Goal: Task Accomplishment & Management: Use online tool/utility

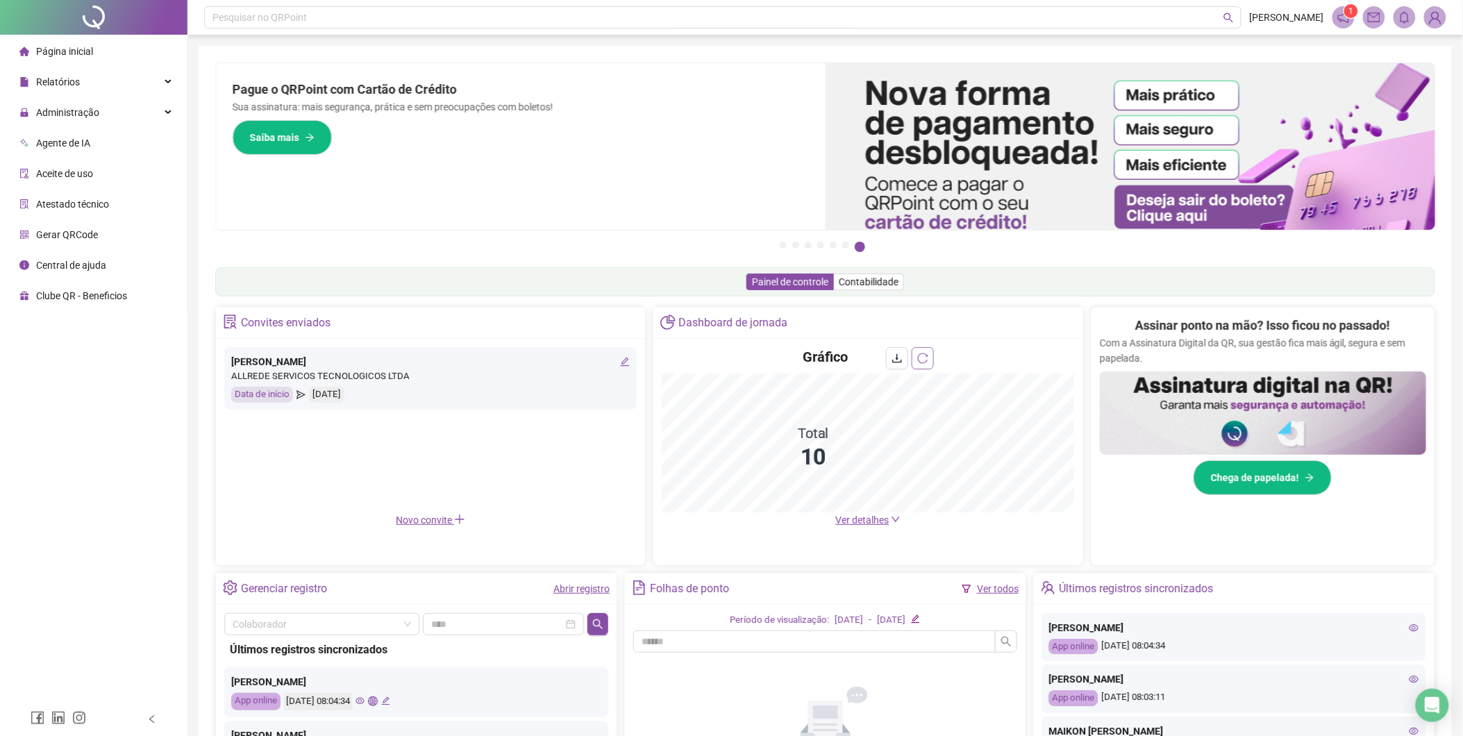
click at [926, 360] on icon "reload" at bounding box center [922, 358] width 11 height 11
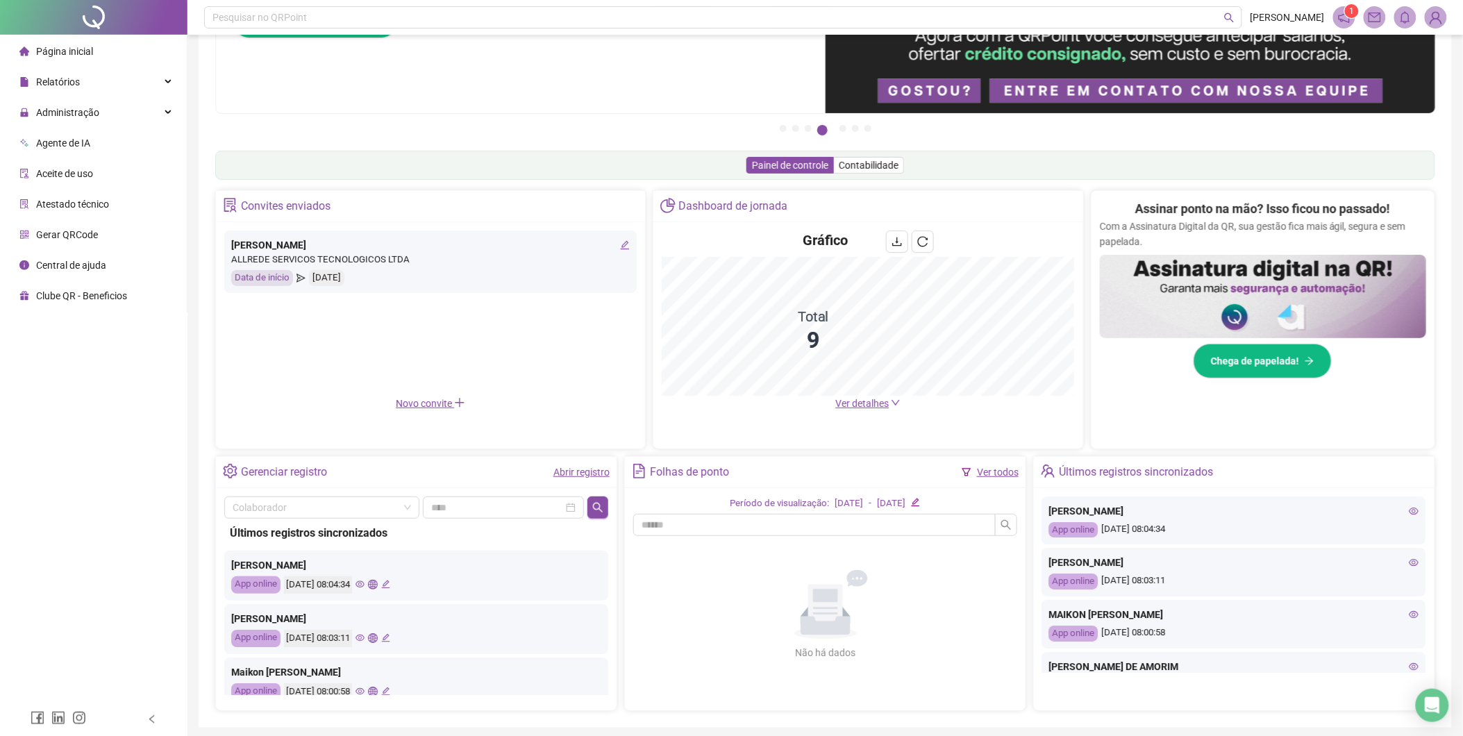
scroll to position [91, 0]
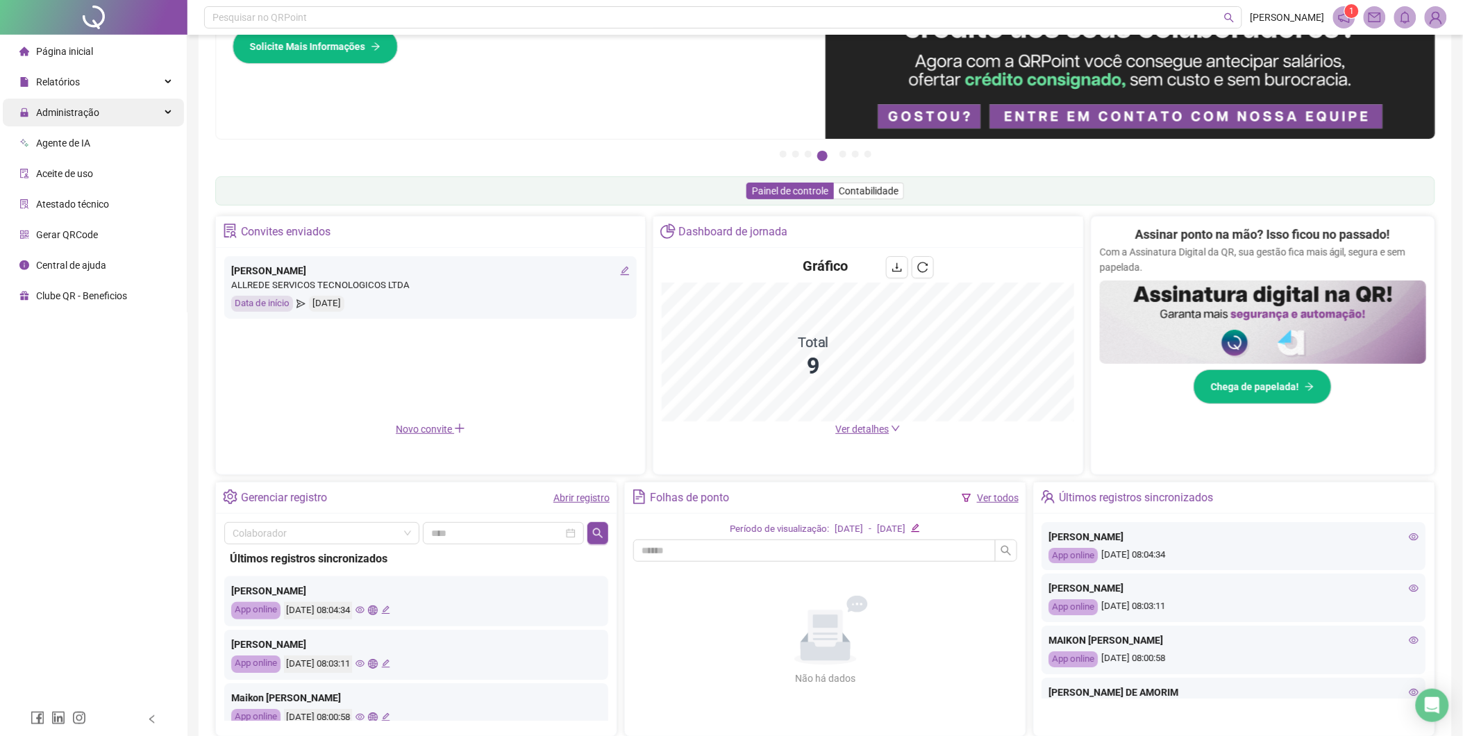
click at [88, 110] on span "Administração" at bounding box center [67, 112] width 63 height 11
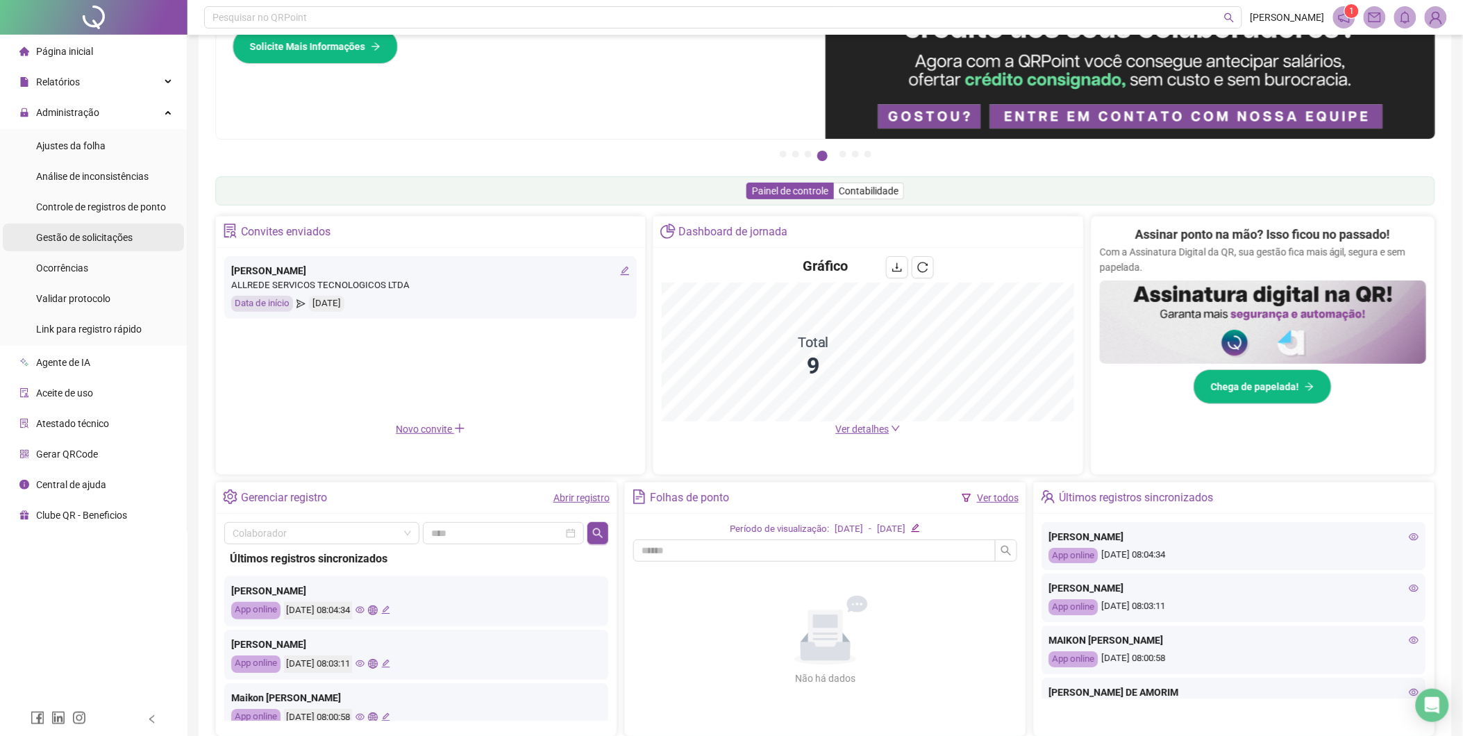
click at [108, 240] on span "Gestão de solicitações" at bounding box center [84, 237] width 97 height 11
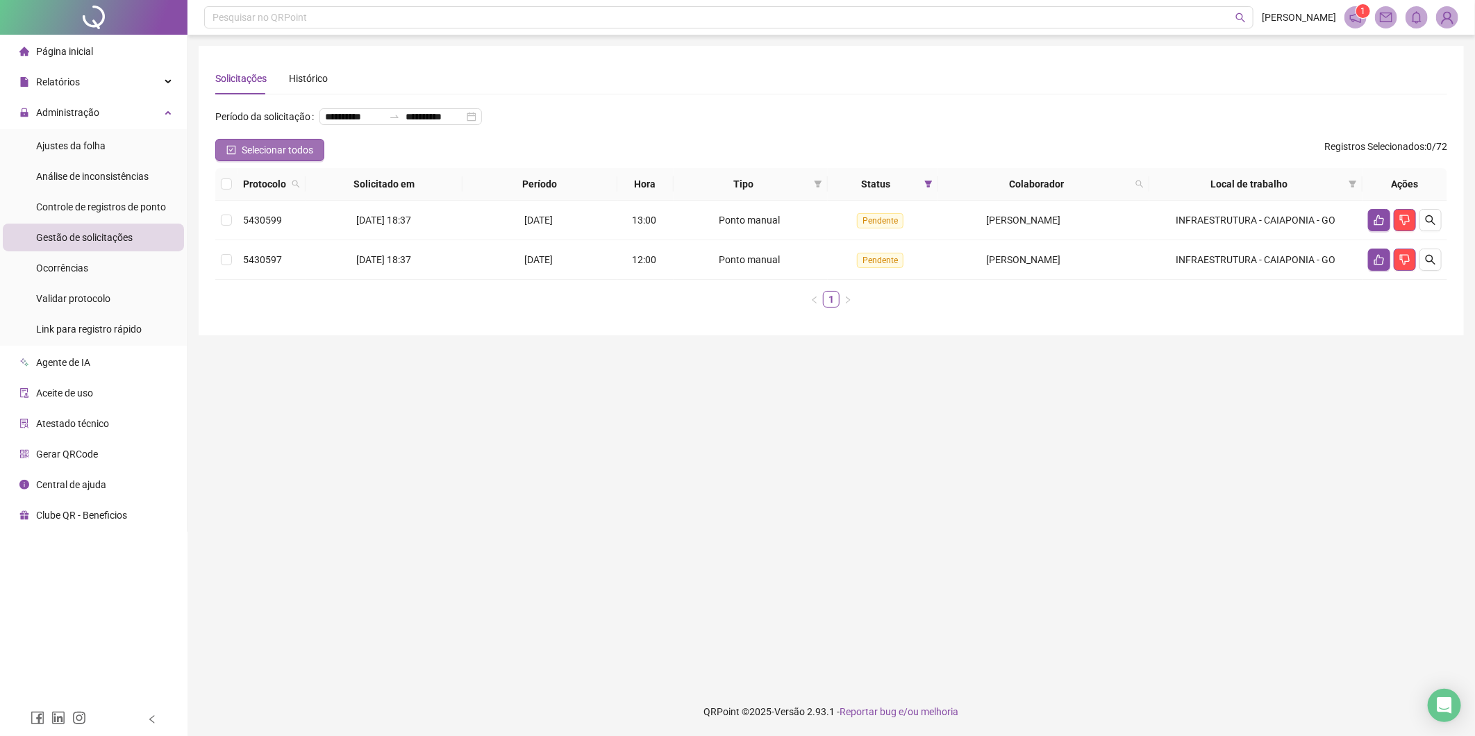
click at [226, 150] on icon "check-square" at bounding box center [231, 150] width 10 height 10
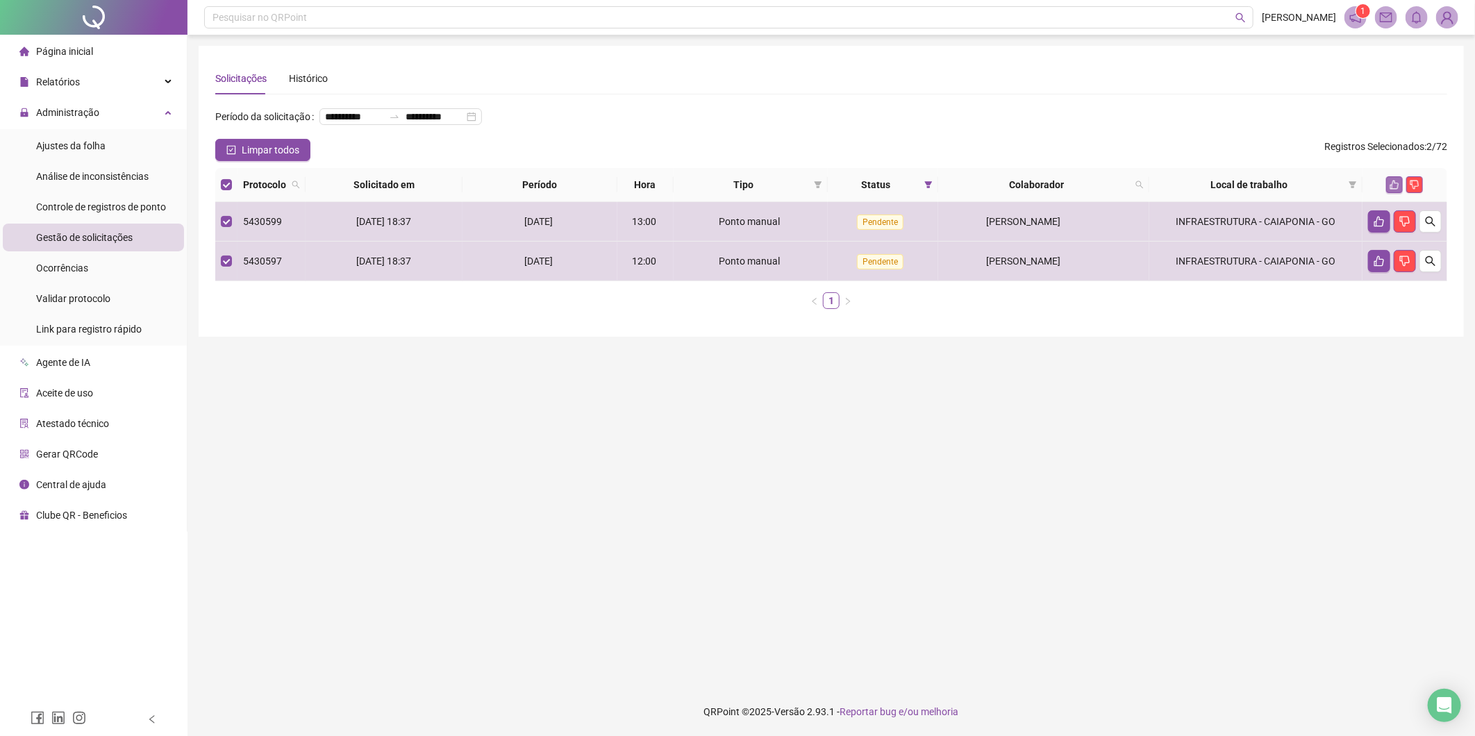
click at [1391, 183] on icon "like" at bounding box center [1395, 185] width 10 height 10
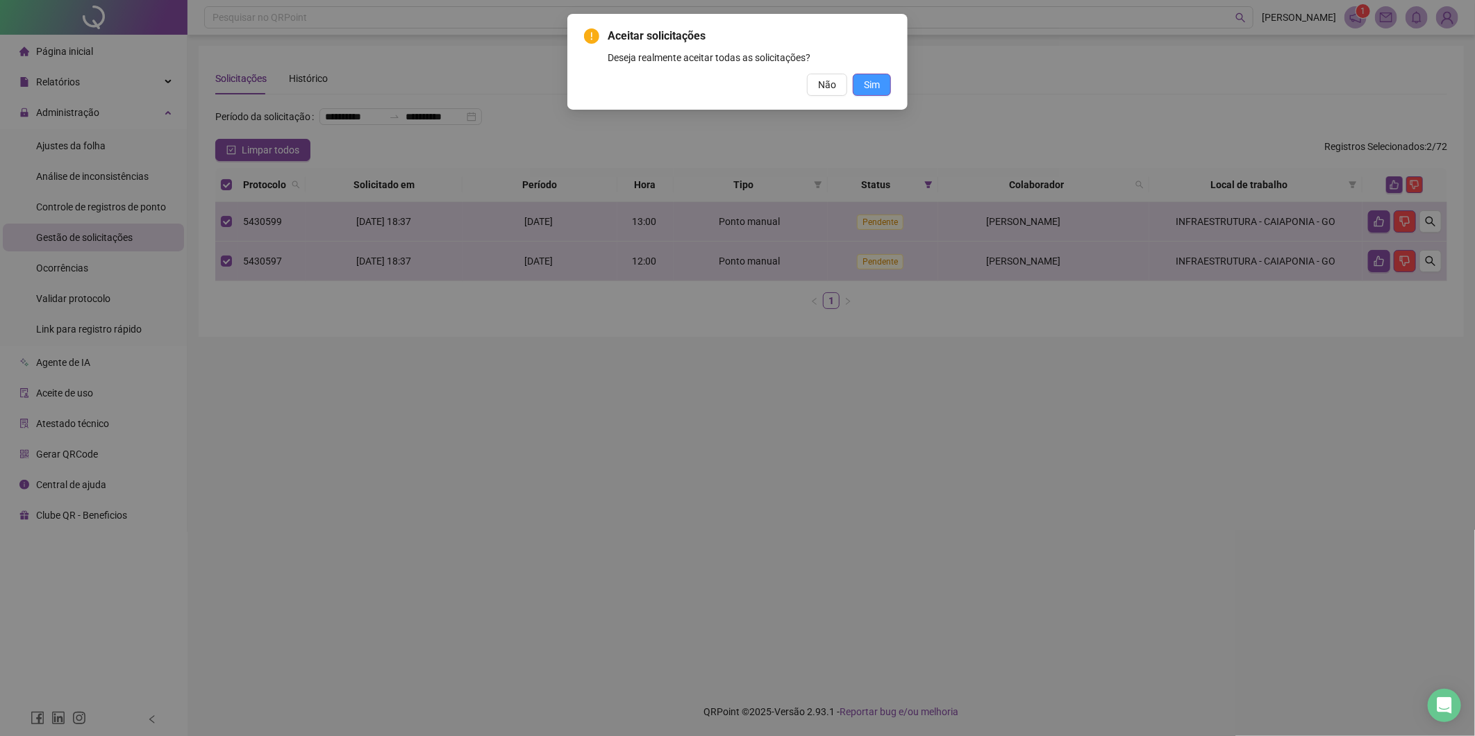
click at [871, 84] on span "Sim" at bounding box center [872, 84] width 16 height 15
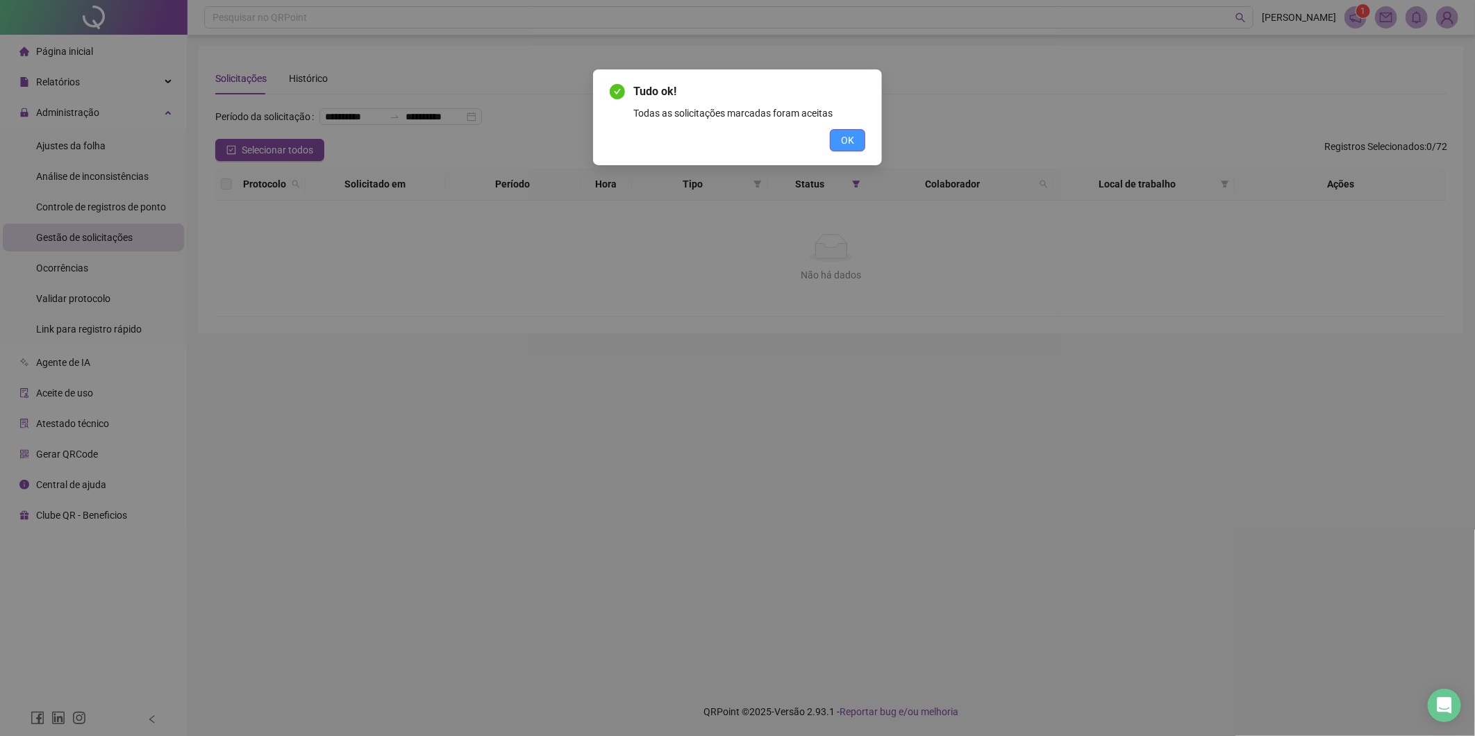
click at [862, 138] on button "OK" at bounding box center [847, 140] width 35 height 22
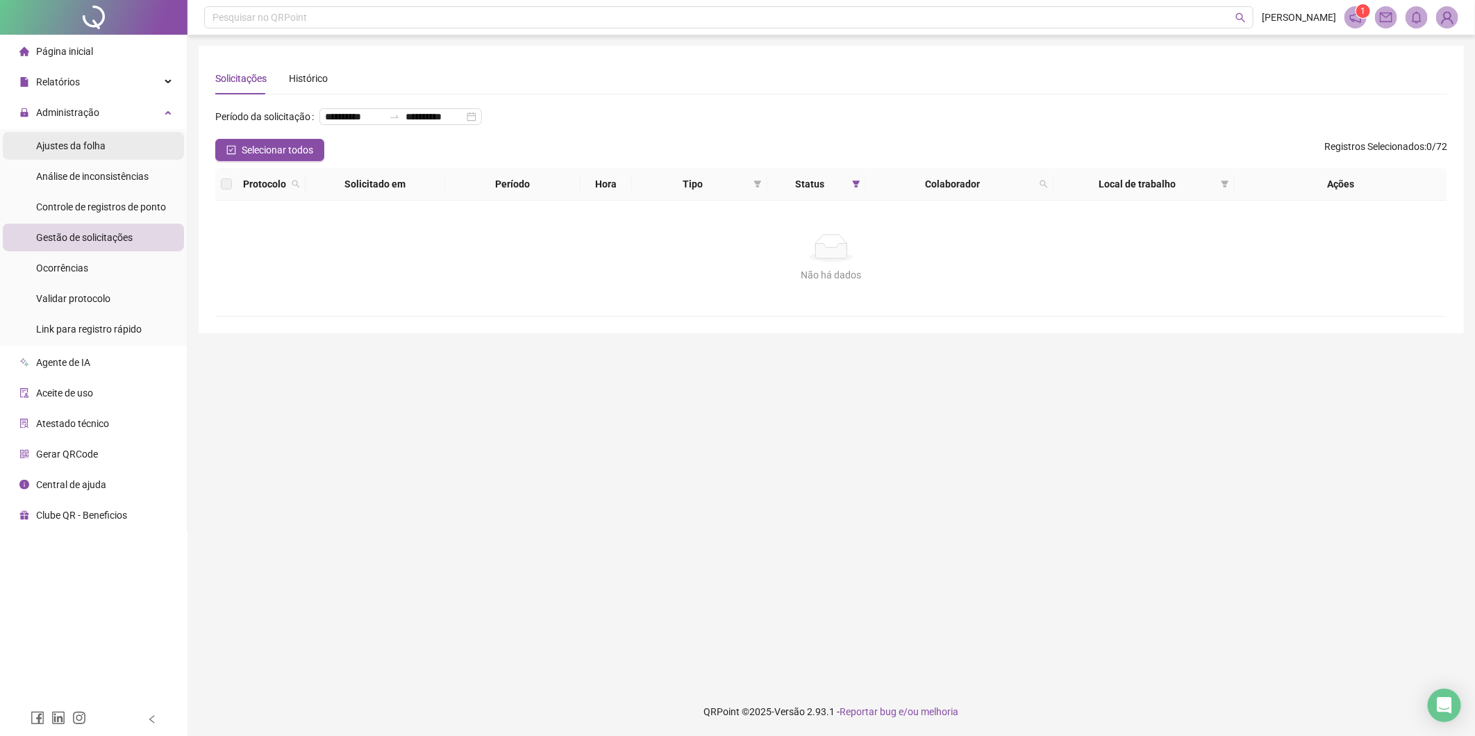
click at [71, 149] on span "Ajustes da folha" at bounding box center [70, 145] width 69 height 11
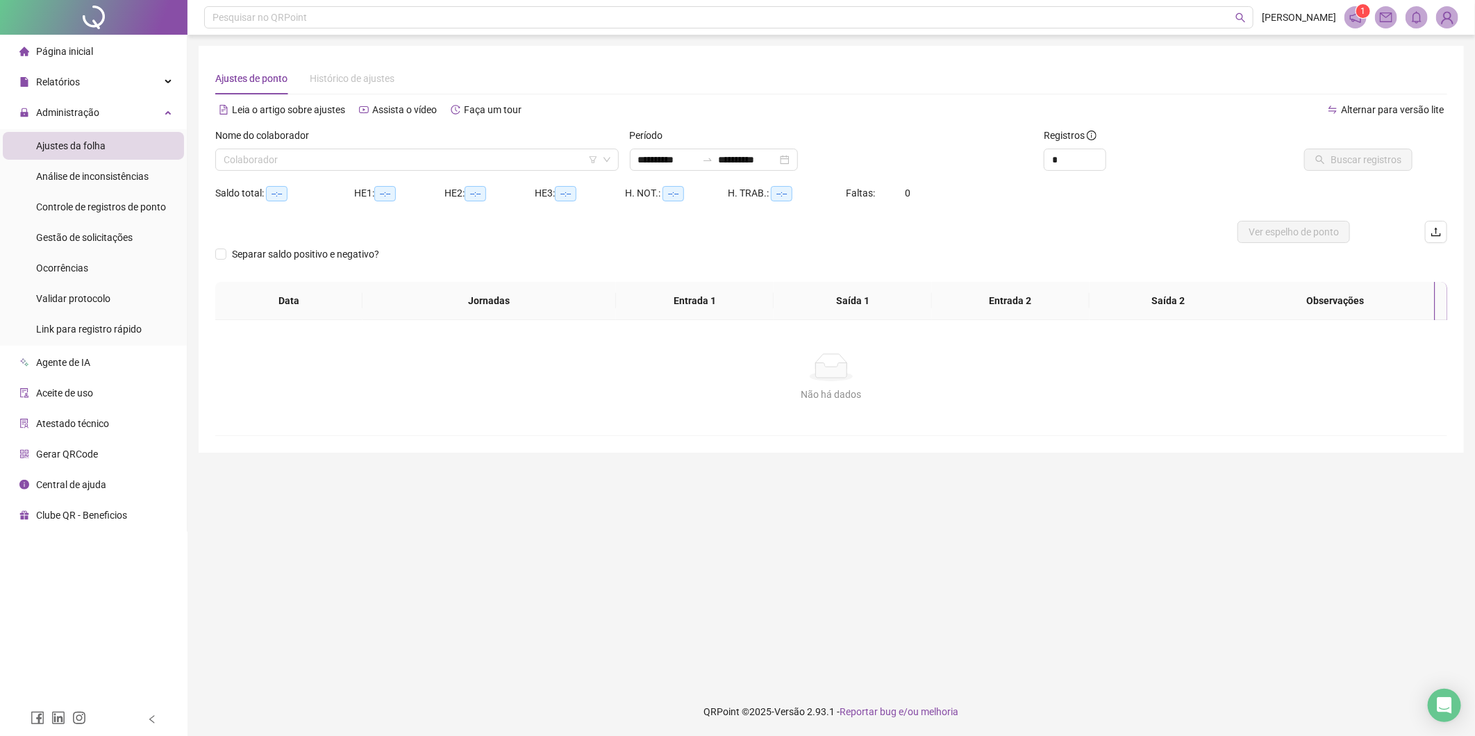
type input "**********"
click at [476, 155] on input "search" at bounding box center [411, 159] width 374 height 21
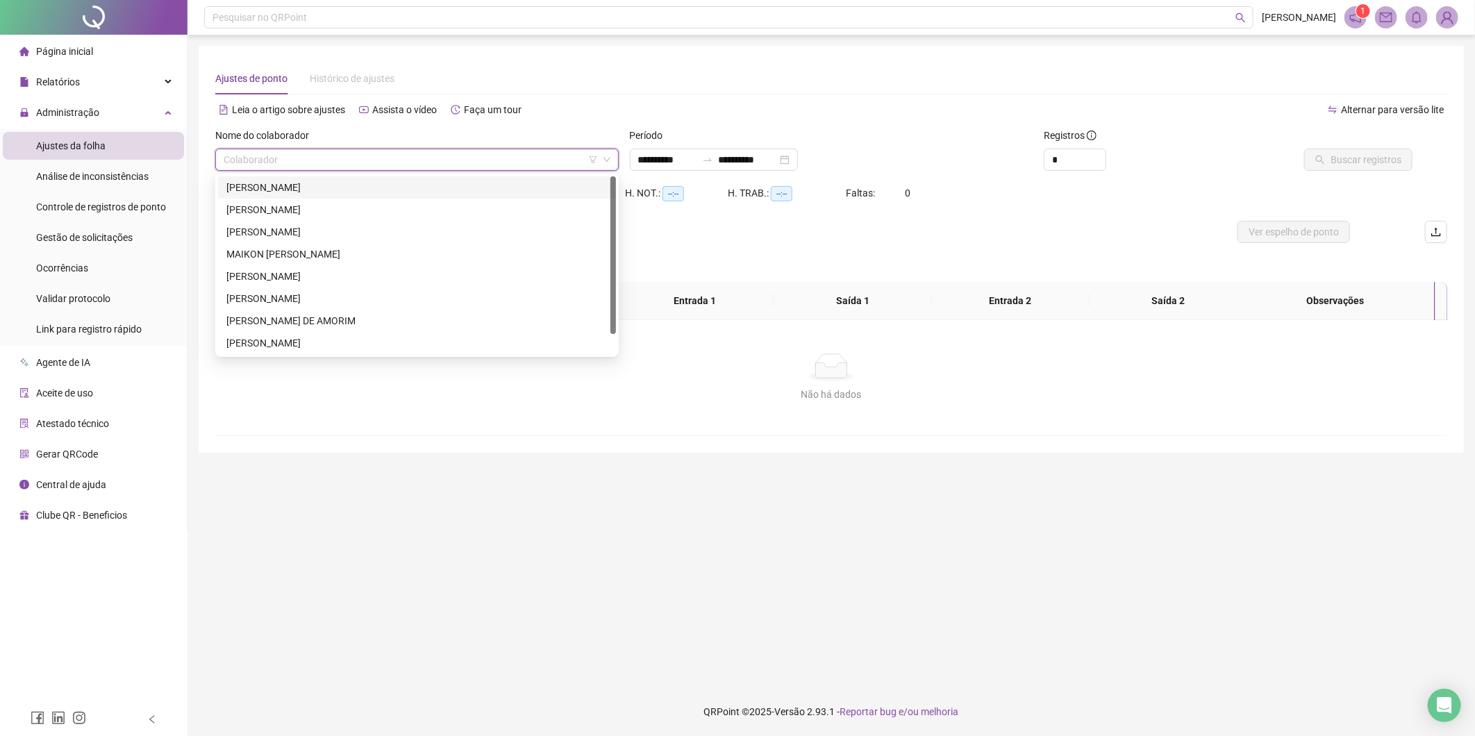
click at [387, 183] on div "[PERSON_NAME]" at bounding box center [416, 187] width 381 height 15
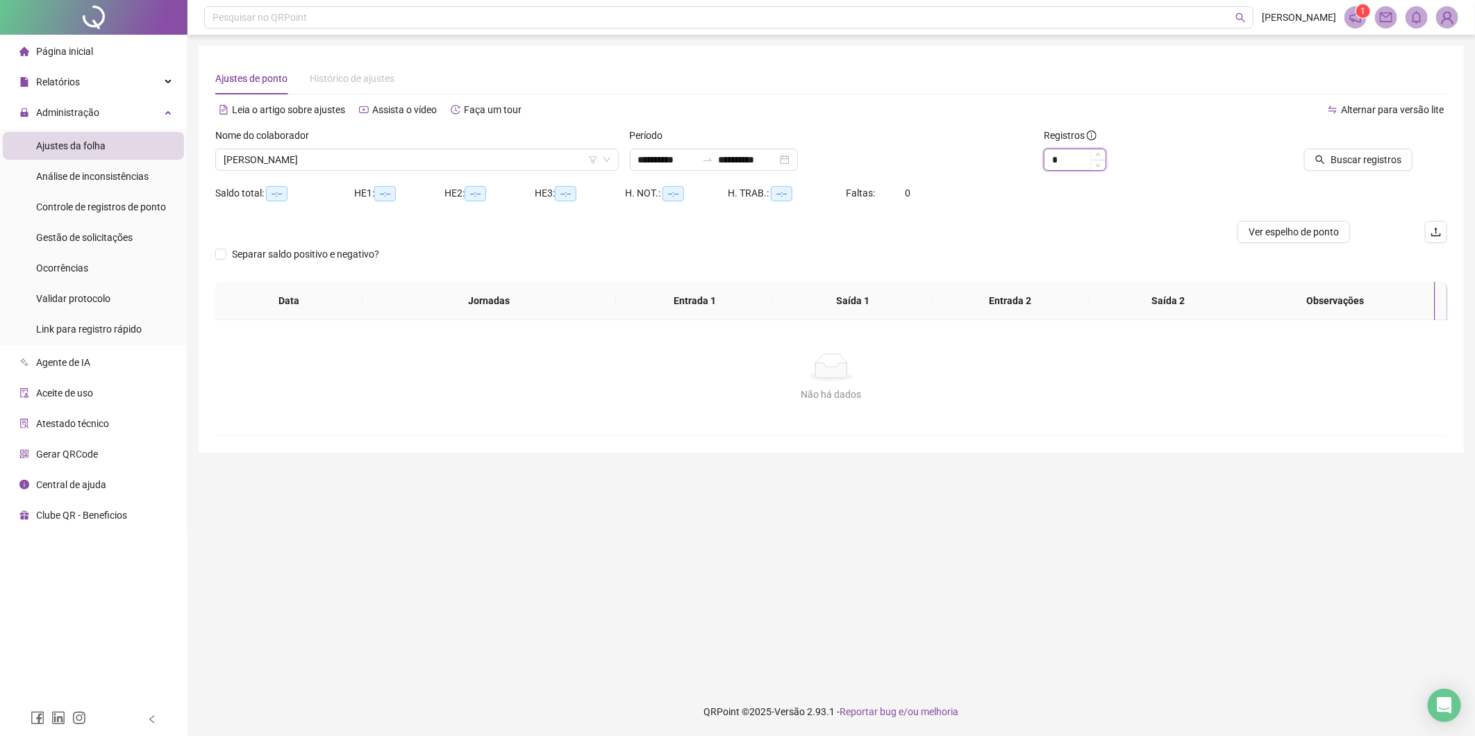
click at [1076, 160] on input "*" at bounding box center [1074, 159] width 61 height 21
click at [1099, 156] on icon "up" at bounding box center [1098, 155] width 5 height 5
type input "*"
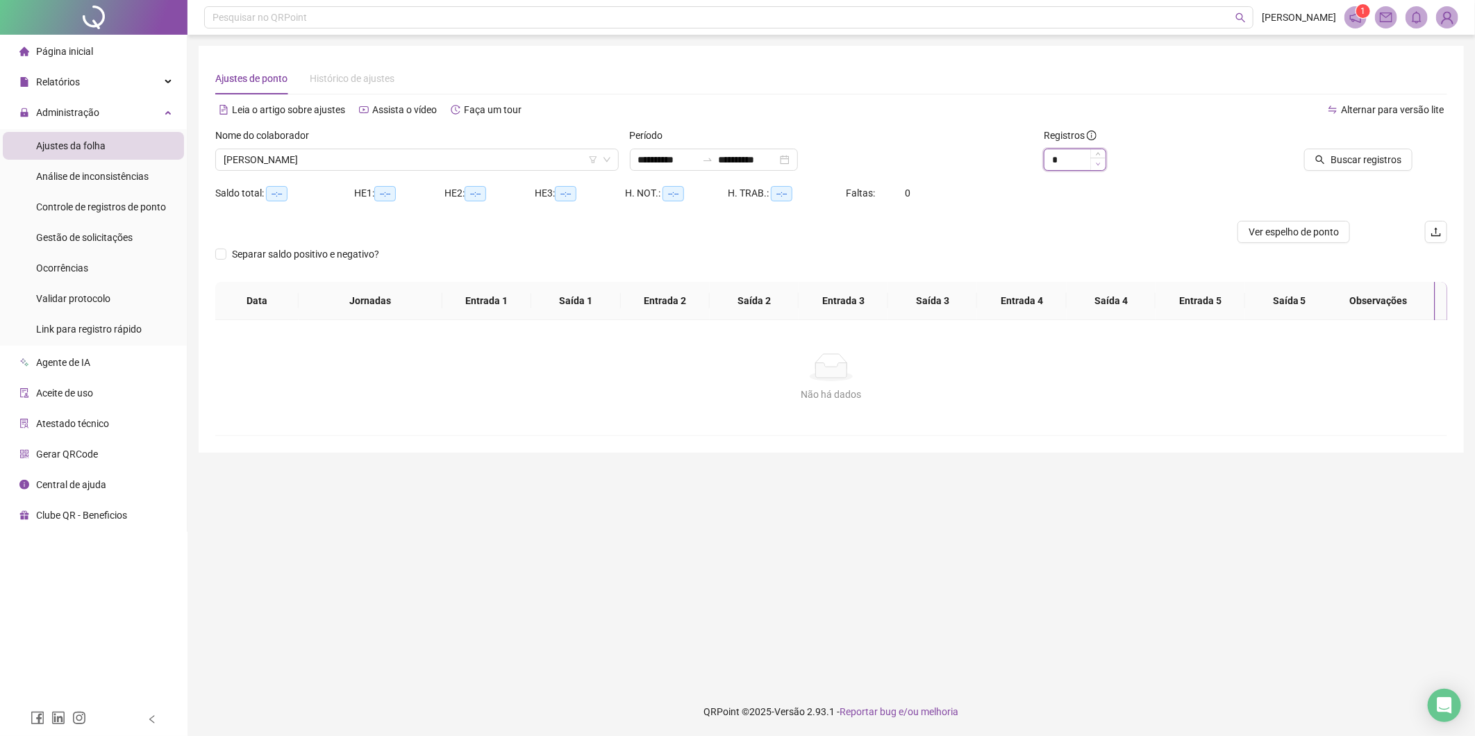
click at [1094, 164] on span "Decrease Value" at bounding box center [1097, 164] width 15 height 13
click at [672, 160] on input "**********" at bounding box center [667, 159] width 58 height 15
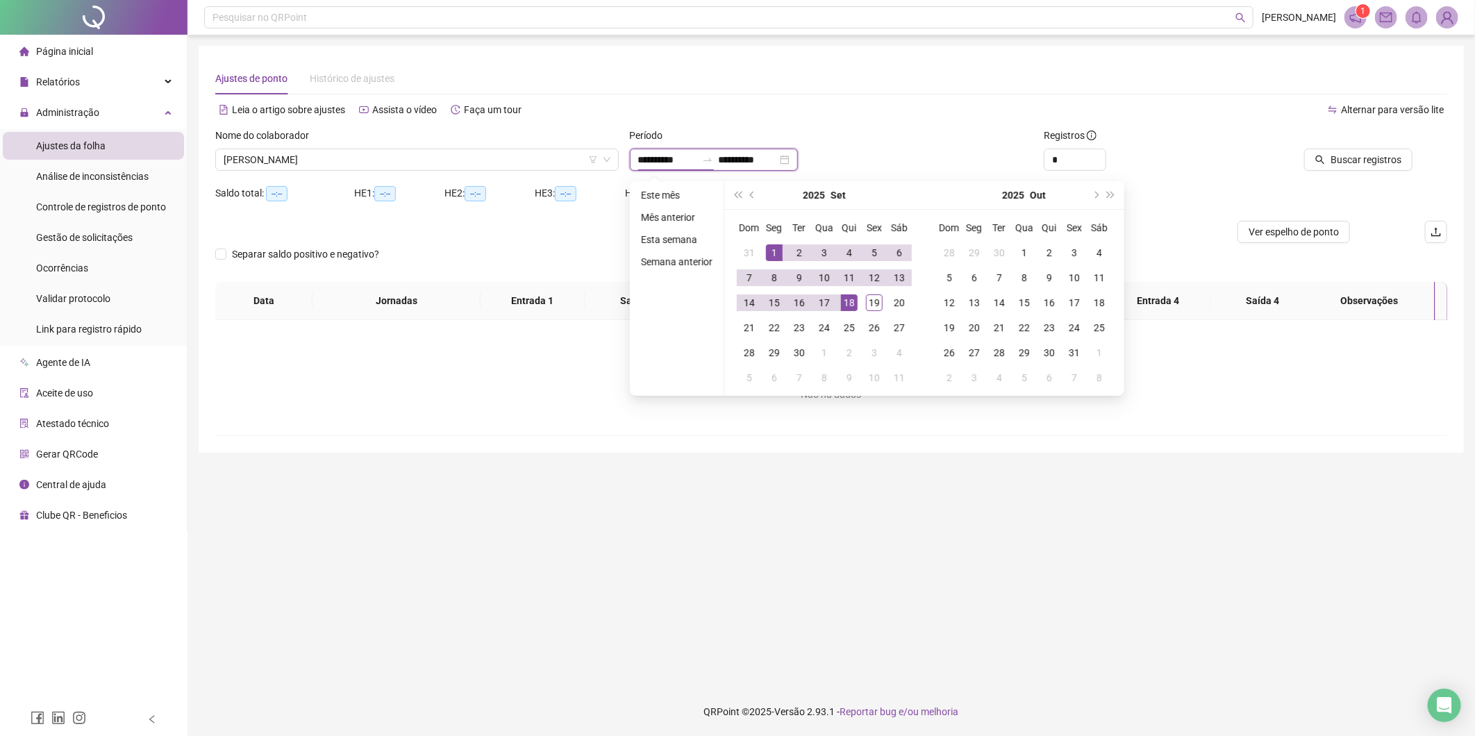
type input "**********"
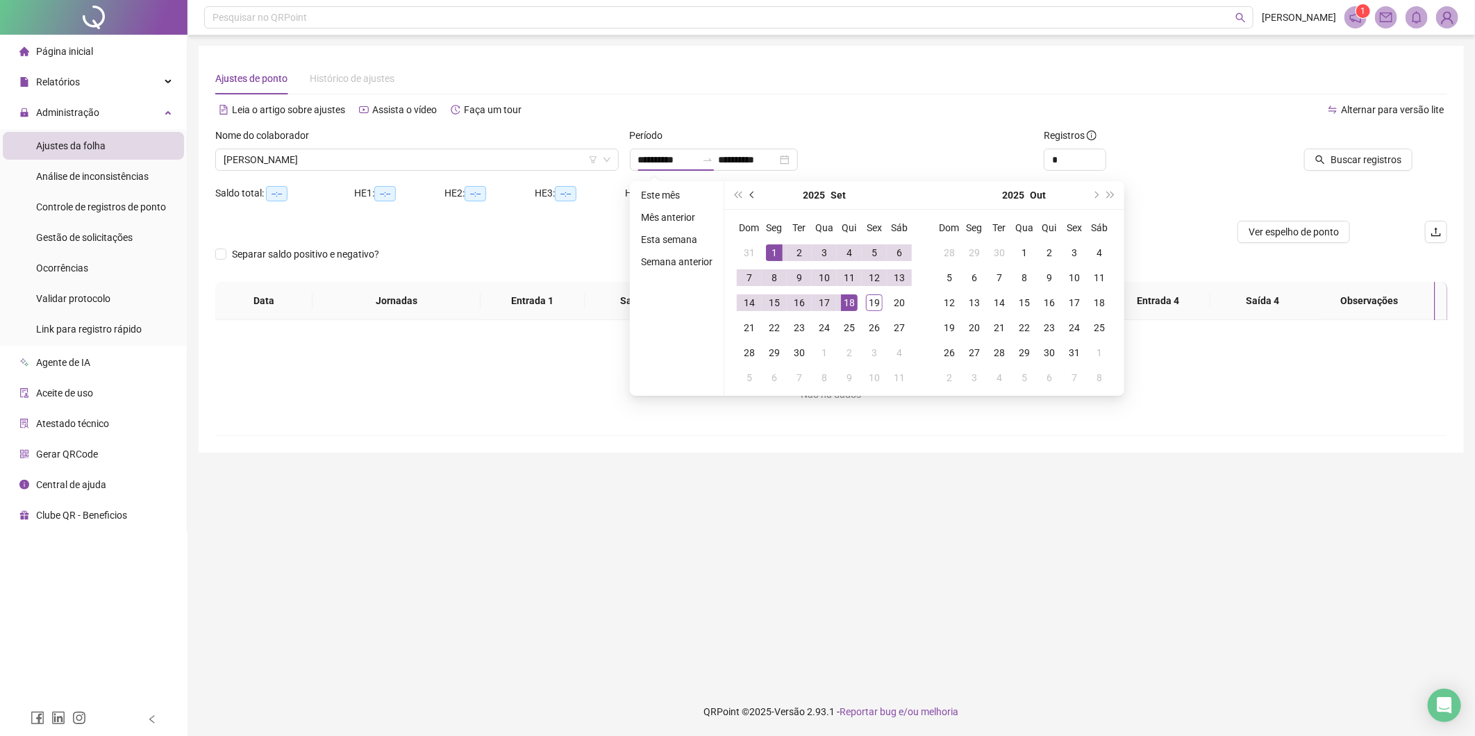
click at [746, 191] on button "prev-year" at bounding box center [752, 195] width 15 height 28
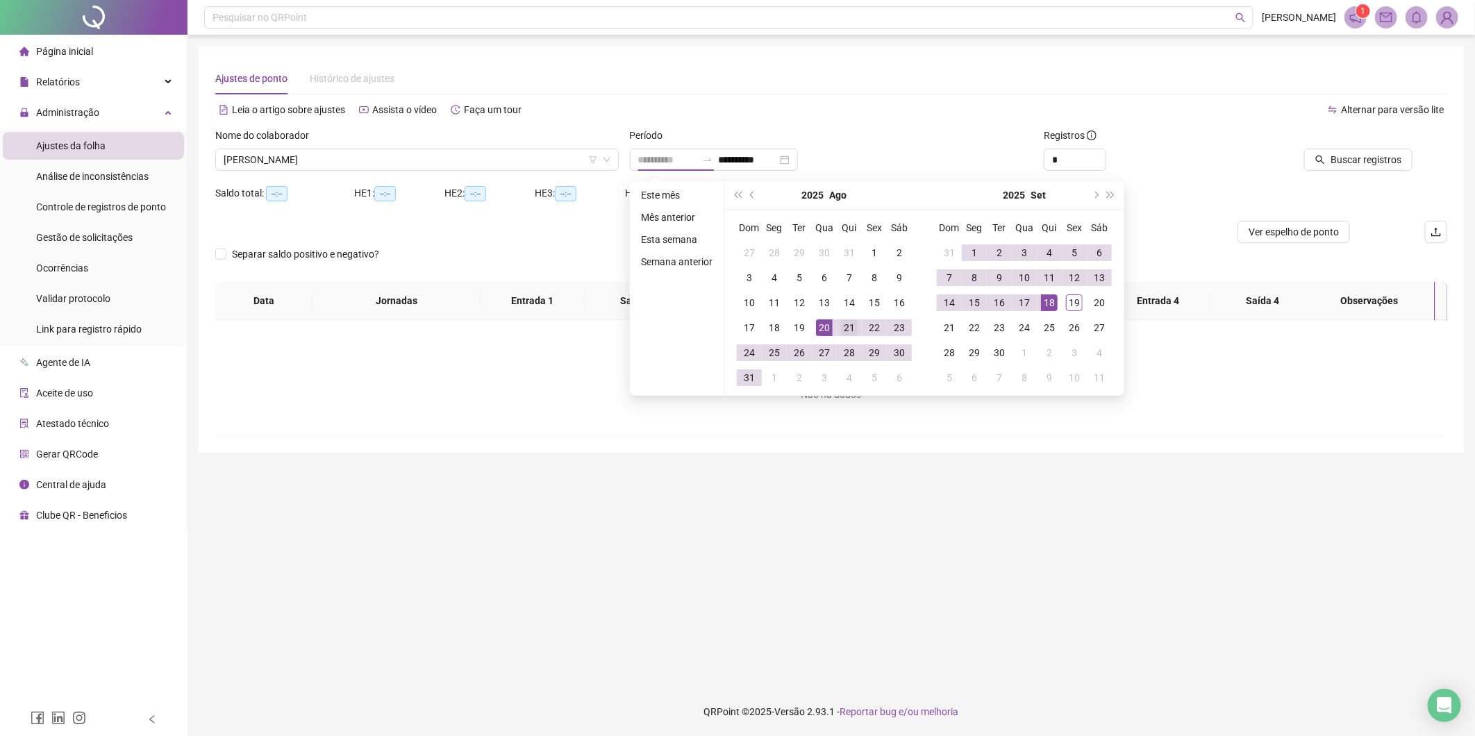
type input "**********"
click at [844, 324] on div "21" at bounding box center [849, 327] width 17 height 17
type input "**********"
click at [1071, 303] on div "19" at bounding box center [1074, 302] width 17 height 17
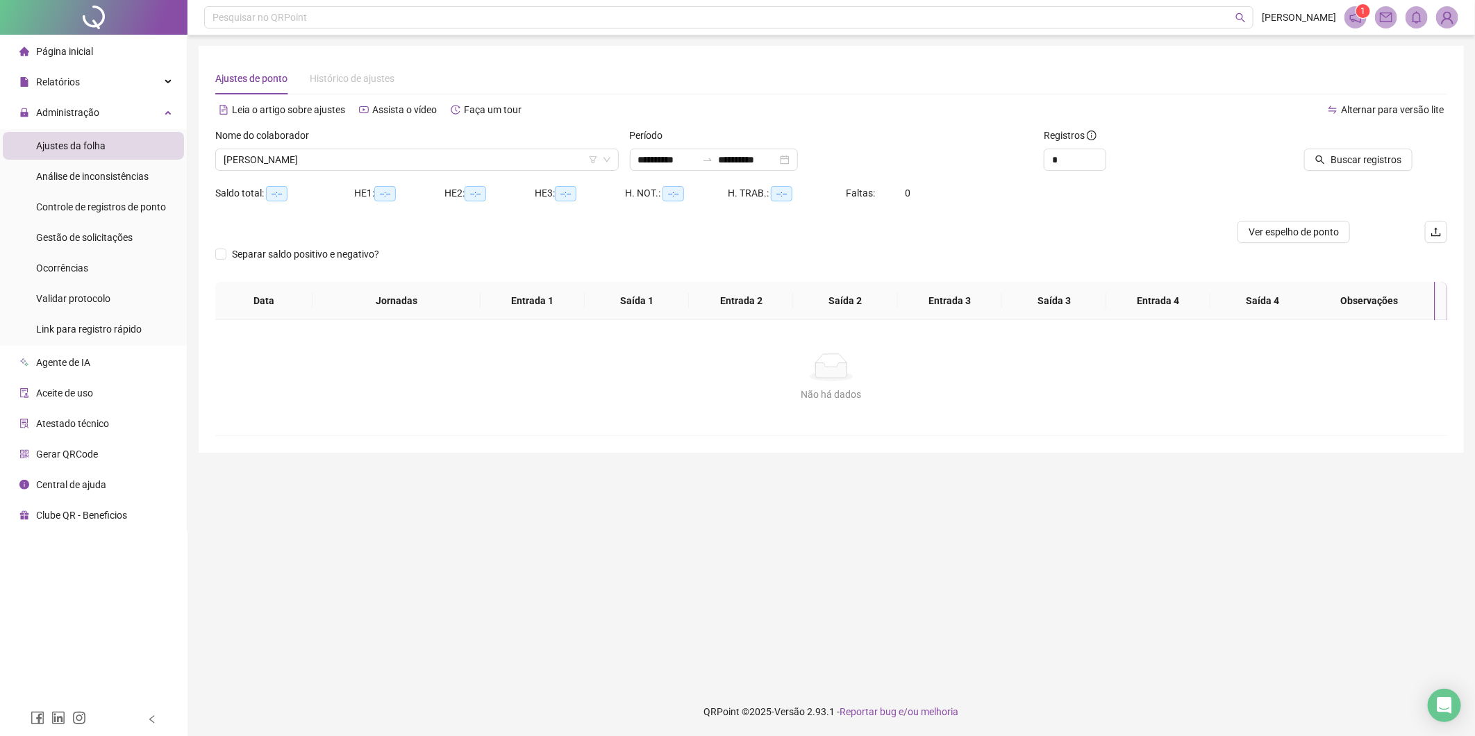
drag, startPoint x: 933, startPoint y: 153, endPoint x: 1226, endPoint y: 212, distance: 298.8
click at [934, 153] on div "**********" at bounding box center [831, 160] width 403 height 22
click at [1365, 164] on span "Buscar registros" at bounding box center [1366, 159] width 71 height 15
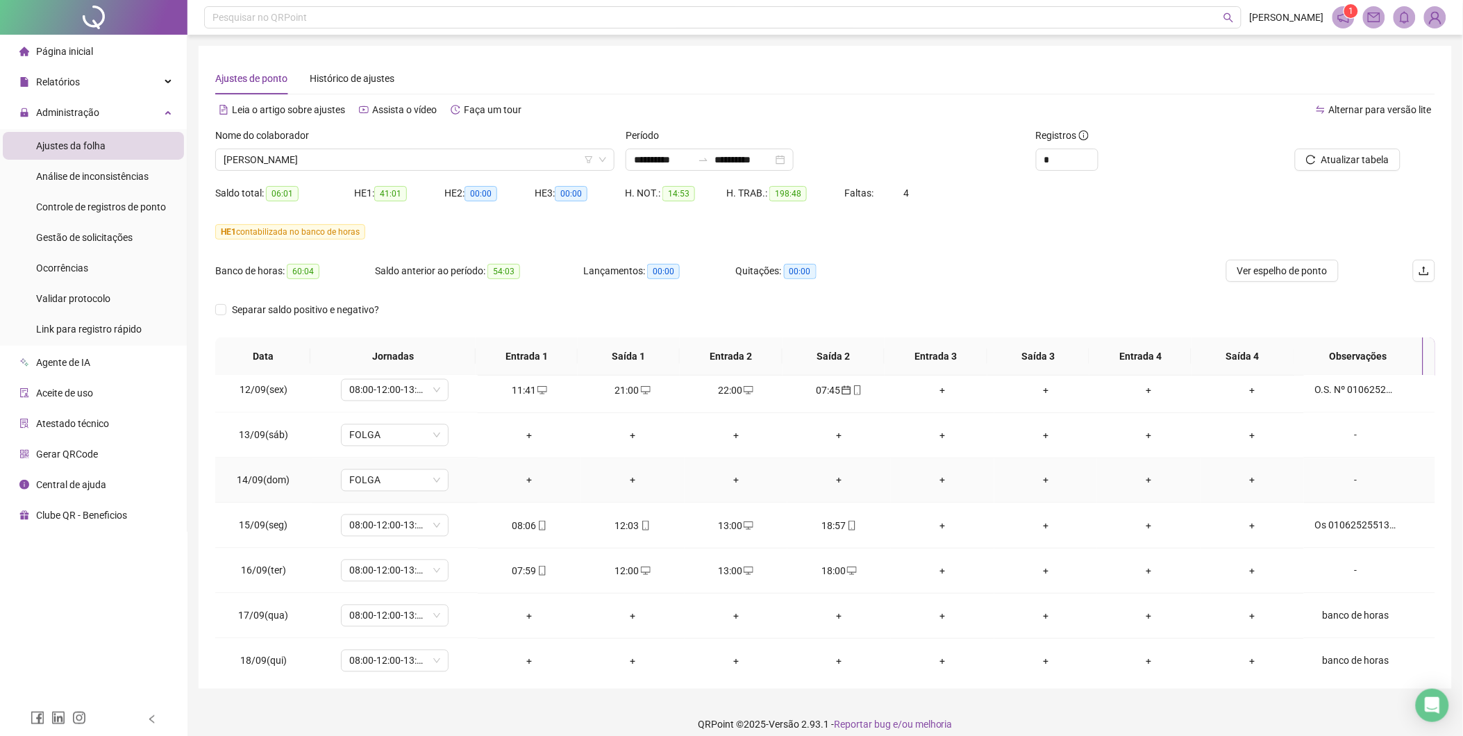
scroll to position [1059, 0]
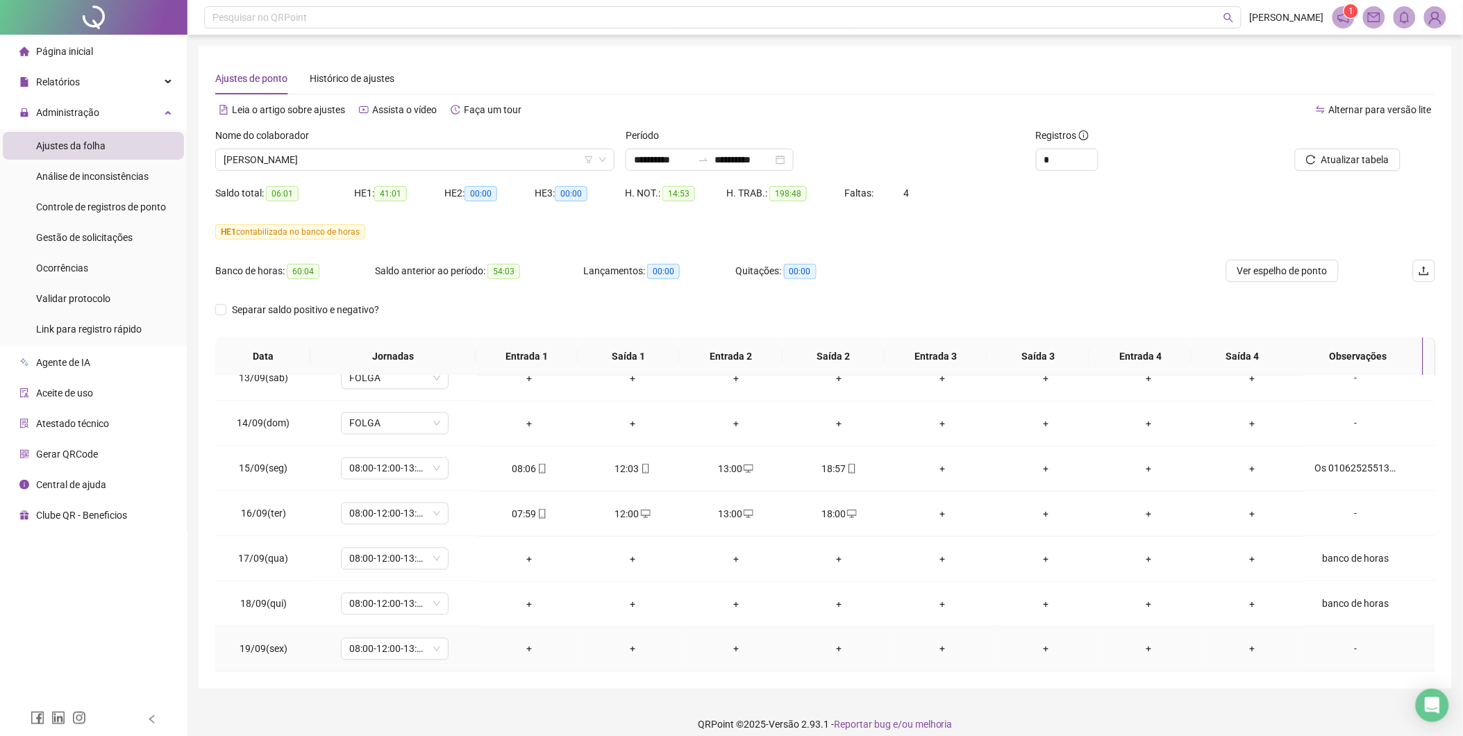
click at [1344, 644] on div "-" at bounding box center [1356, 649] width 82 height 15
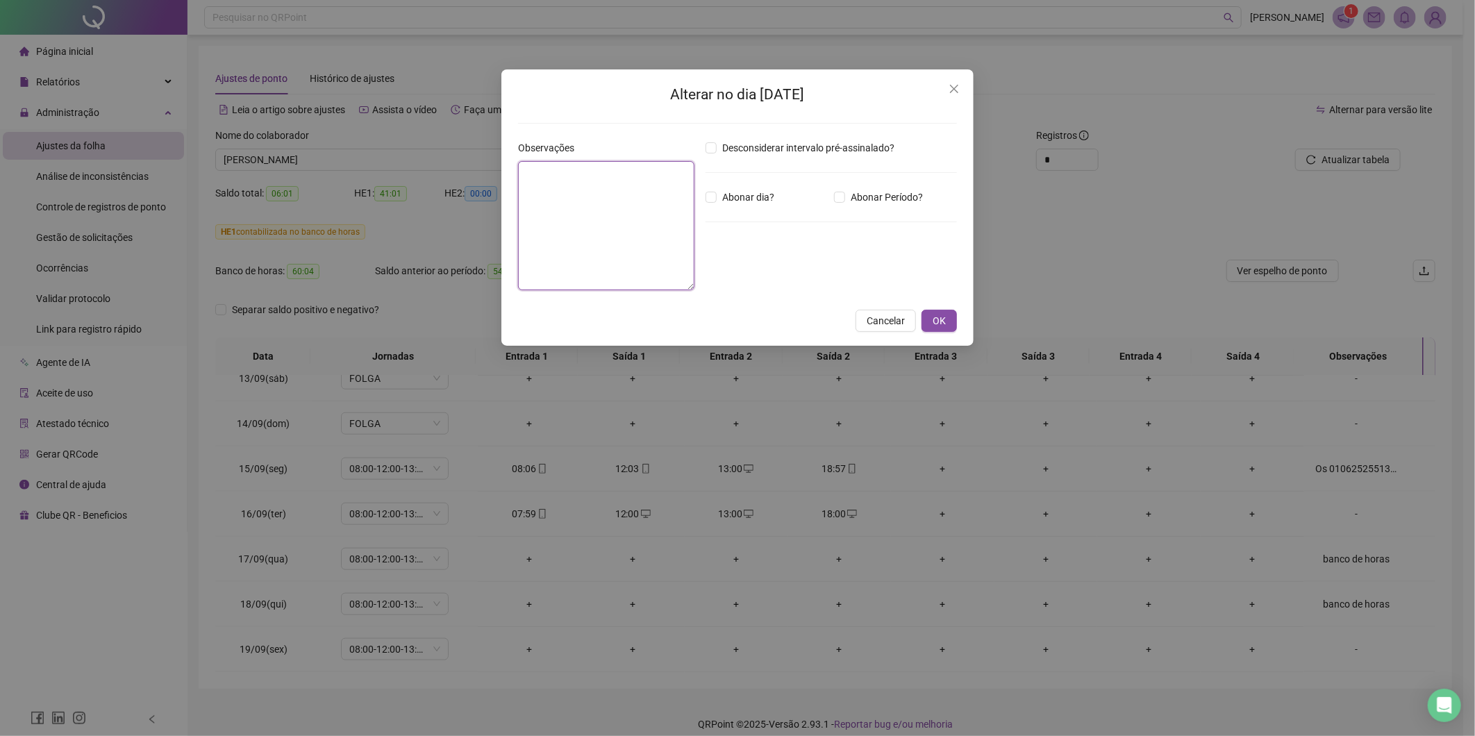
click at [547, 210] on textarea at bounding box center [606, 225] width 176 height 129
type textarea "**********"
click at [943, 322] on span "OK" at bounding box center [939, 320] width 13 height 15
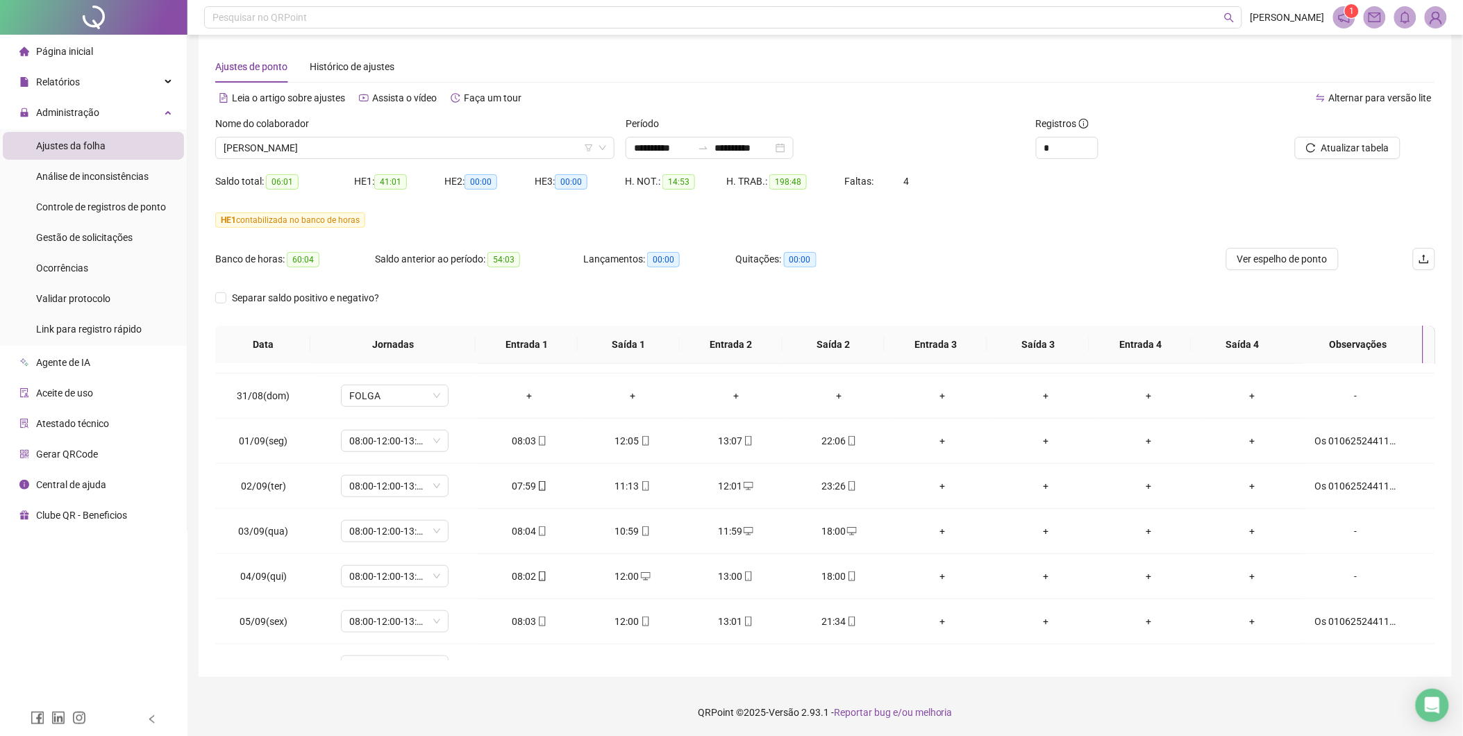
scroll to position [0, 0]
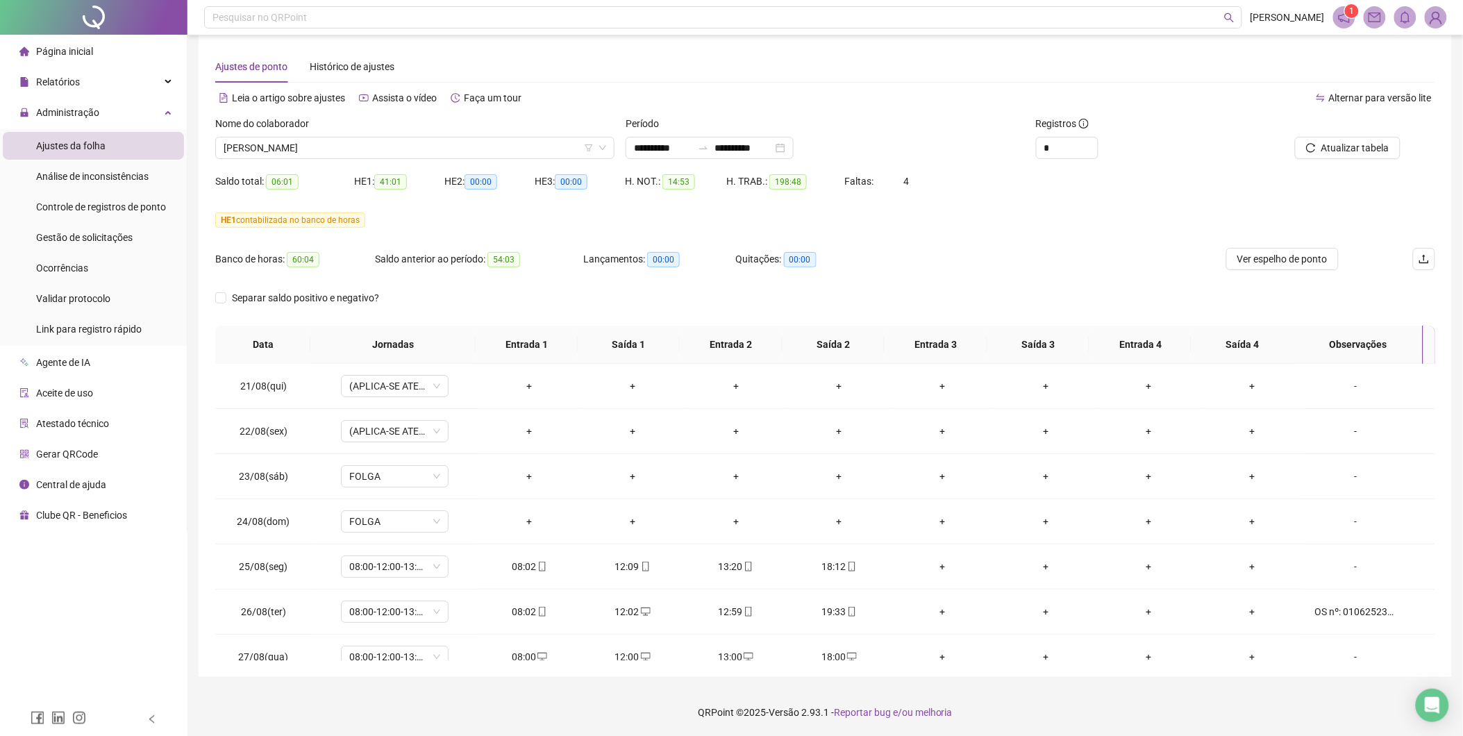
click at [1024, 227] on div "HE 1 contabilizada no banco de horas" at bounding box center [825, 220] width 1220 height 22
click at [553, 148] on span "[PERSON_NAME]" at bounding box center [415, 148] width 383 height 21
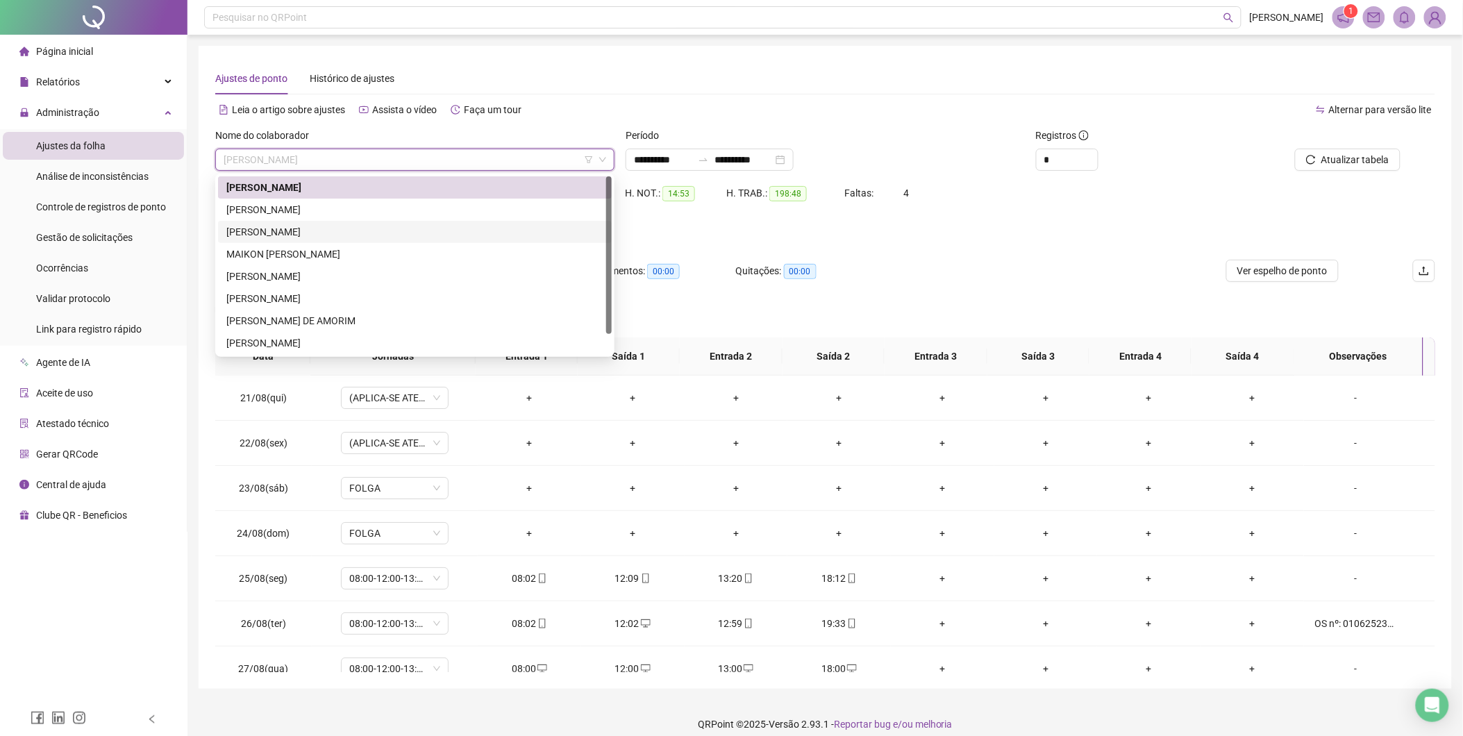
click at [390, 228] on div "[PERSON_NAME]" at bounding box center [414, 231] width 377 height 15
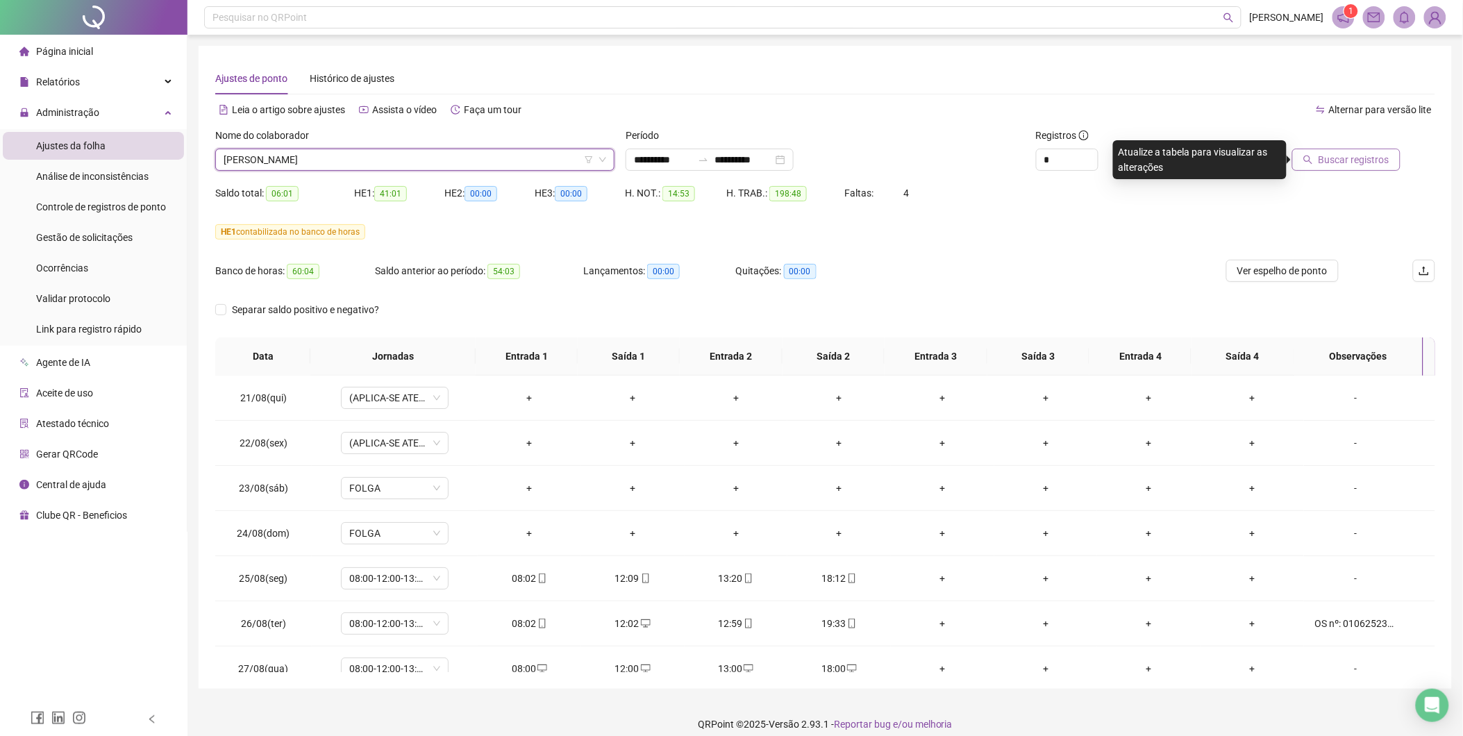
click at [1359, 154] on span "Buscar registros" at bounding box center [1354, 159] width 71 height 15
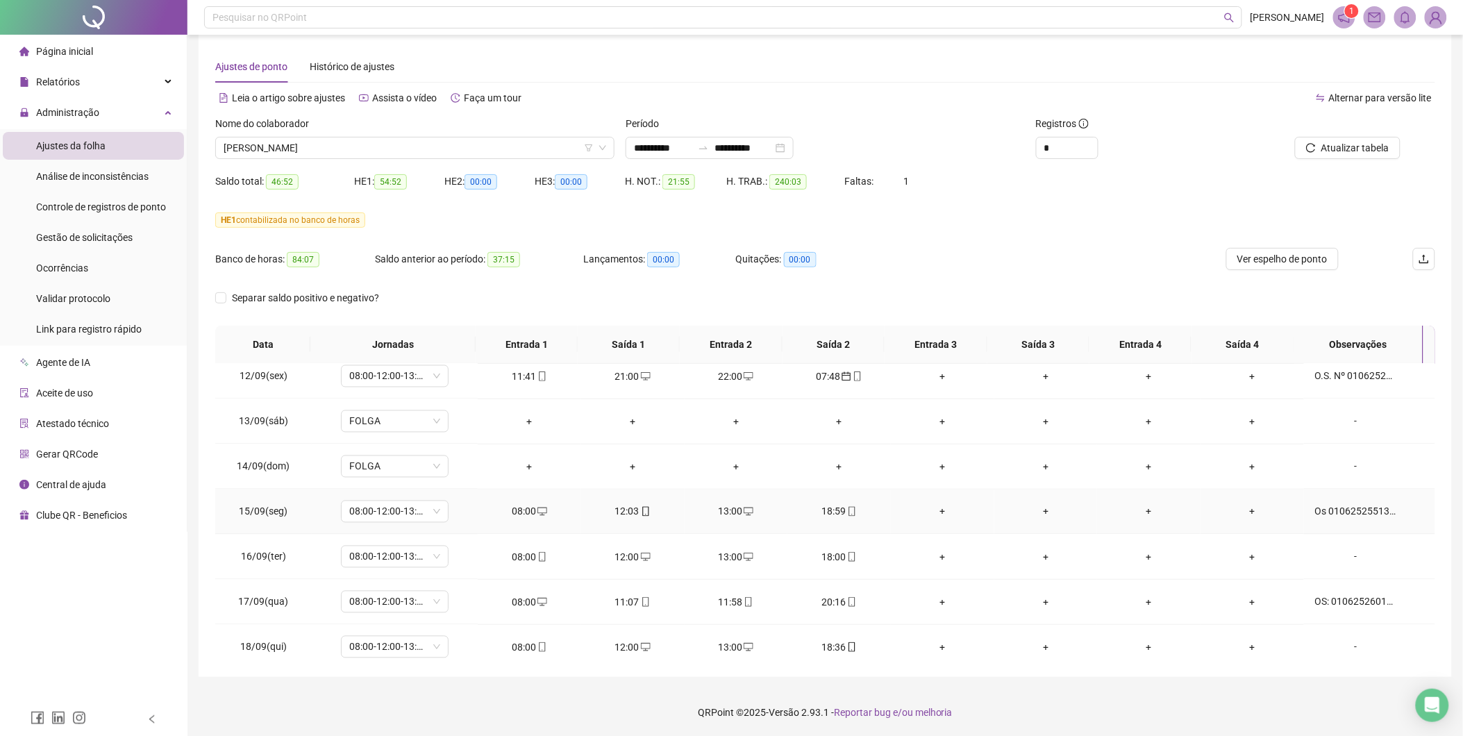
scroll to position [1059, 0]
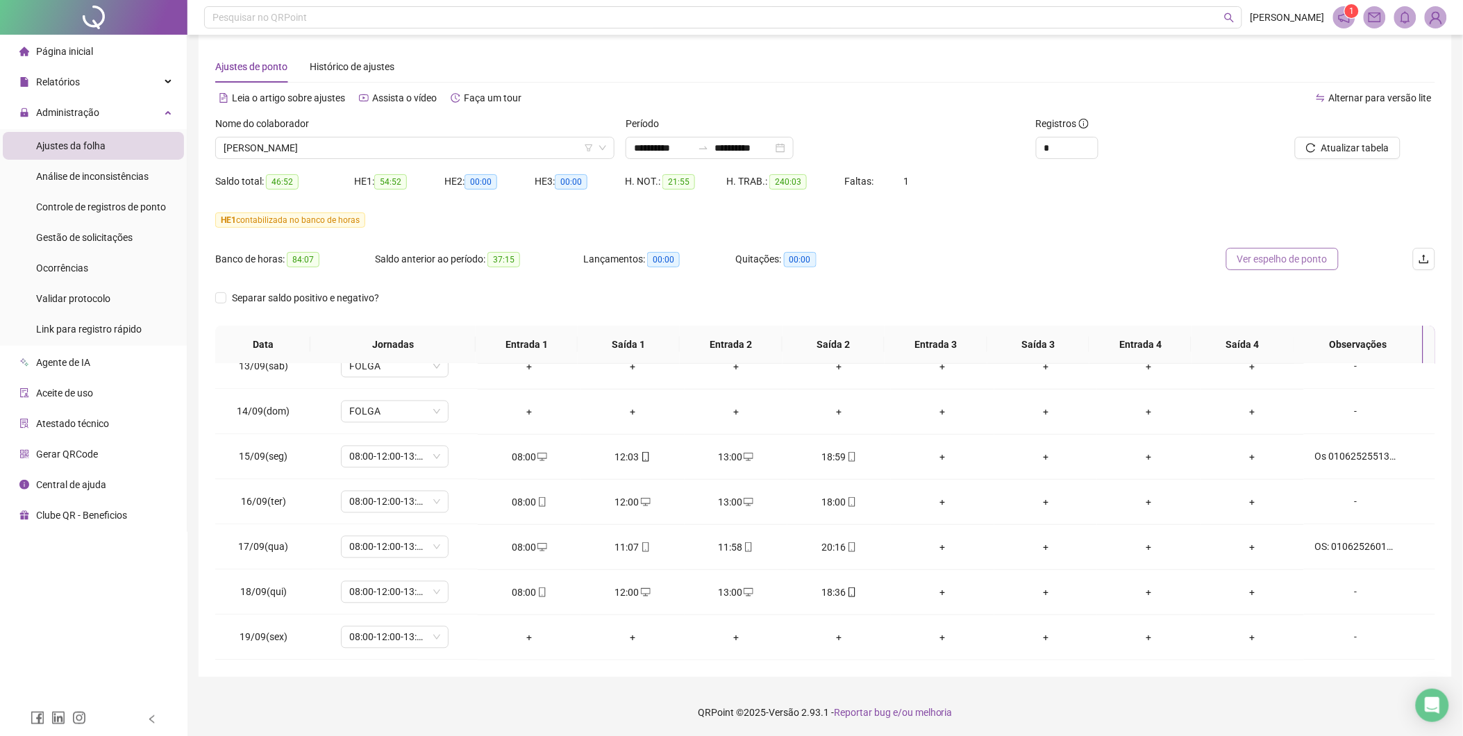
click at [1271, 255] on span "Ver espelho de ponto" at bounding box center [1283, 258] width 90 height 15
click at [512, 147] on span "[PERSON_NAME]" at bounding box center [415, 148] width 383 height 21
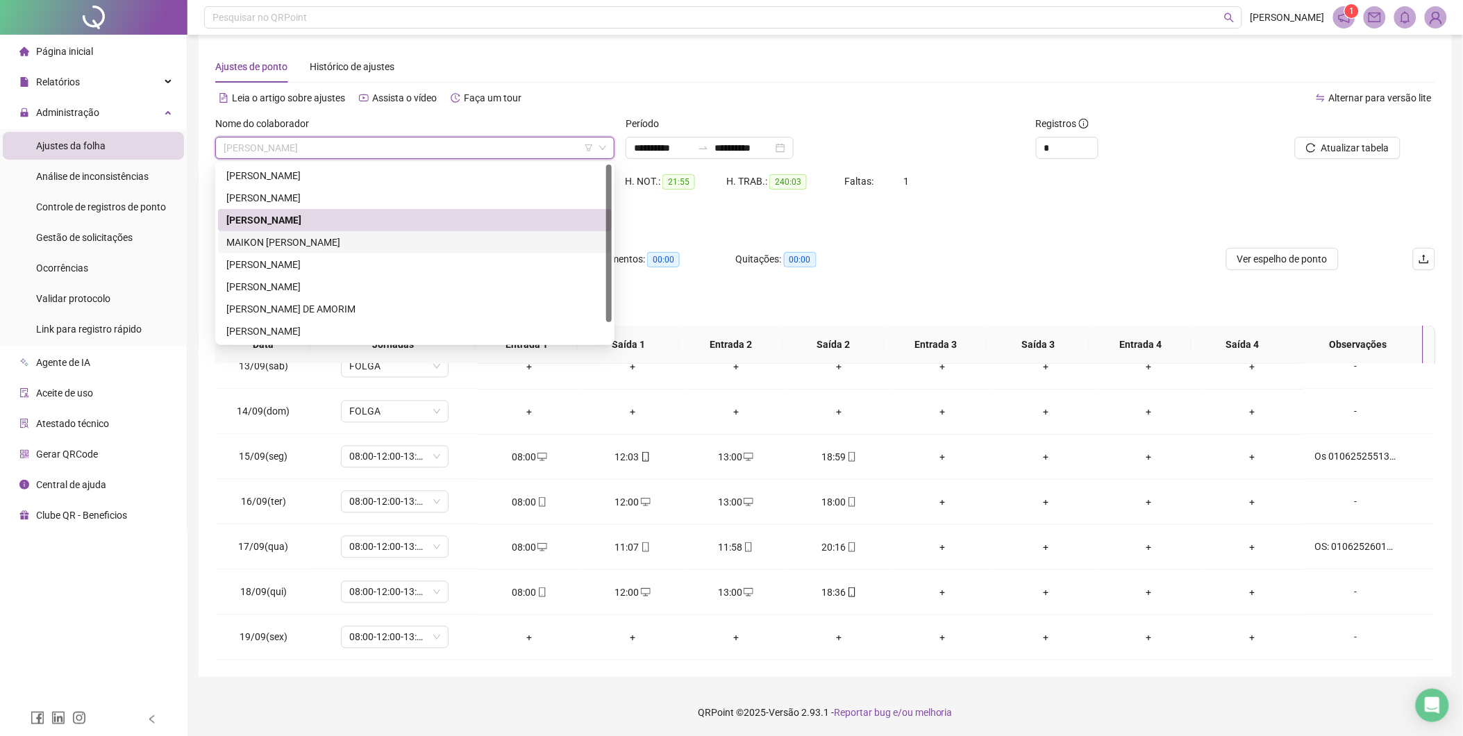
click at [306, 241] on div "MAIKON [PERSON_NAME]" at bounding box center [414, 242] width 377 height 15
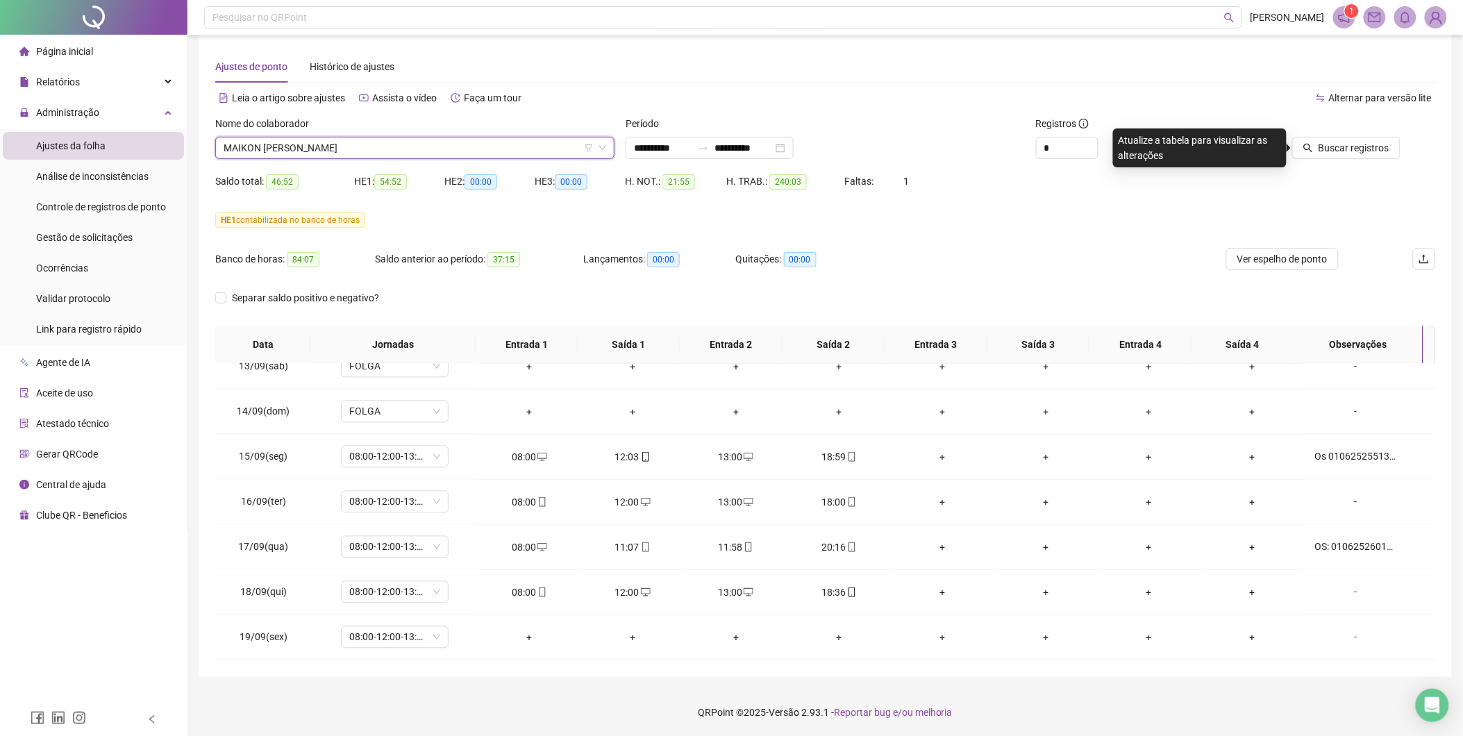
drag, startPoint x: 1360, startPoint y: 148, endPoint x: 1226, endPoint y: 223, distance: 153.6
click at [1360, 147] on span "Buscar registros" at bounding box center [1354, 147] width 71 height 15
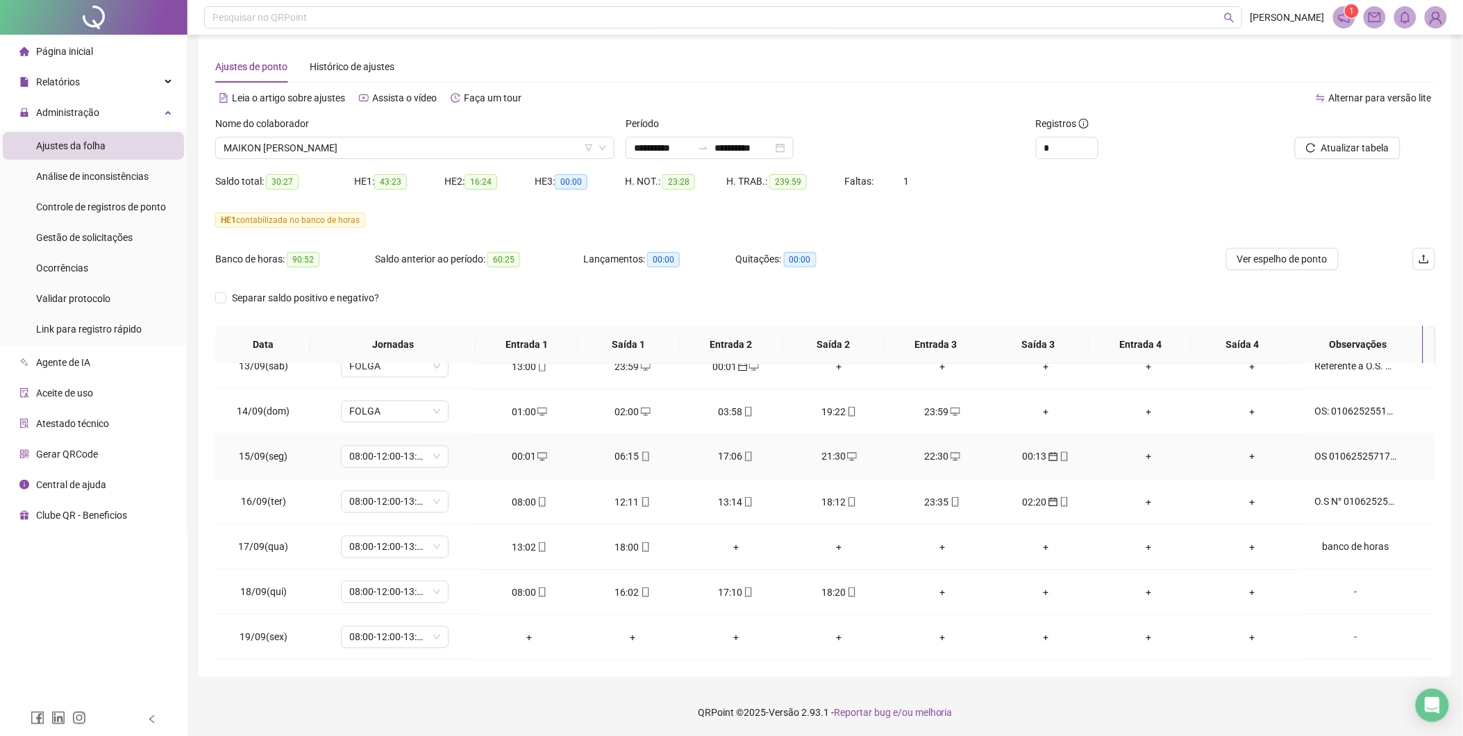
click at [514, 459] on div "00:01" at bounding box center [529, 456] width 81 height 15
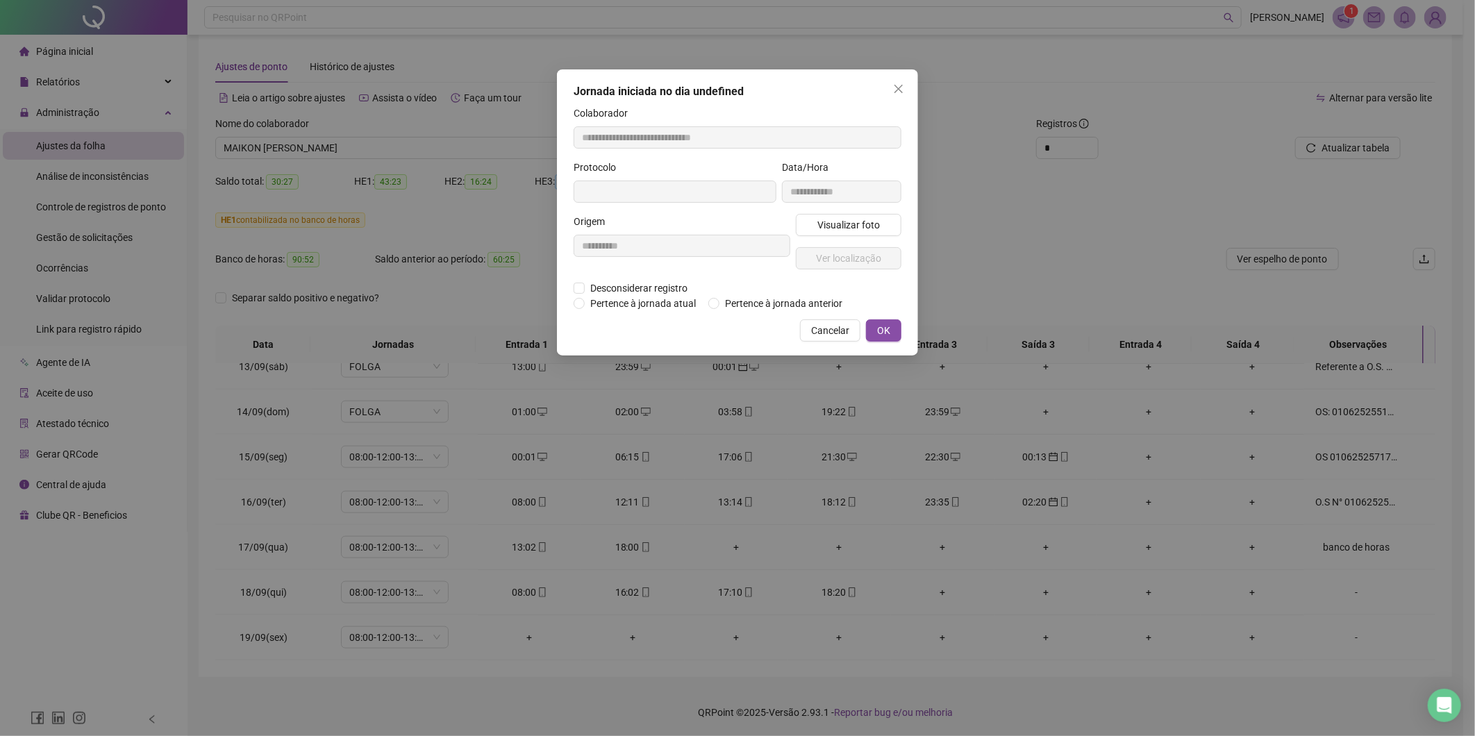
click at [828, 333] on span "Cancelar" at bounding box center [830, 330] width 38 height 15
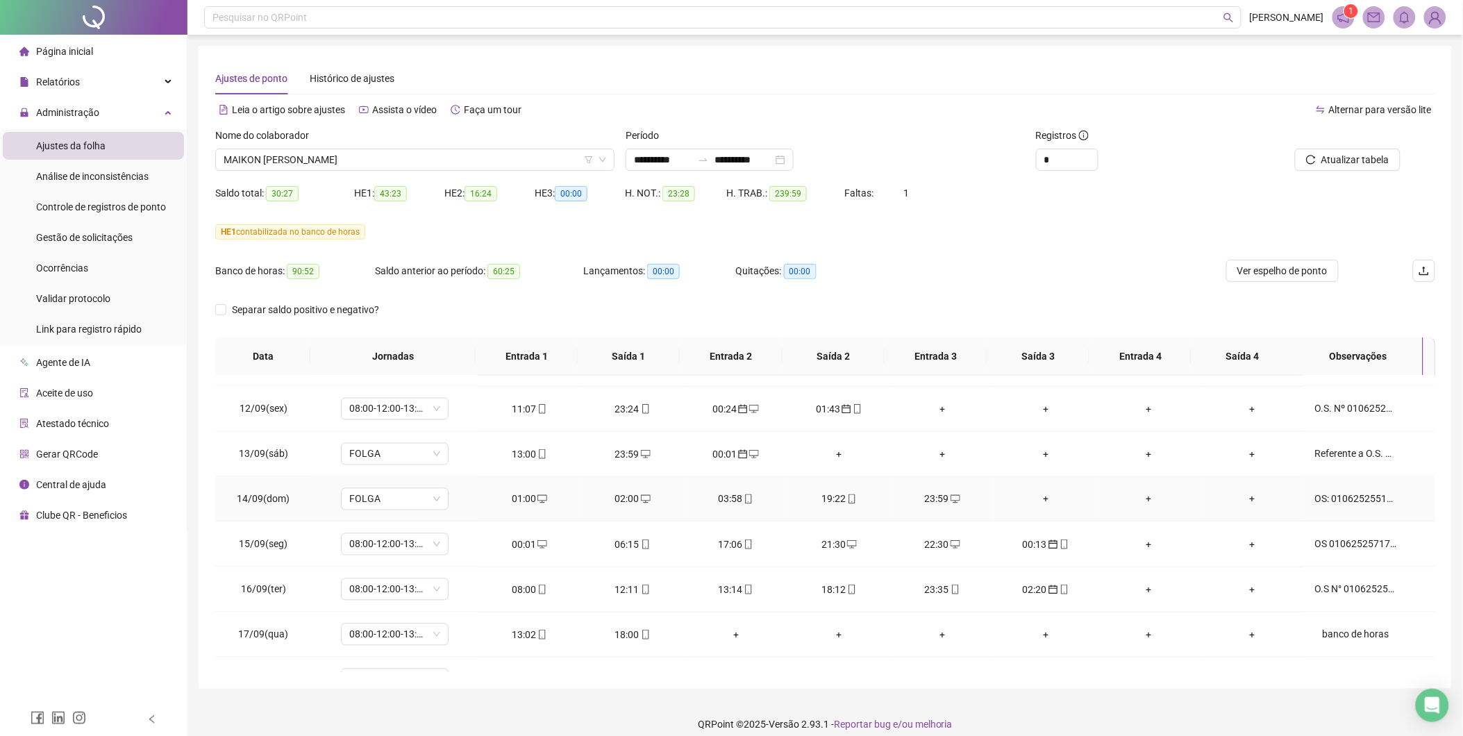
scroll to position [905, 0]
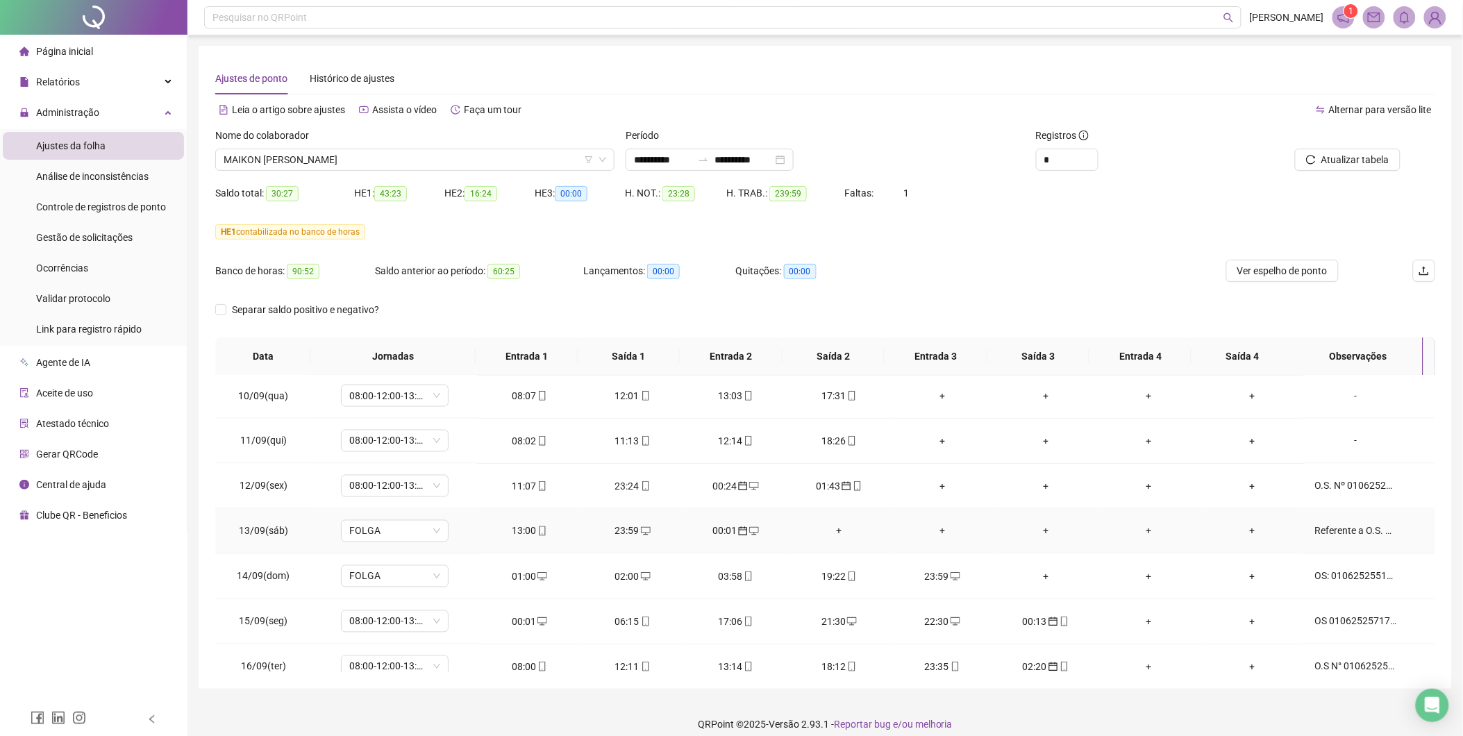
click at [728, 535] on div "00:01" at bounding box center [736, 531] width 81 height 15
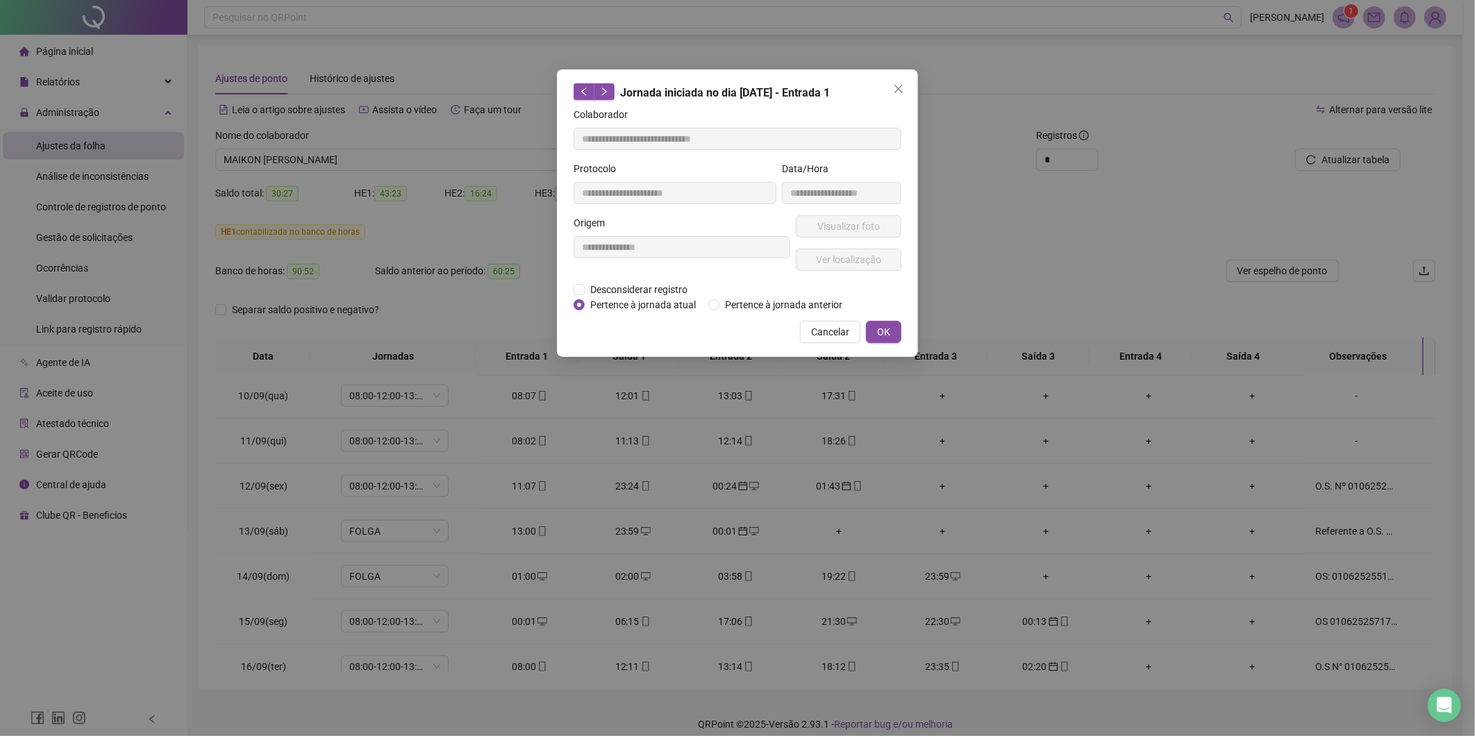
type input "**********"
click at [890, 324] on span "OK" at bounding box center [883, 331] width 13 height 15
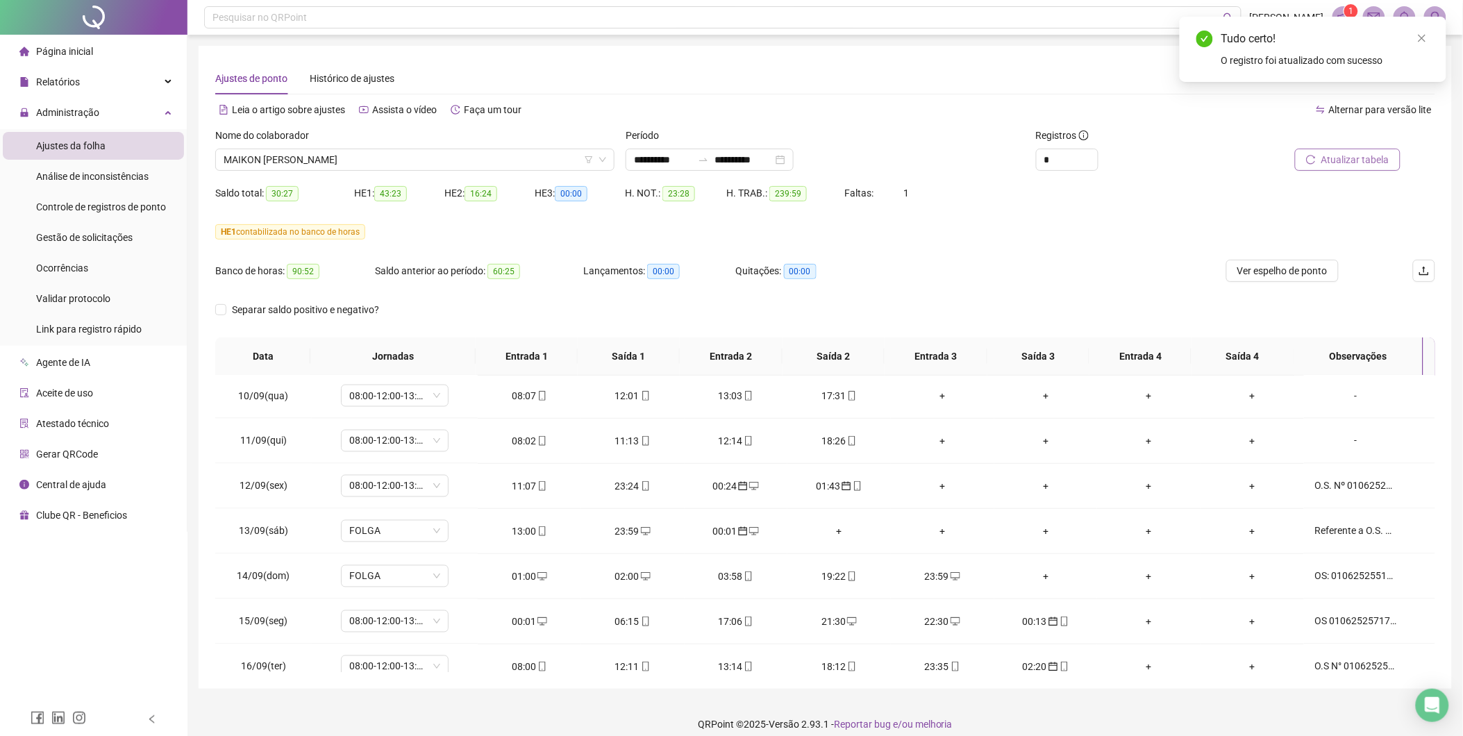
click at [1365, 158] on span "Atualizar tabela" at bounding box center [1356, 159] width 68 height 15
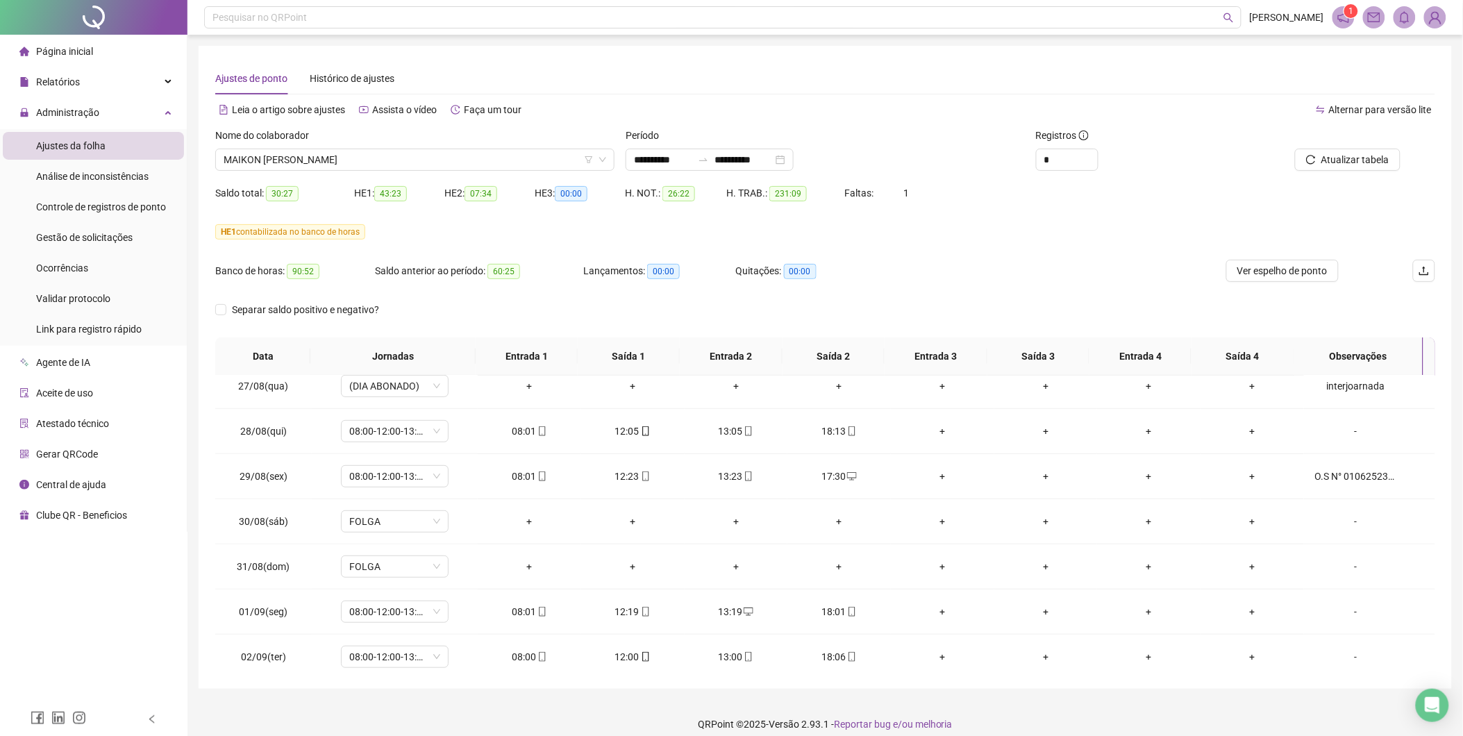
scroll to position [0, 0]
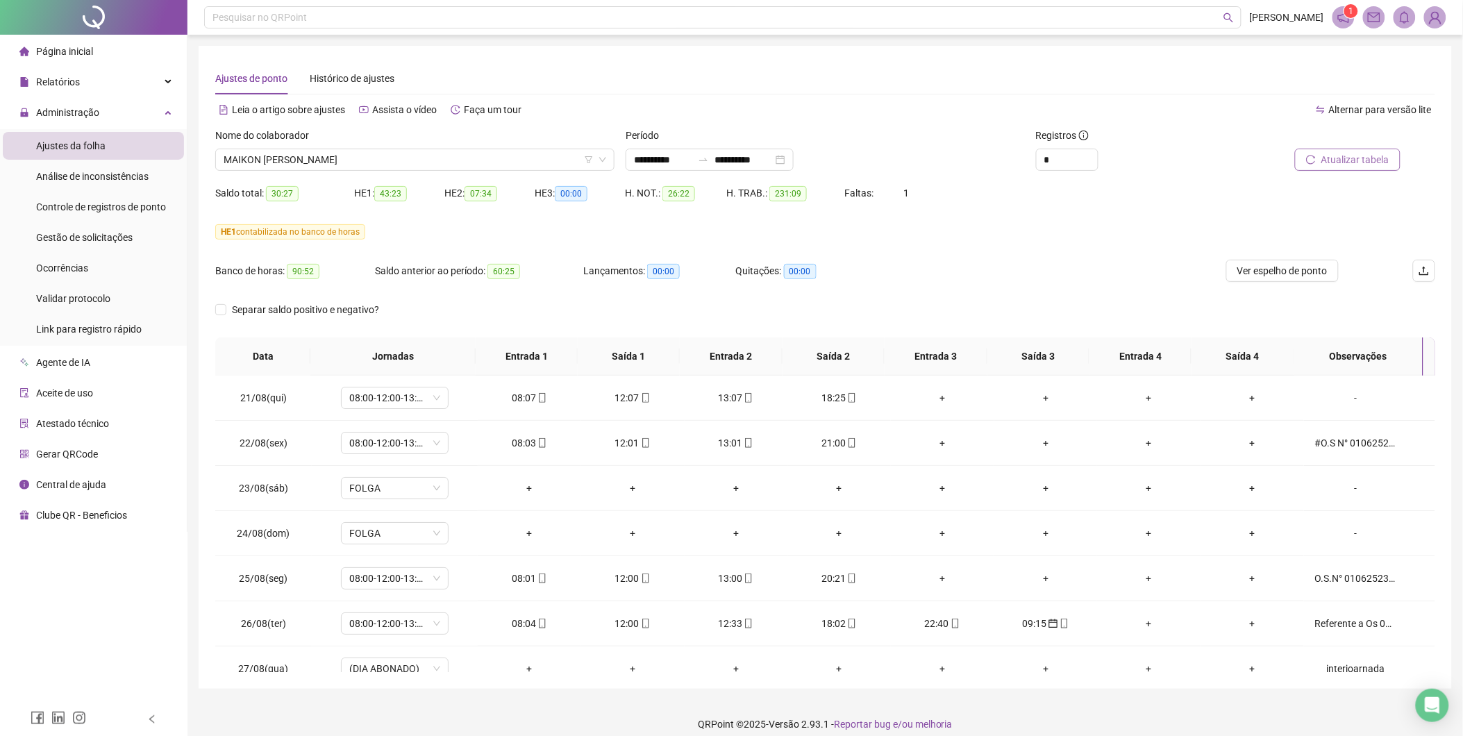
click at [1356, 160] on span "Atualizar tabela" at bounding box center [1356, 159] width 68 height 15
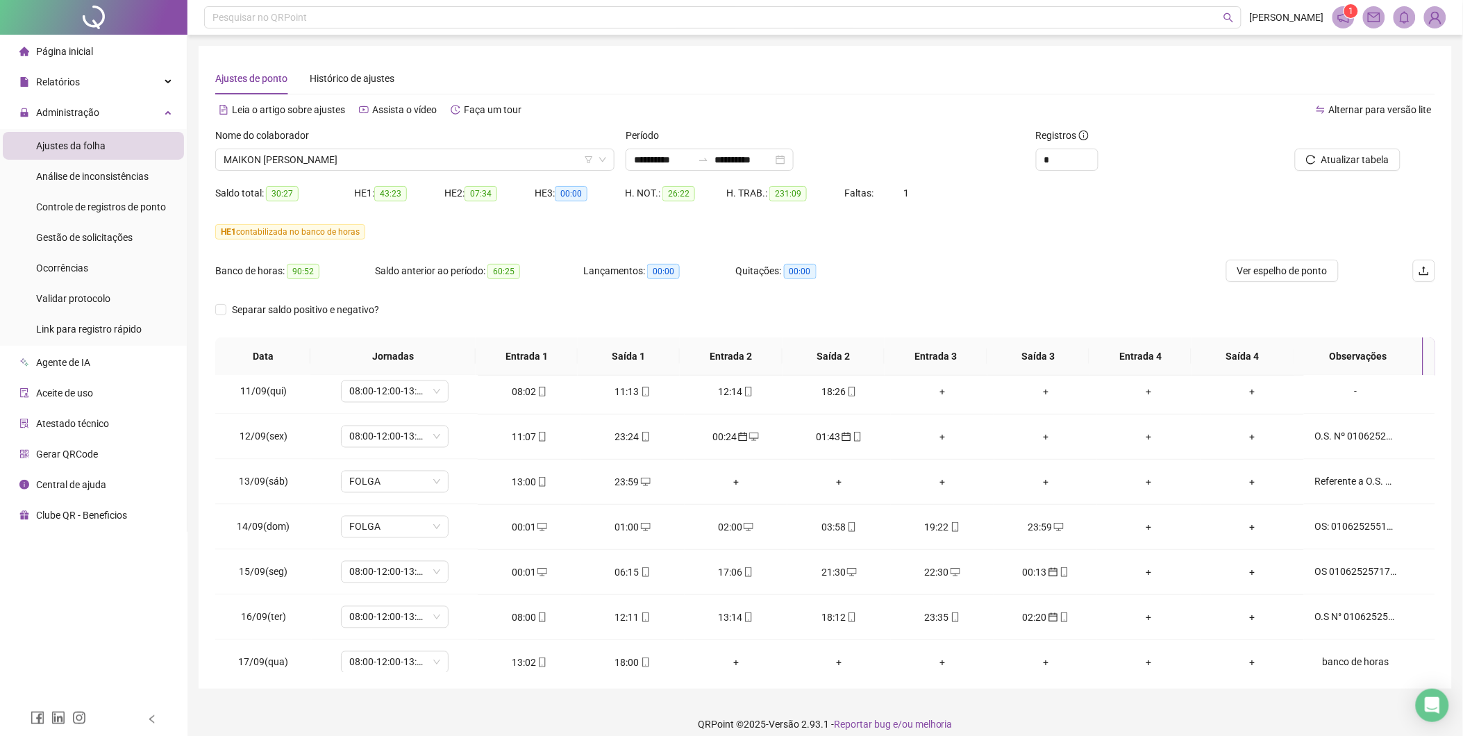
scroll to position [1059, 0]
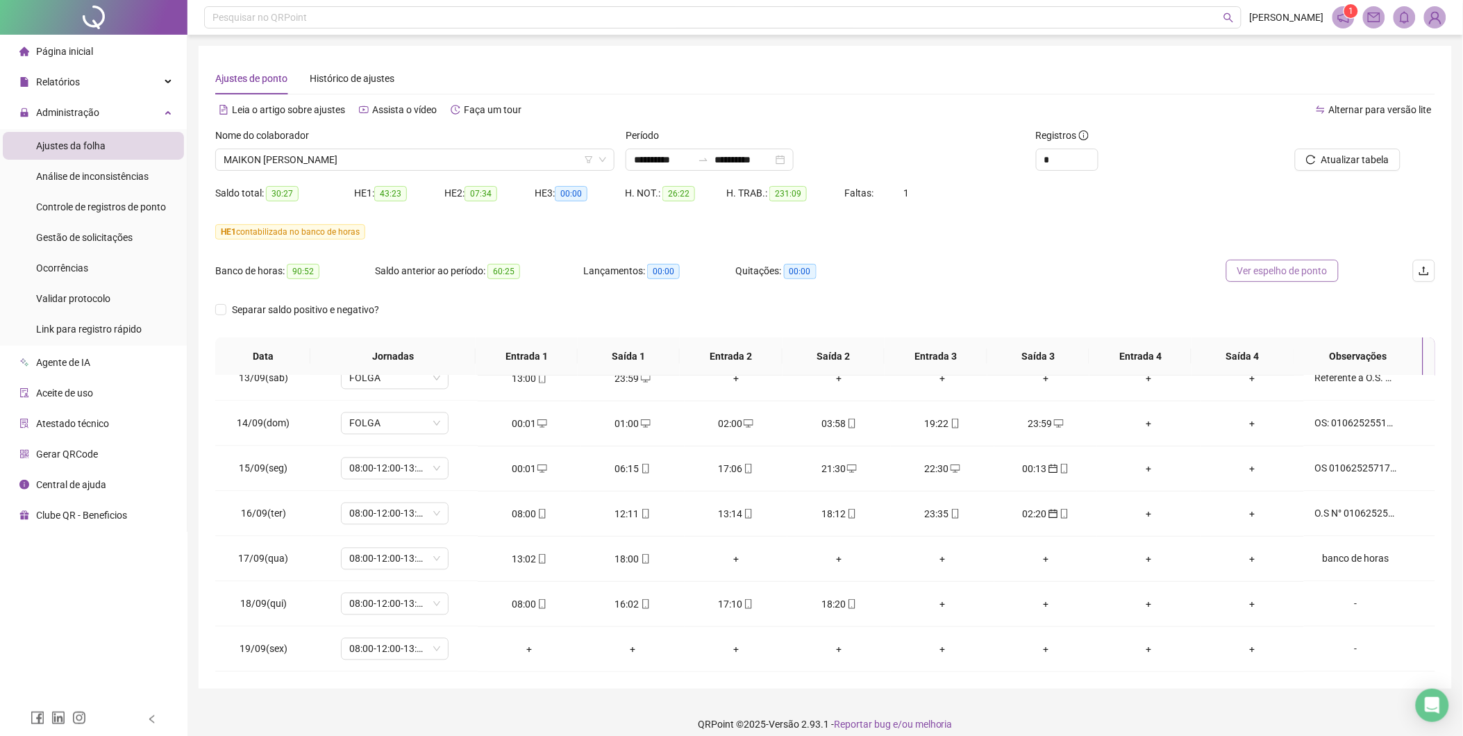
click at [1292, 272] on span "Ver espelho de ponto" at bounding box center [1283, 270] width 90 height 15
click at [516, 158] on span "MAIKON [PERSON_NAME]" at bounding box center [415, 159] width 383 height 21
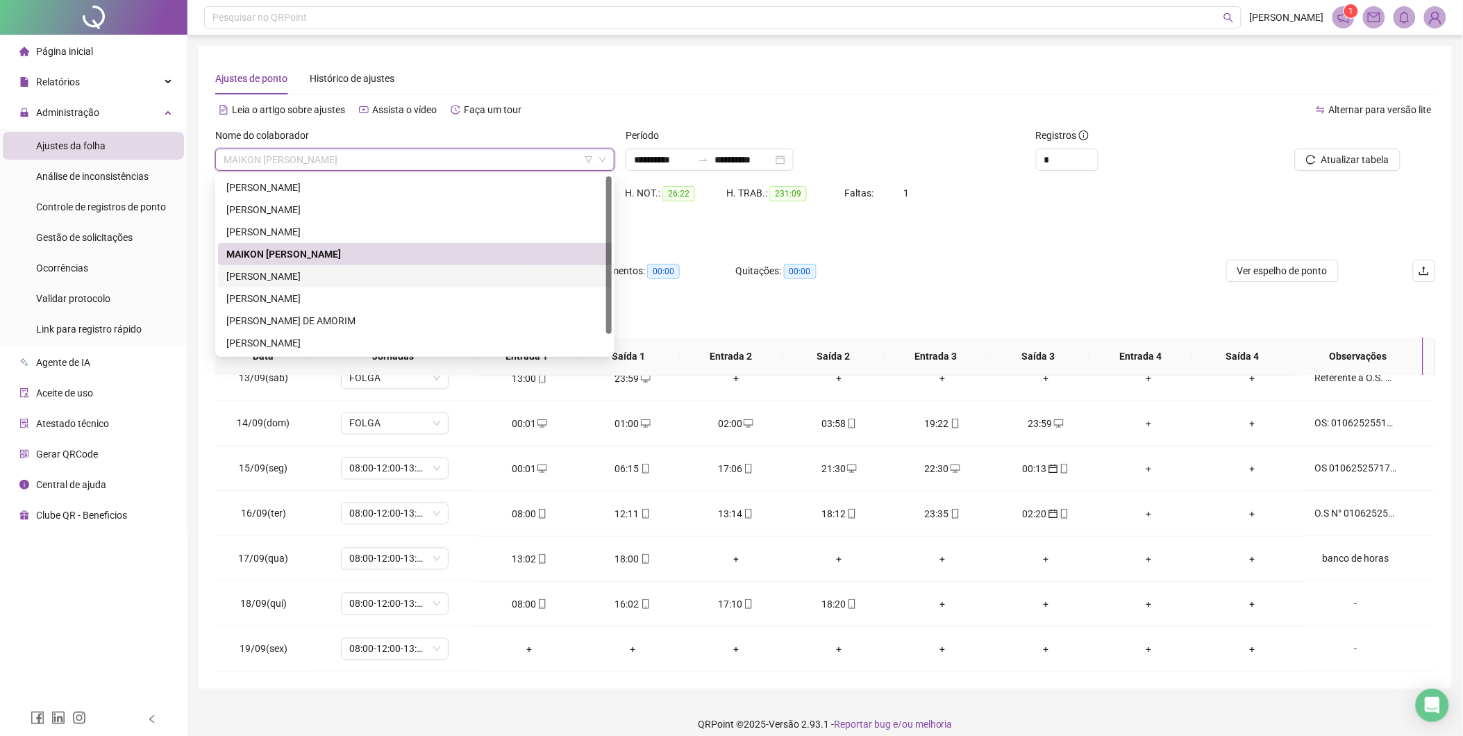
click at [361, 275] on div "[PERSON_NAME]" at bounding box center [414, 276] width 377 height 15
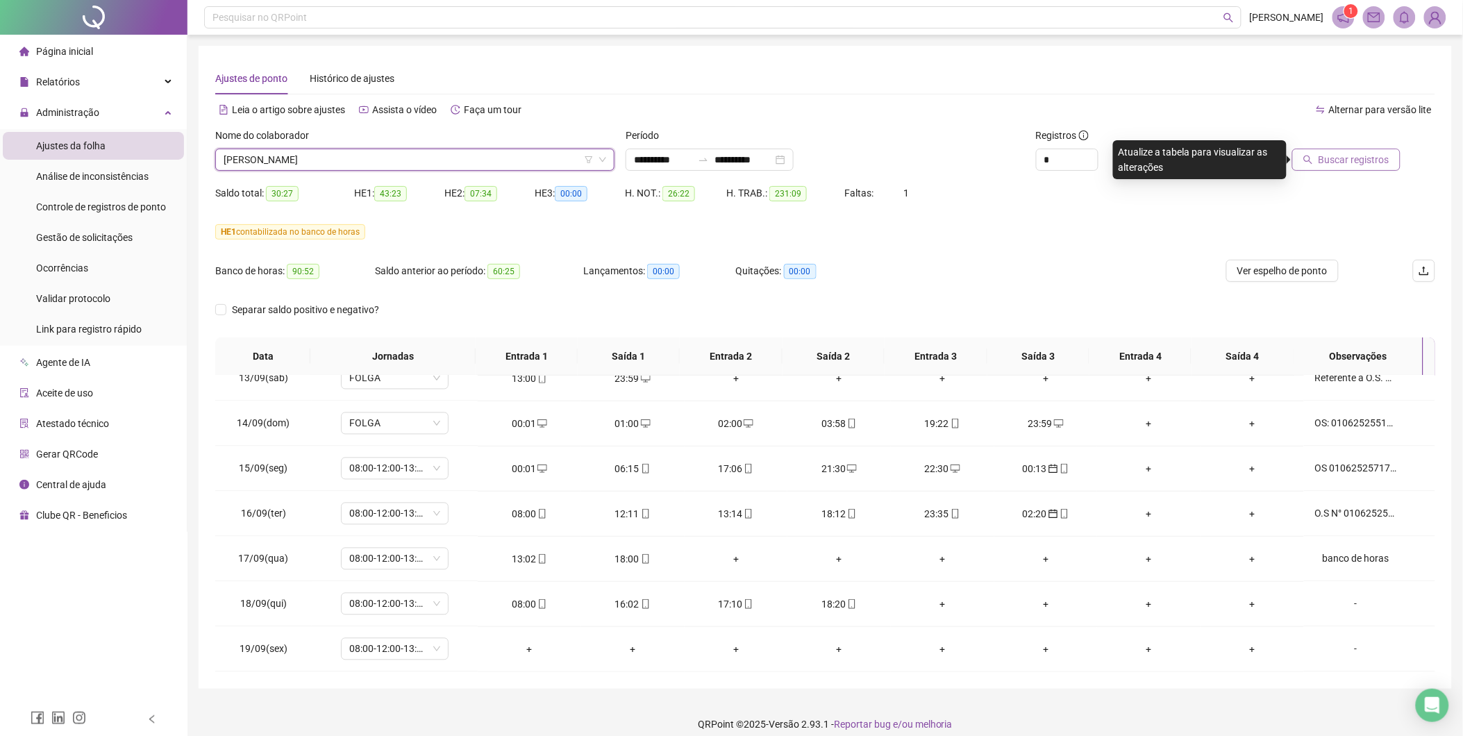
click at [1329, 156] on span "Buscar registros" at bounding box center [1354, 159] width 71 height 15
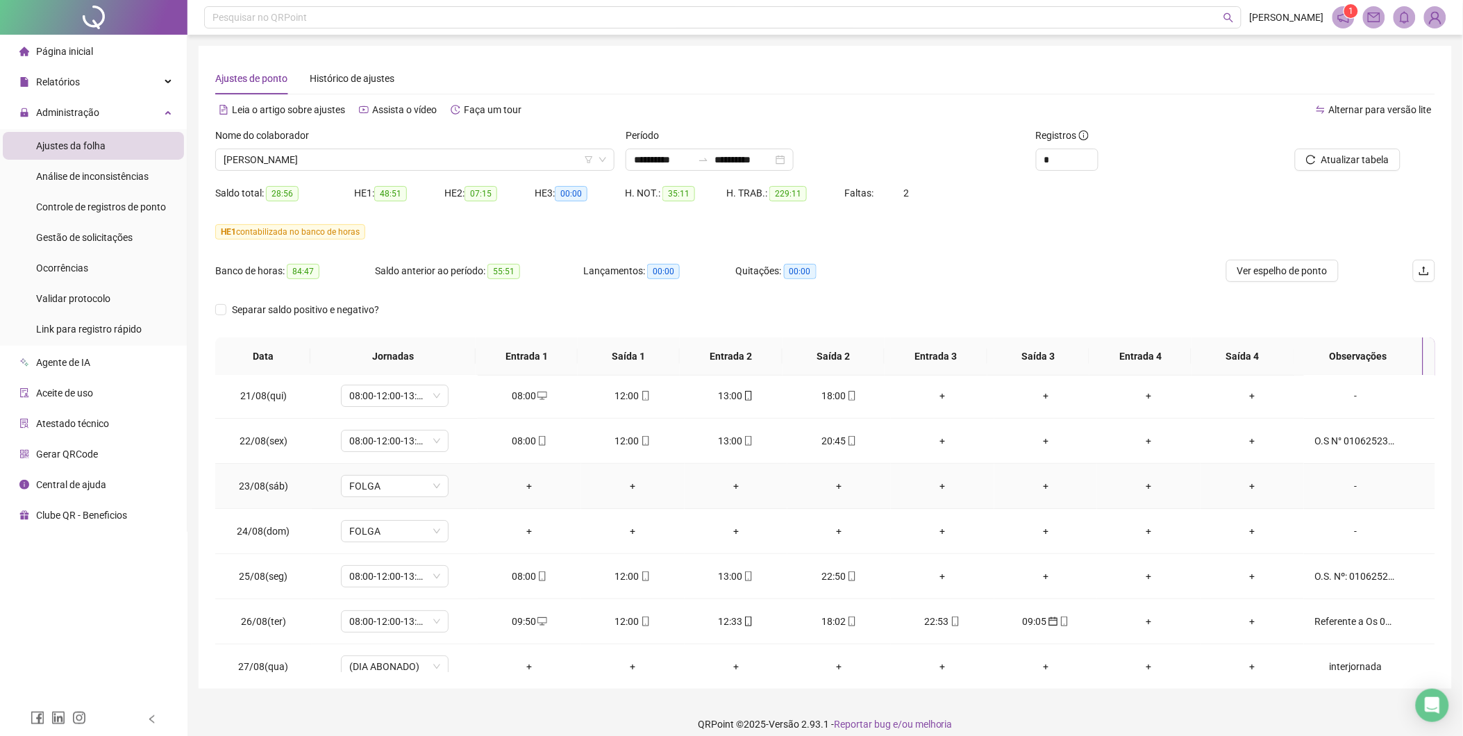
scroll to position [0, 0]
click at [1276, 273] on span "Ver espelho de ponto" at bounding box center [1283, 270] width 90 height 15
click at [476, 155] on span "[PERSON_NAME]" at bounding box center [415, 159] width 383 height 21
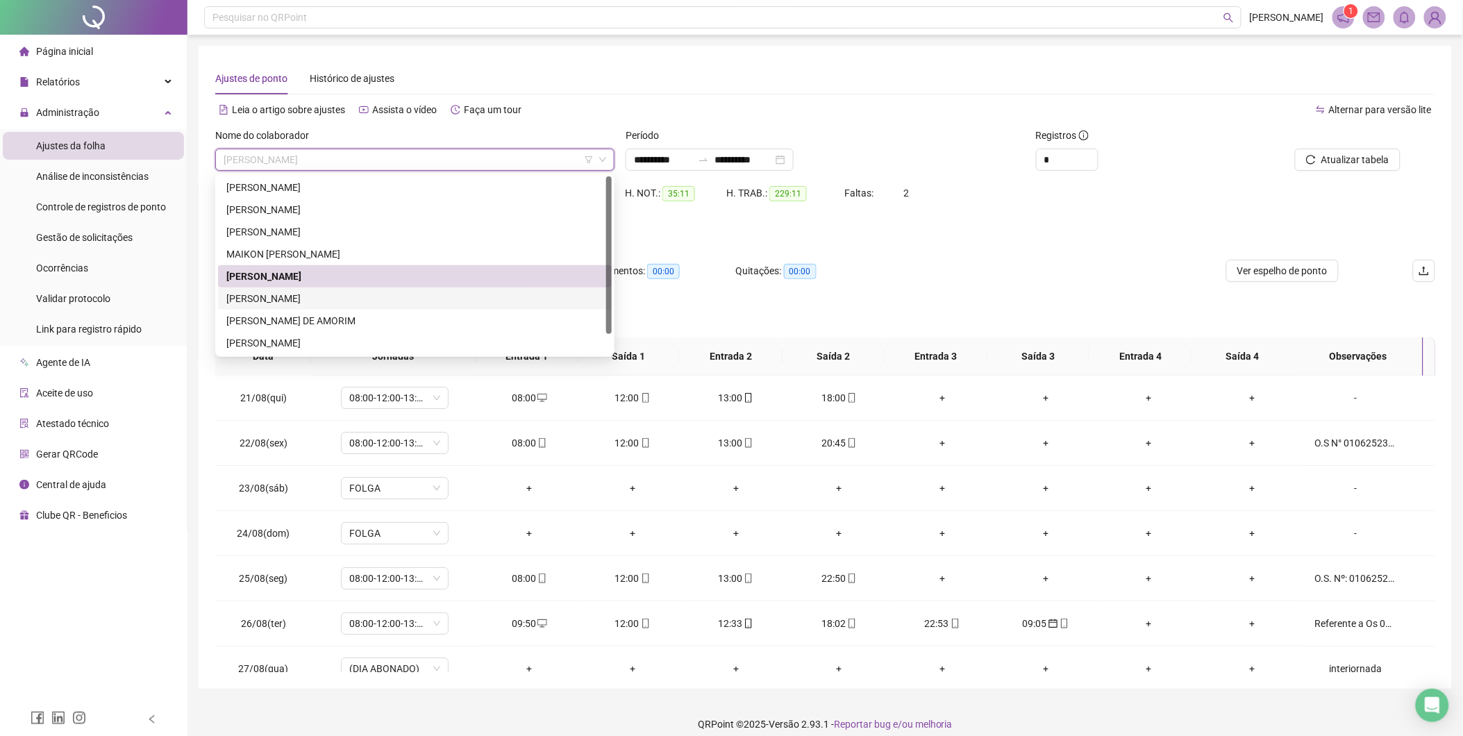
click at [297, 299] on div "[PERSON_NAME]" at bounding box center [414, 298] width 377 height 15
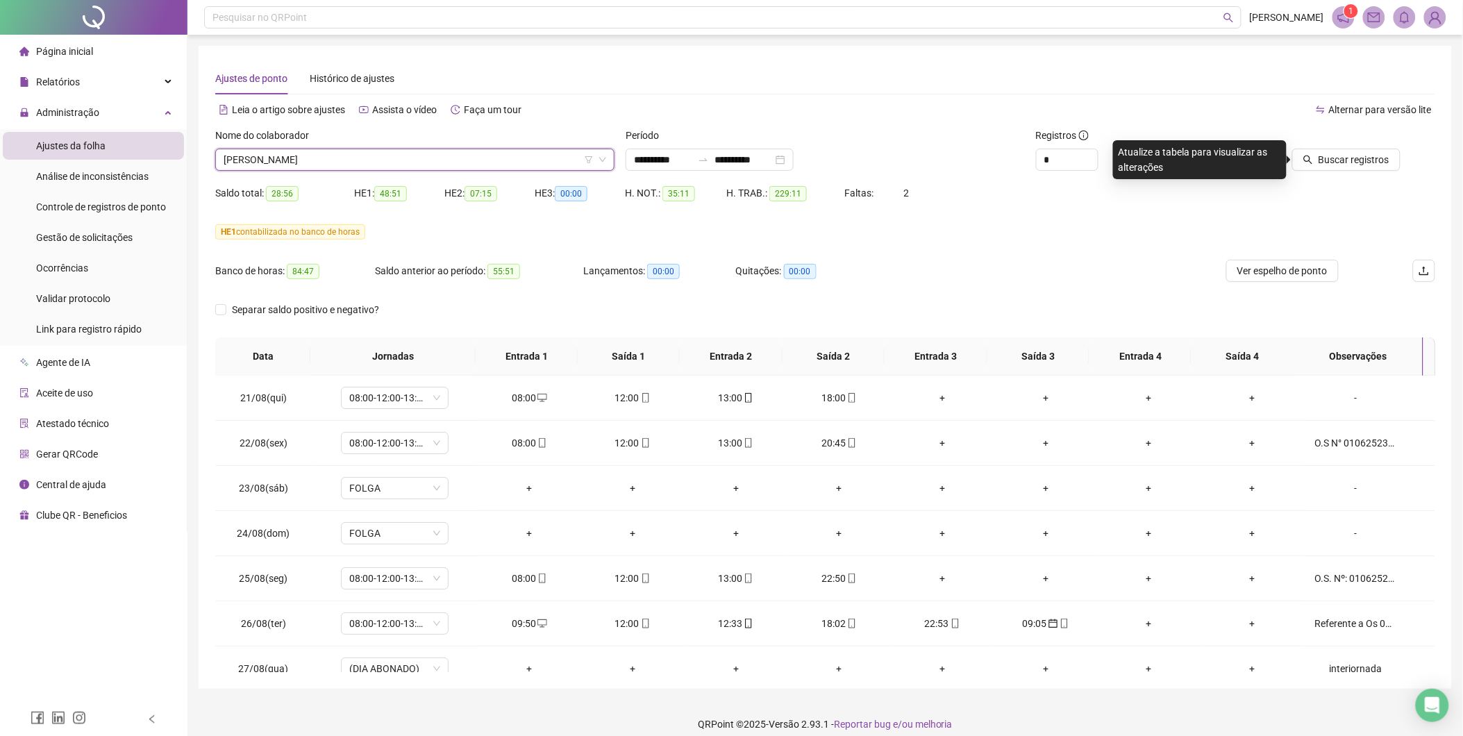
drag, startPoint x: 1338, startPoint y: 160, endPoint x: 973, endPoint y: 279, distance: 384.1
click at [1338, 160] on span "Buscar registros" at bounding box center [1354, 159] width 71 height 15
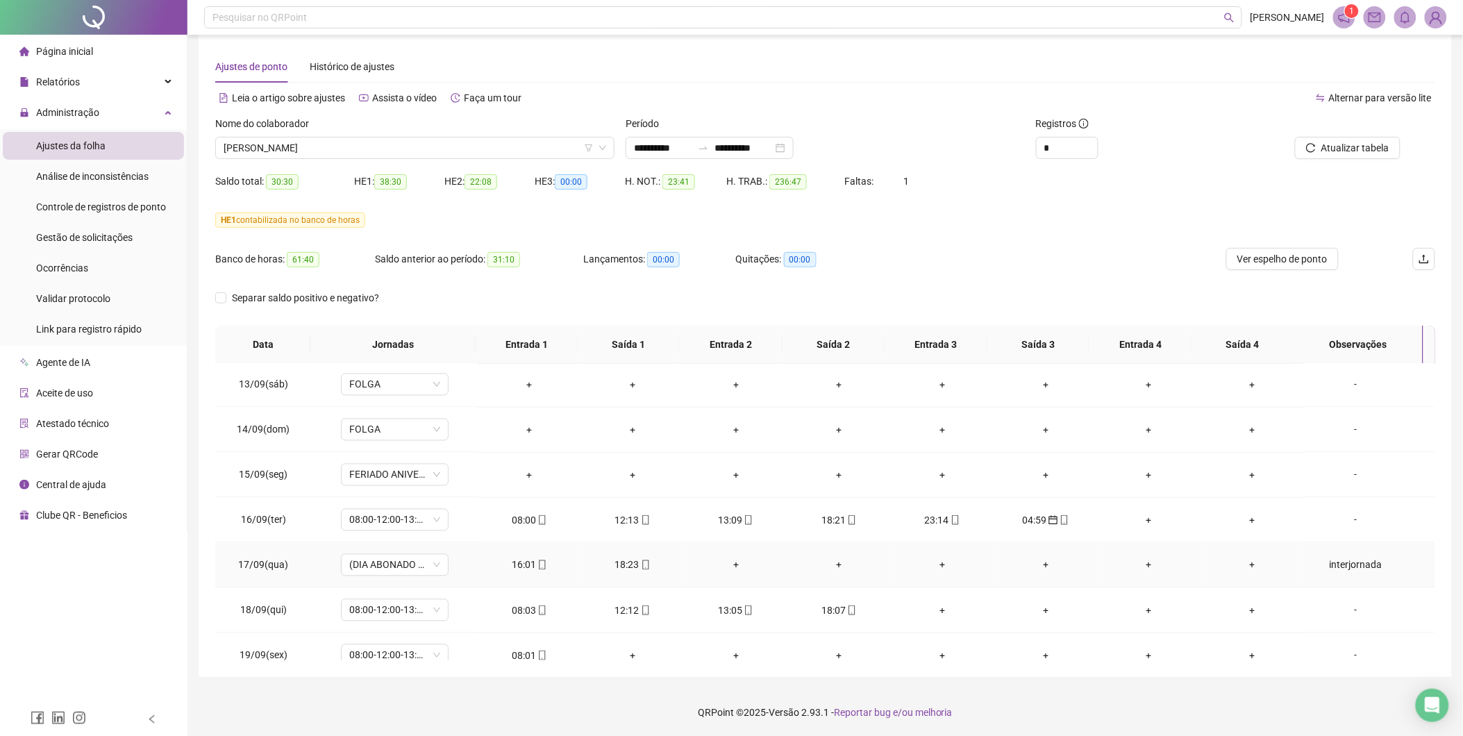
scroll to position [1059, 0]
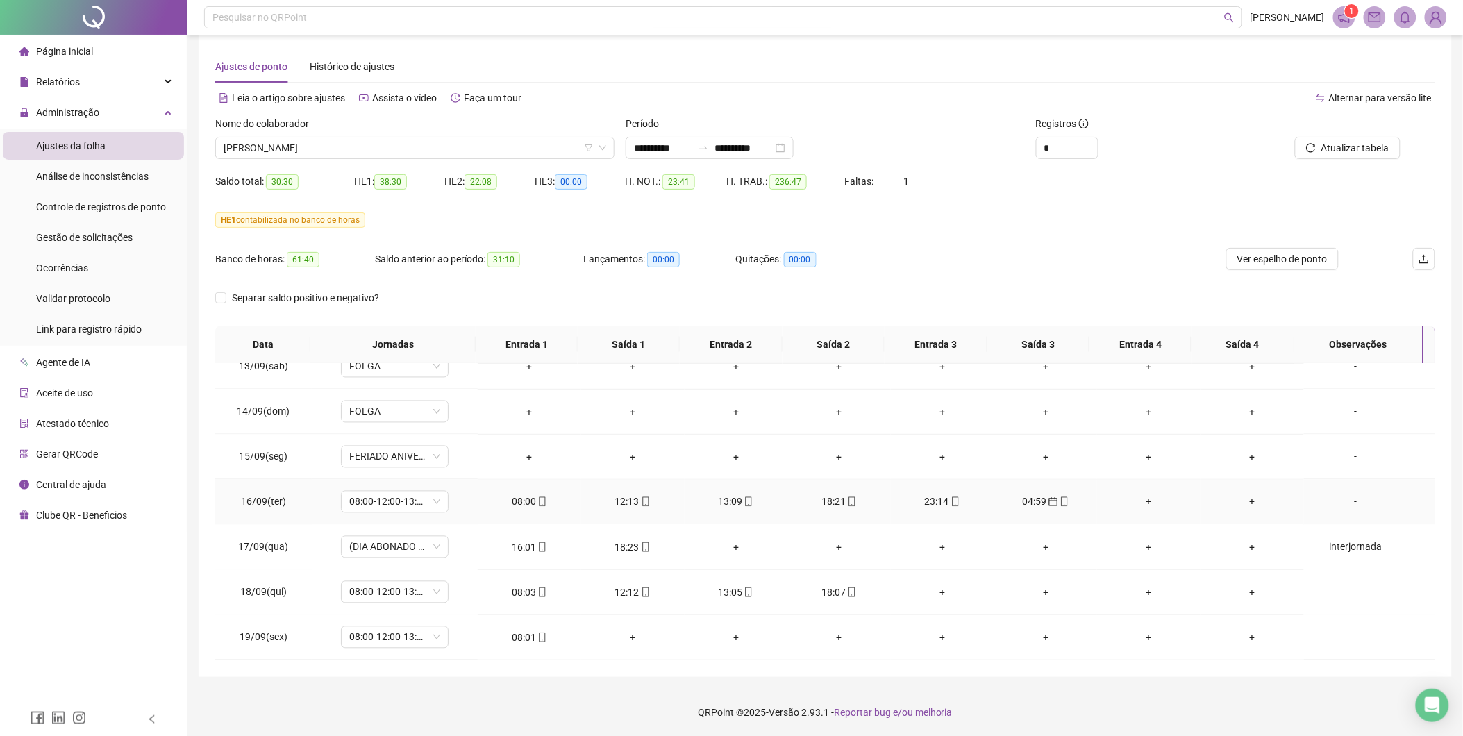
drag, startPoint x: 1351, startPoint y: 501, endPoint x: 1333, endPoint y: 497, distance: 17.9
click at [1350, 501] on div "-" at bounding box center [1356, 501] width 82 height 15
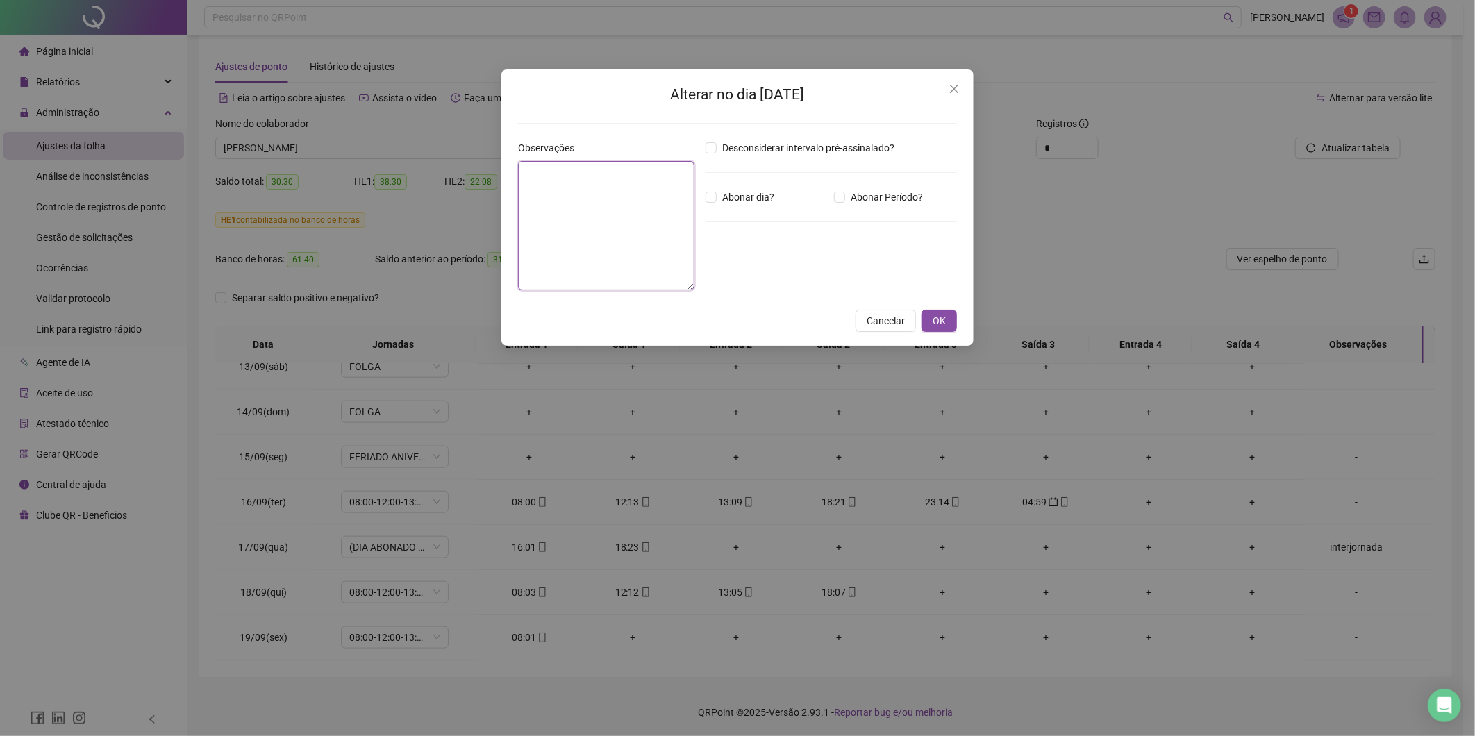
click at [594, 189] on textarea at bounding box center [606, 225] width 176 height 129
paste textarea "**********"
type textarea "**********"
click at [931, 325] on button "OK" at bounding box center [939, 321] width 35 height 22
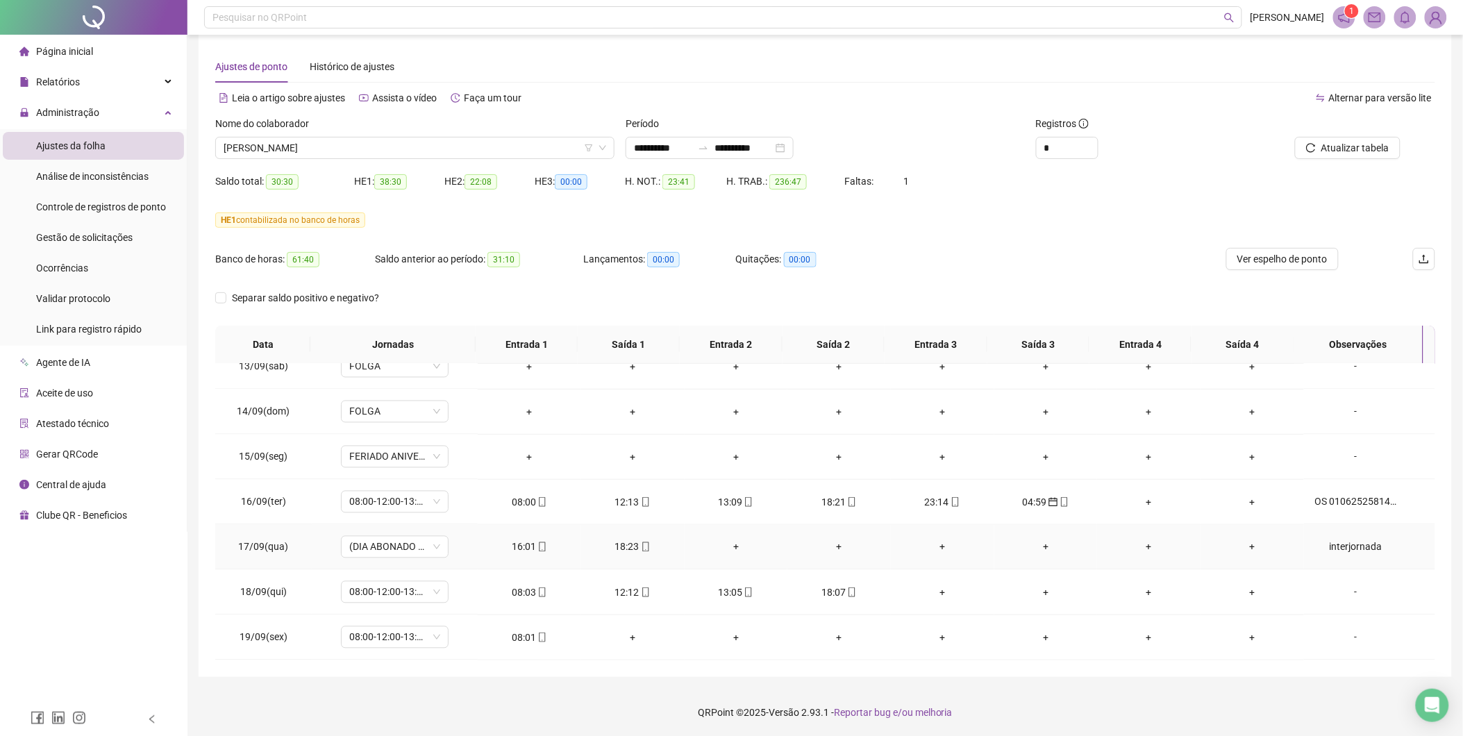
click at [1349, 543] on div "interjornada" at bounding box center [1356, 547] width 82 height 15
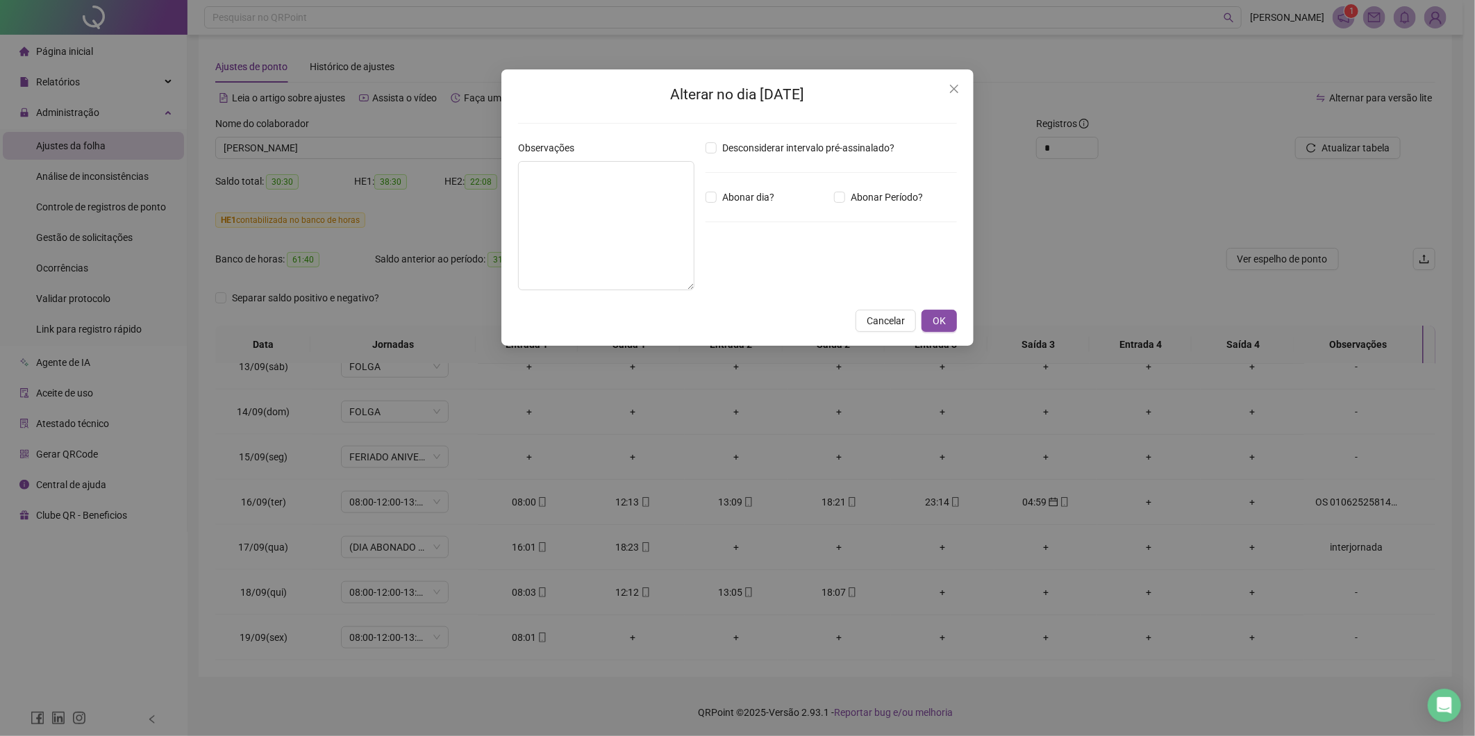
type textarea "**********"
type input "*****"
click at [947, 86] on span "Close" at bounding box center [954, 88] width 22 height 11
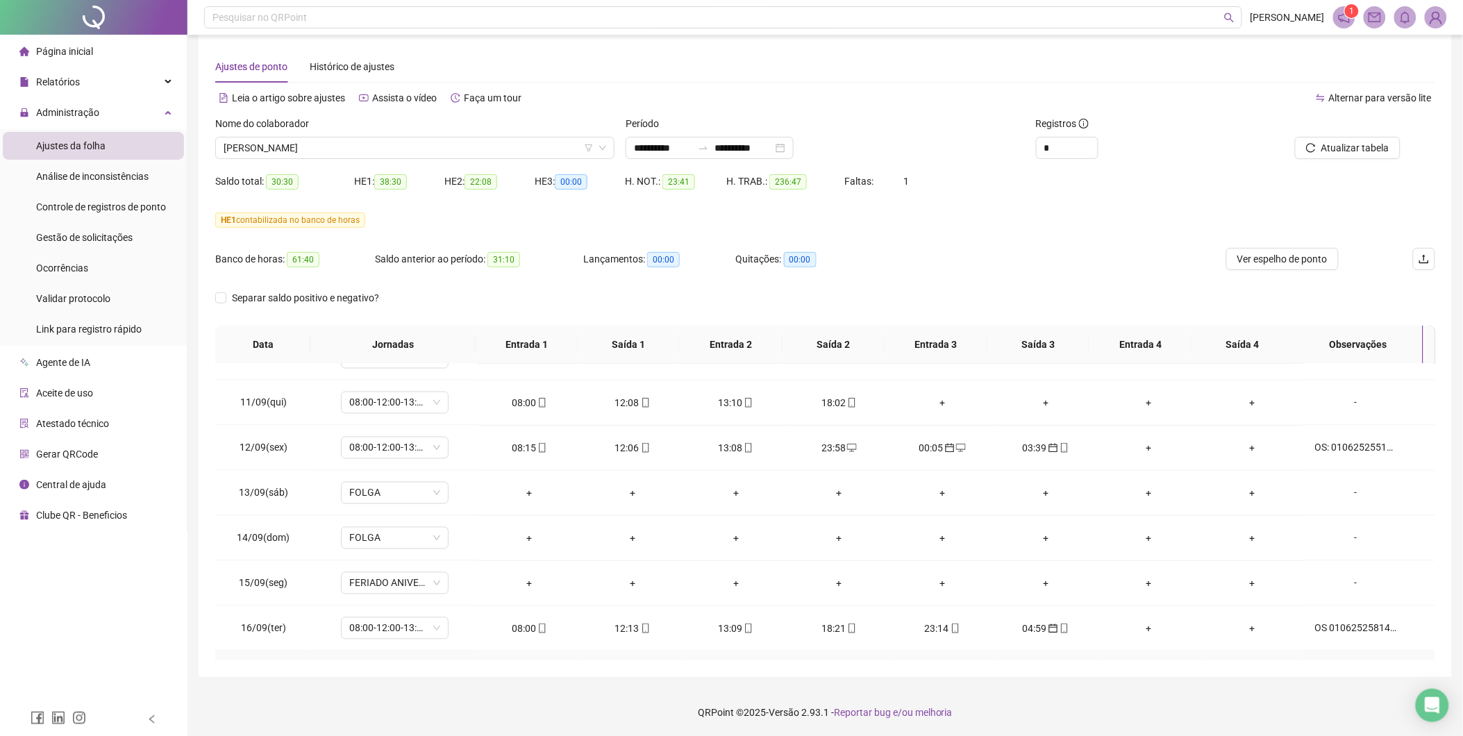
scroll to position [905, 0]
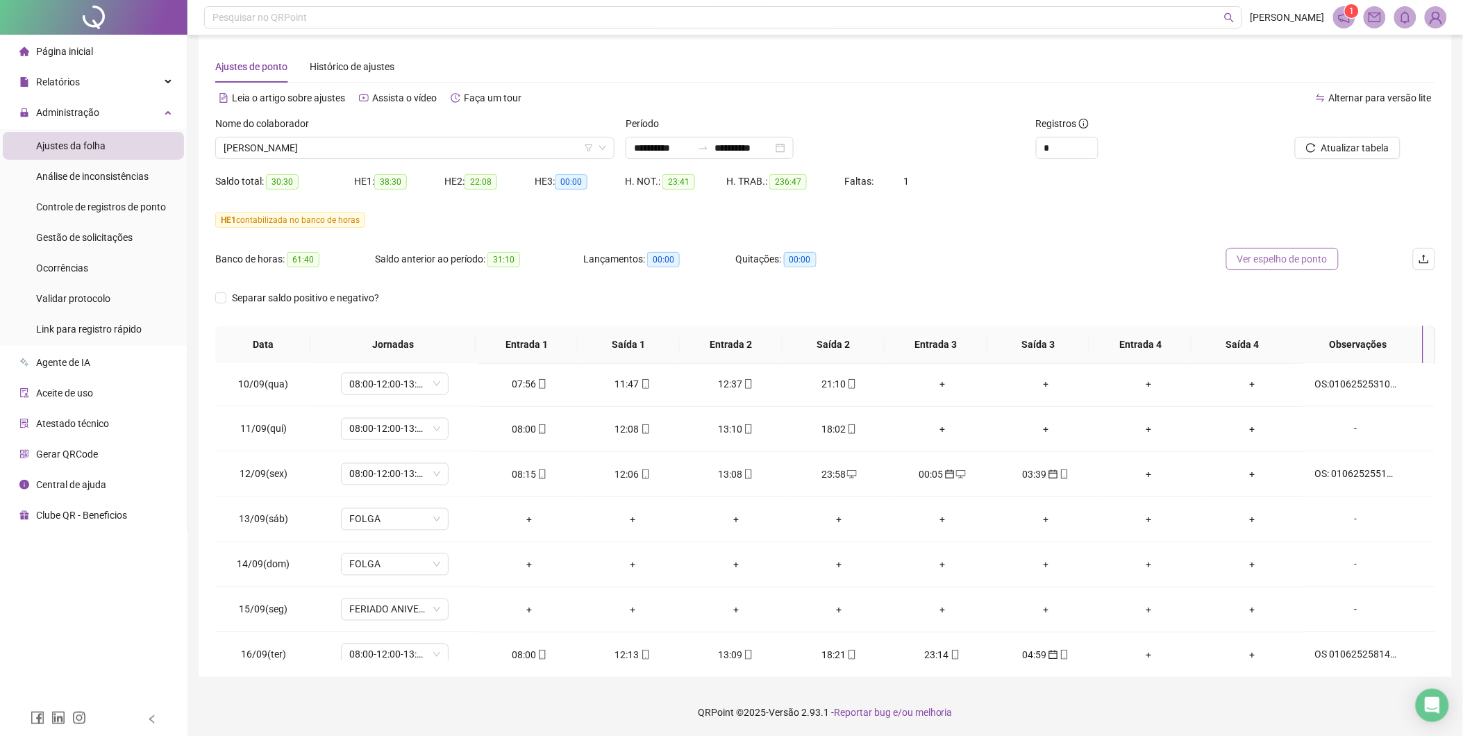
click at [1238, 265] on span "Ver espelho de ponto" at bounding box center [1283, 258] width 90 height 15
click at [519, 147] on span "[PERSON_NAME]" at bounding box center [415, 148] width 383 height 21
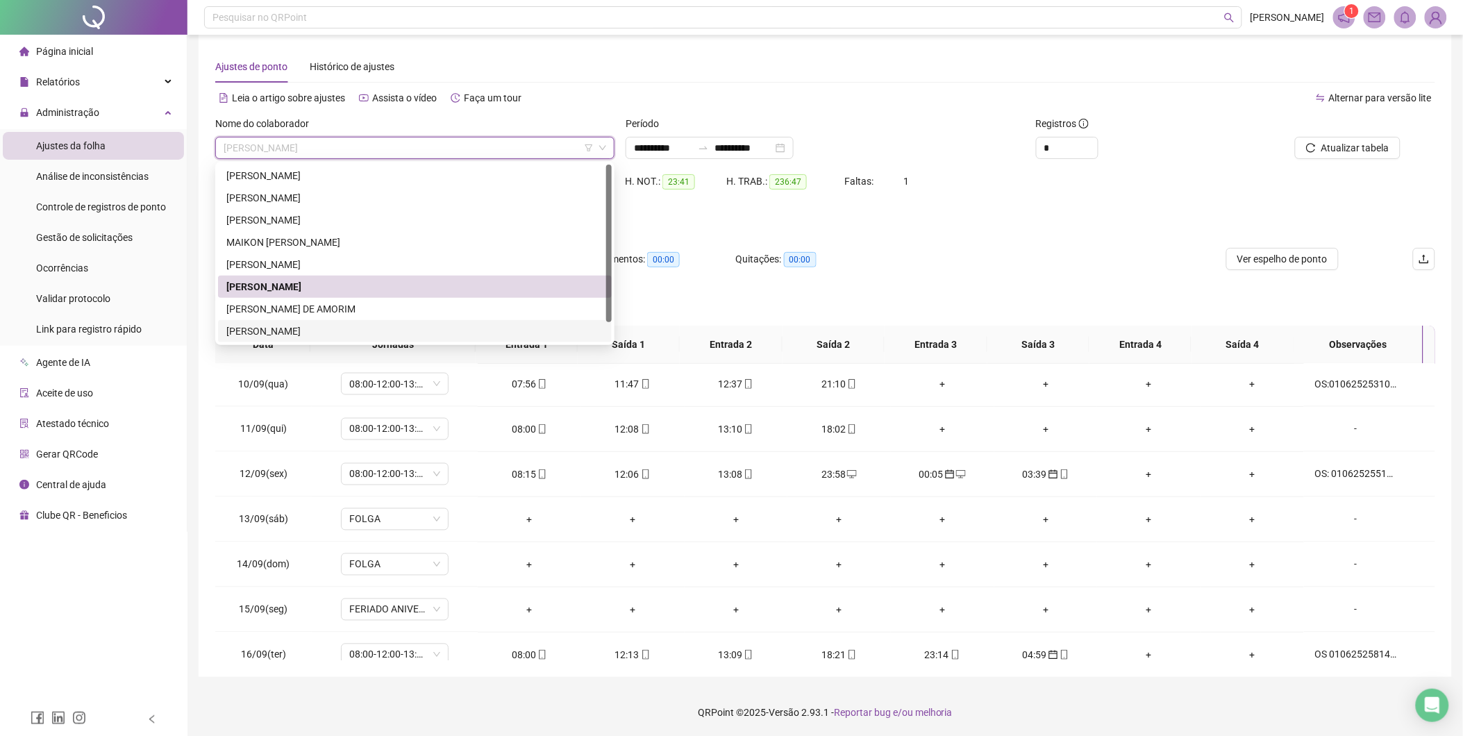
click at [333, 326] on div "[PERSON_NAME]" at bounding box center [414, 331] width 377 height 15
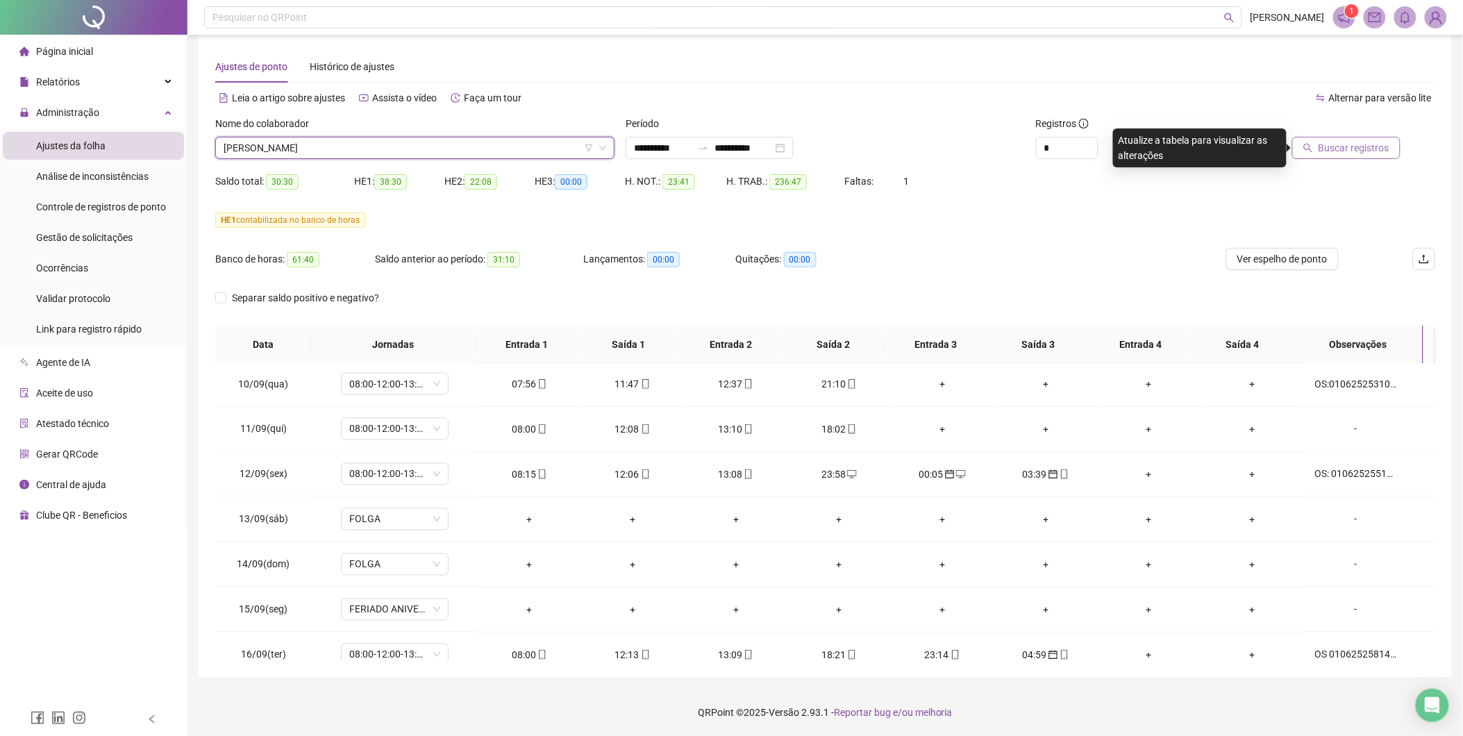
click at [1349, 142] on span "Buscar registros" at bounding box center [1354, 147] width 71 height 15
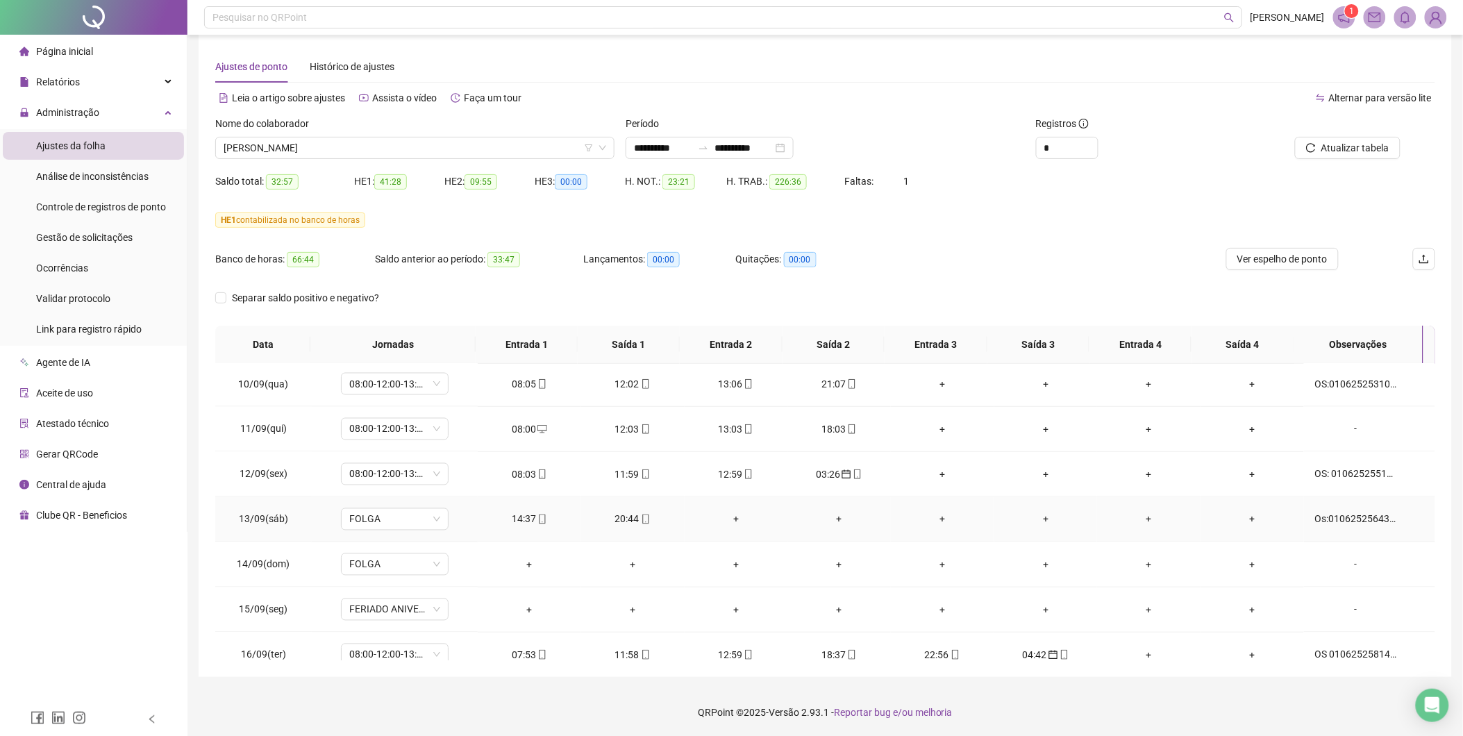
scroll to position [1059, 0]
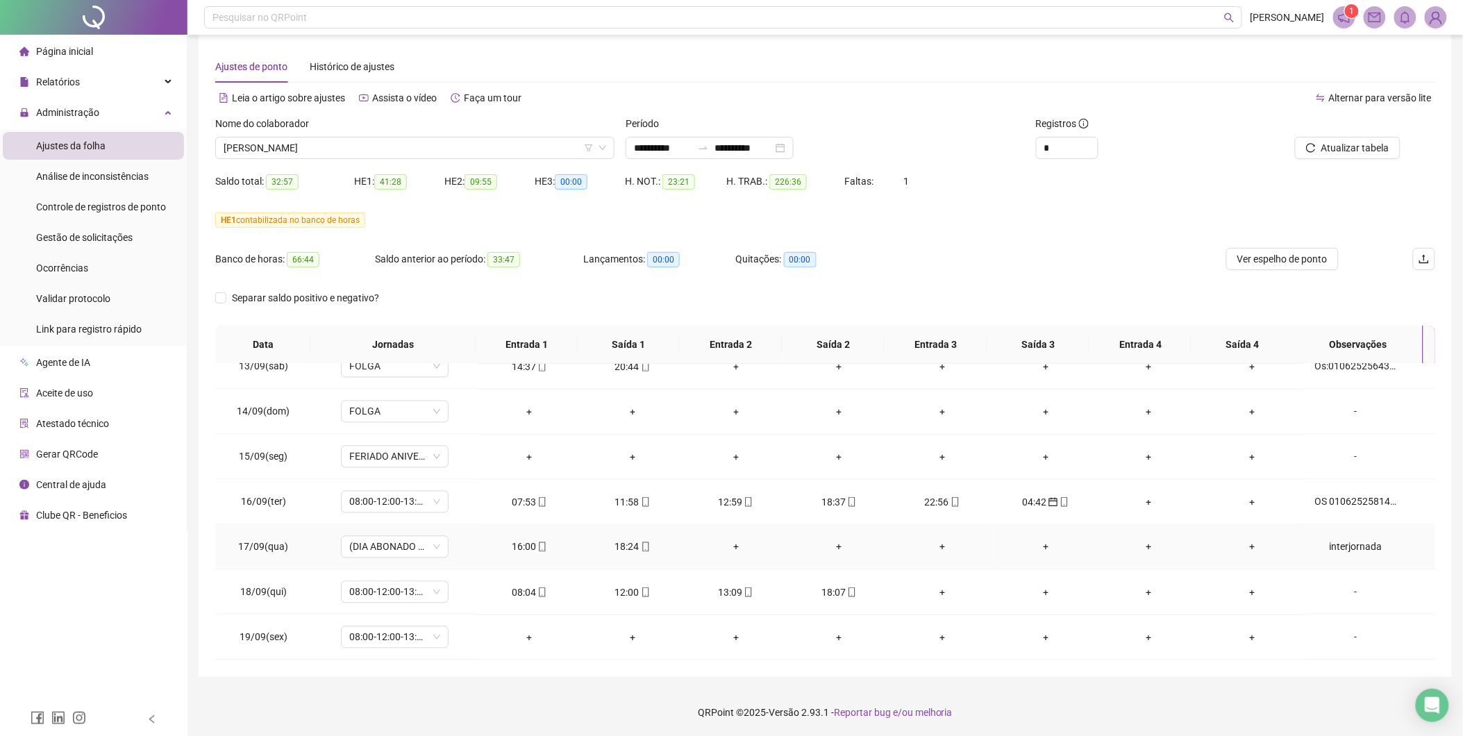
click at [1349, 547] on div "interjornada" at bounding box center [1356, 547] width 82 height 15
type input "*****"
type textarea "**********"
type input "*****"
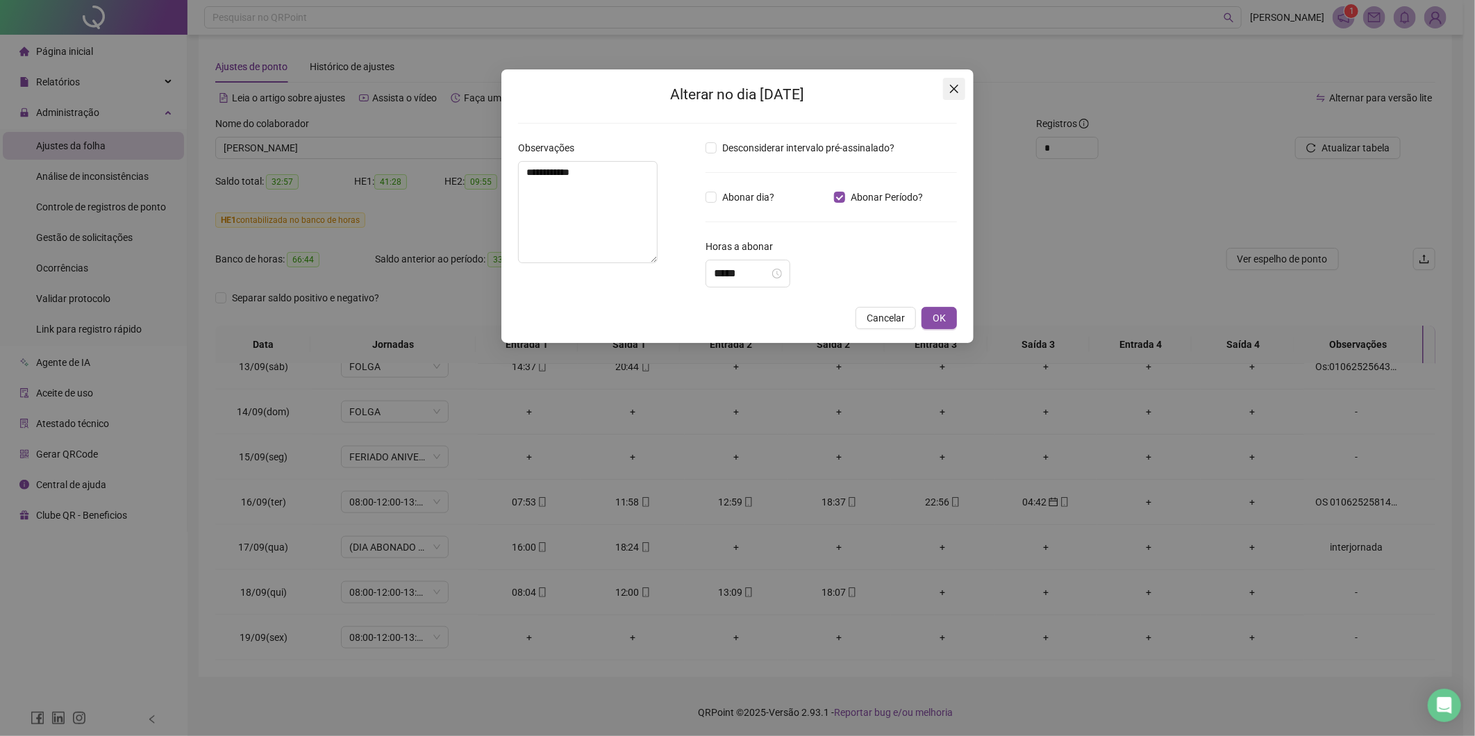
click at [951, 89] on icon "close" at bounding box center [954, 88] width 11 height 11
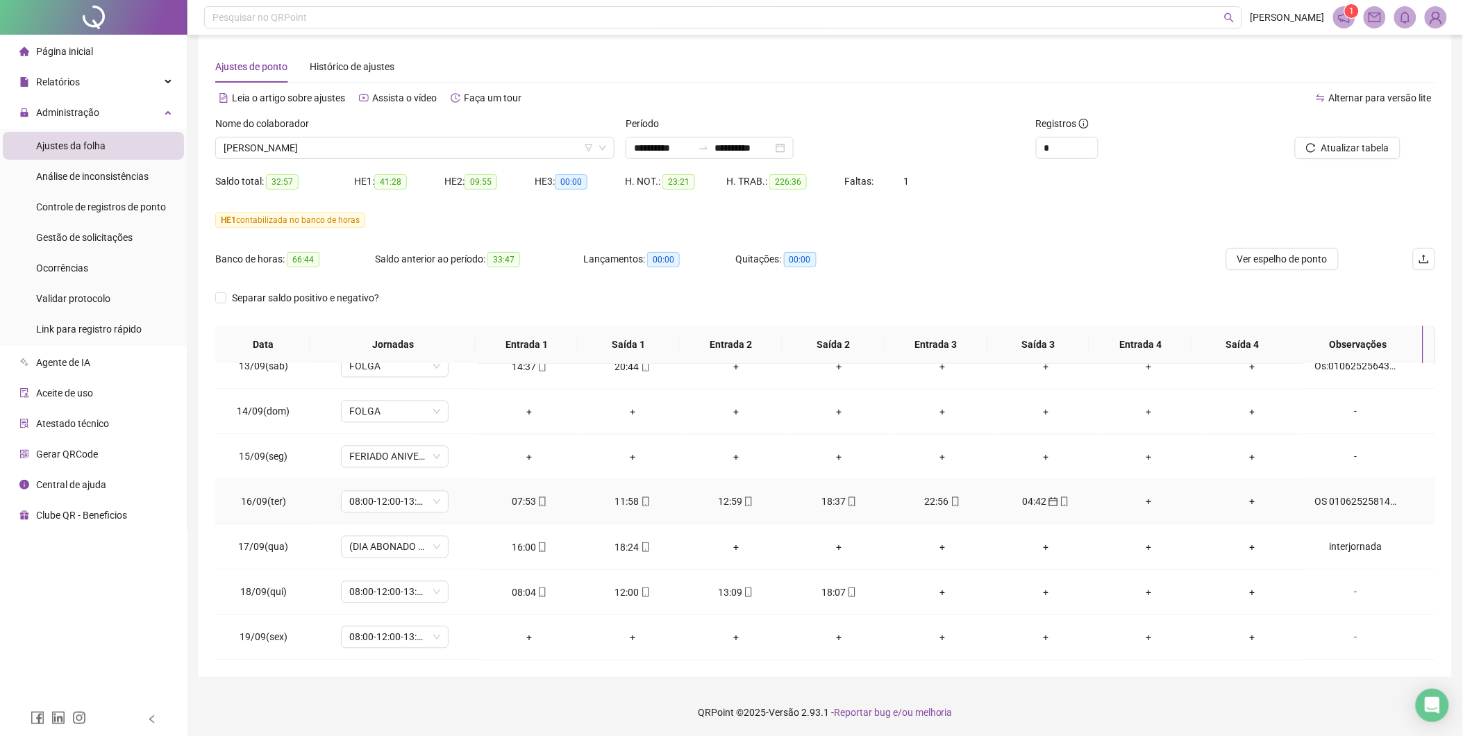
click at [1356, 498] on div "OS 010625258143353568/ [PERSON_NAME] e Teylor/ rompimento Back bone BAG -Bog in…" at bounding box center [1356, 501] width 82 height 15
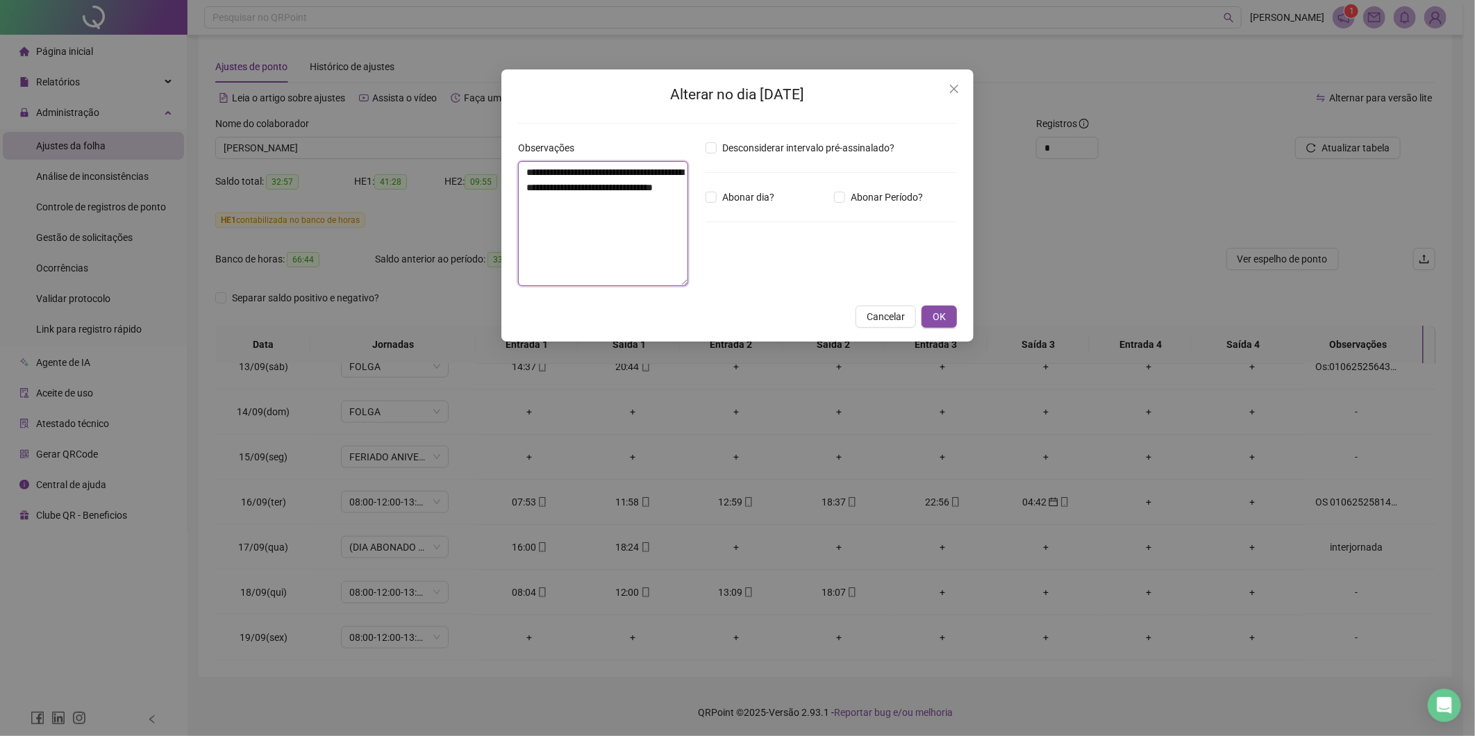
click at [633, 229] on textarea "**********" at bounding box center [603, 223] width 170 height 125
paste textarea "**********"
type textarea "**********"
click at [872, 318] on span "Cancelar" at bounding box center [886, 320] width 38 height 15
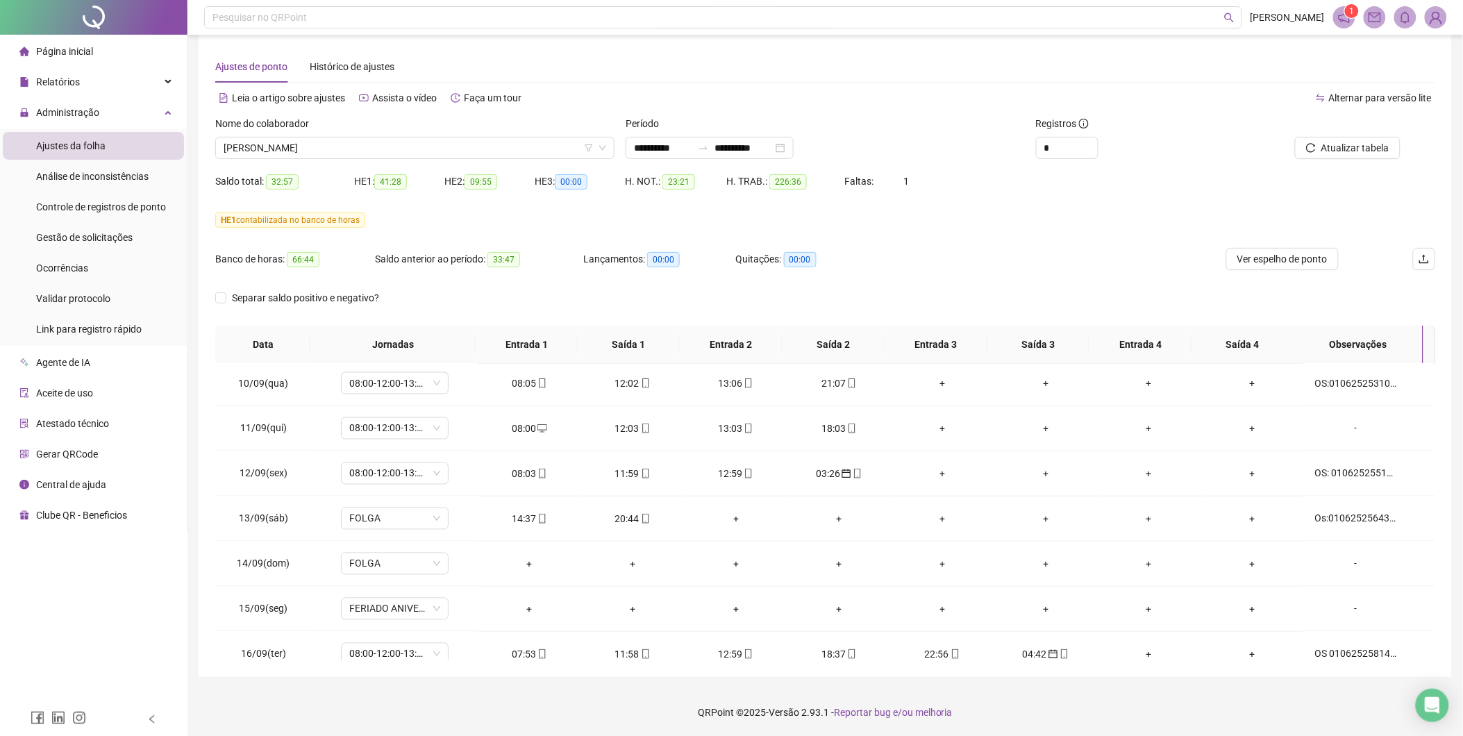
scroll to position [905, 0]
click at [1297, 259] on span "Ver espelho de ponto" at bounding box center [1283, 258] width 90 height 15
click at [543, 149] on span "[PERSON_NAME]" at bounding box center [415, 148] width 383 height 21
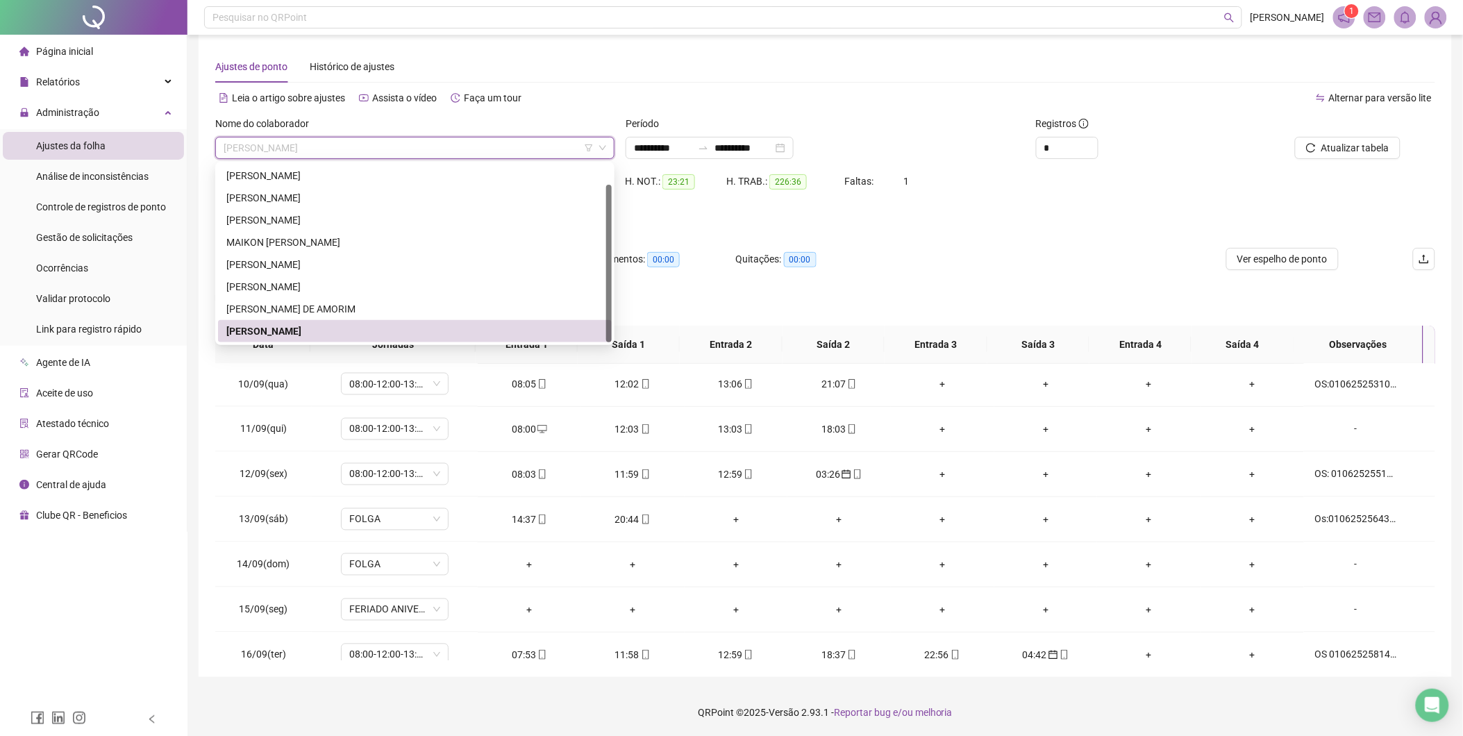
scroll to position [22, 0]
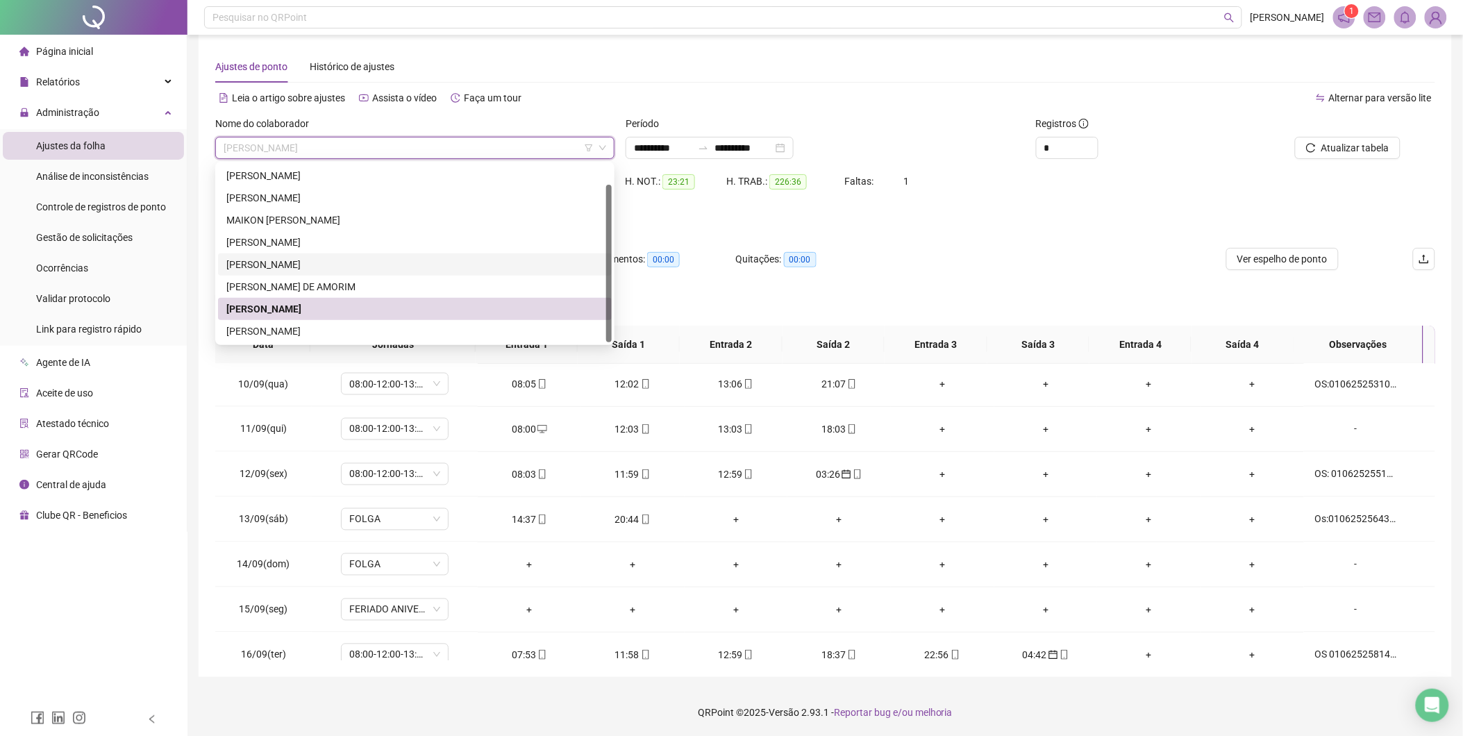
drag, startPoint x: 281, startPoint y: 267, endPoint x: 434, endPoint y: 260, distance: 153.6
click at [281, 266] on div "[PERSON_NAME]" at bounding box center [414, 264] width 377 height 15
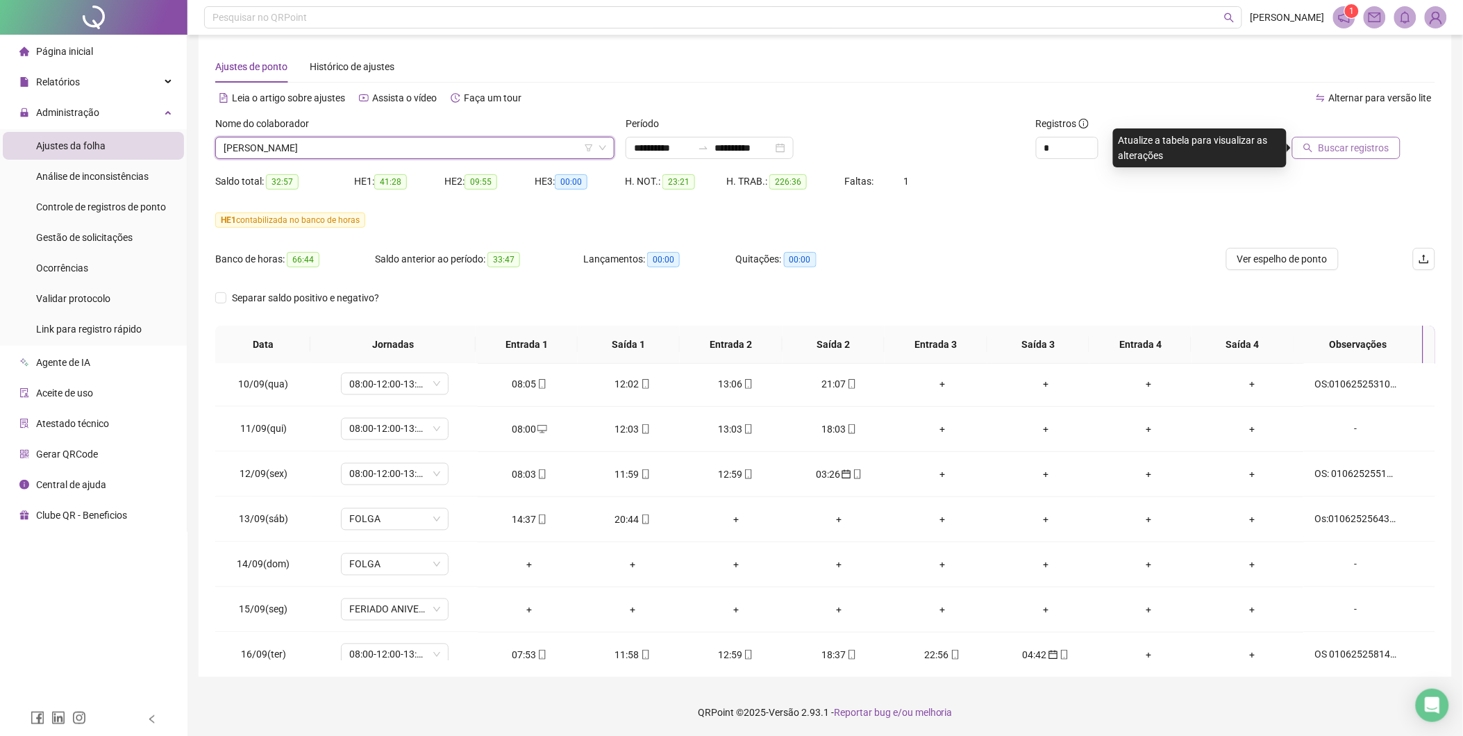
click at [1342, 142] on span "Buscar registros" at bounding box center [1354, 147] width 71 height 15
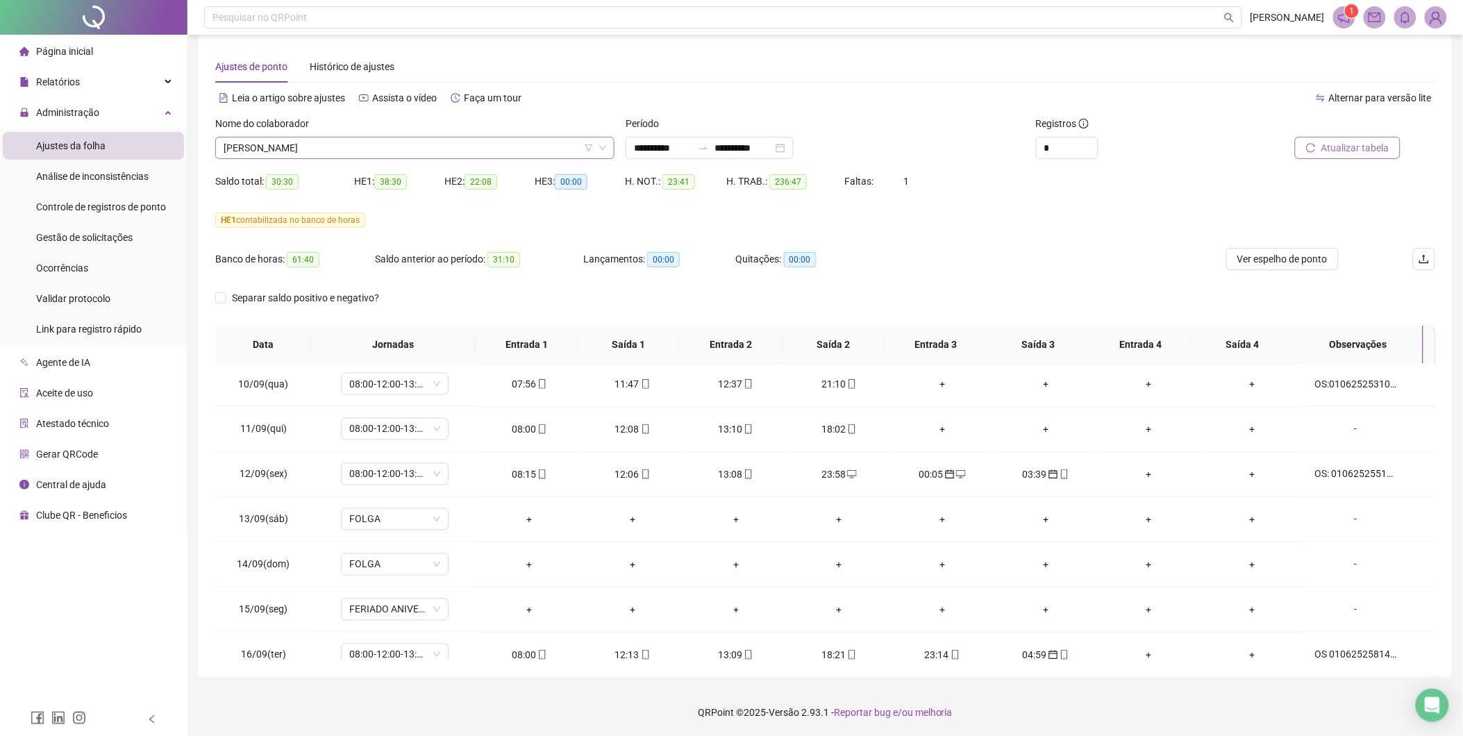
click at [567, 153] on span "[PERSON_NAME]" at bounding box center [415, 148] width 383 height 21
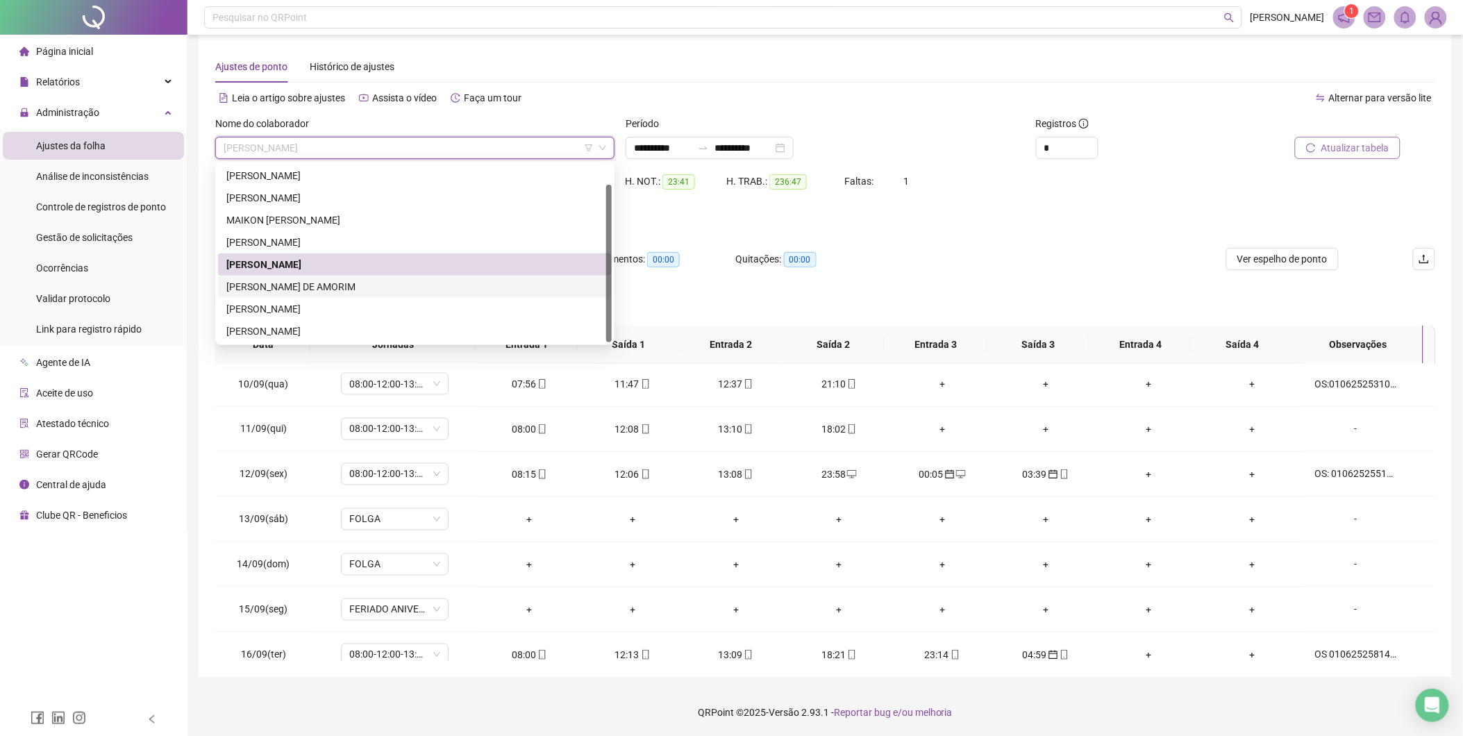
click at [304, 280] on div "[PERSON_NAME] DE AMORIM" at bounding box center [414, 286] width 377 height 15
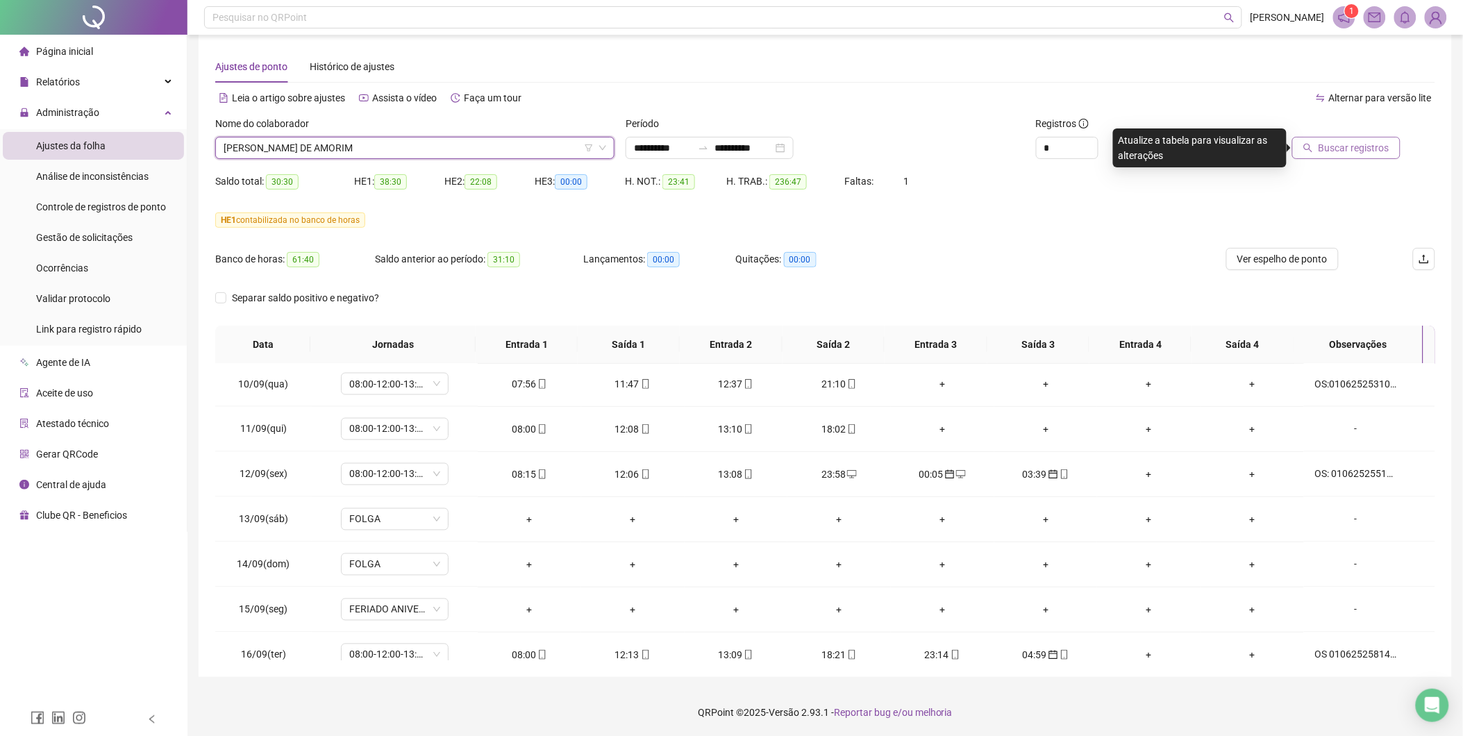
click at [1360, 150] on span "Buscar registros" at bounding box center [1354, 147] width 71 height 15
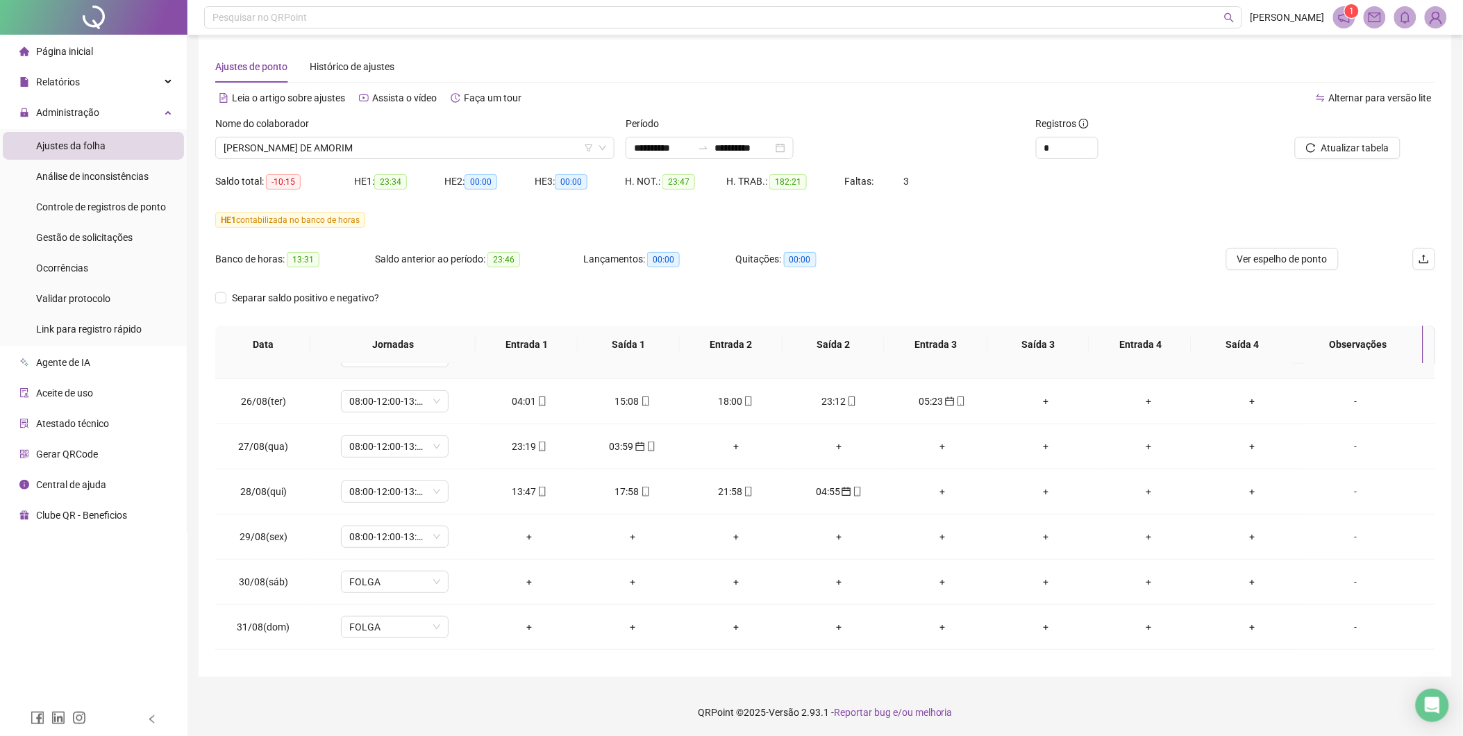
scroll to position [0, 0]
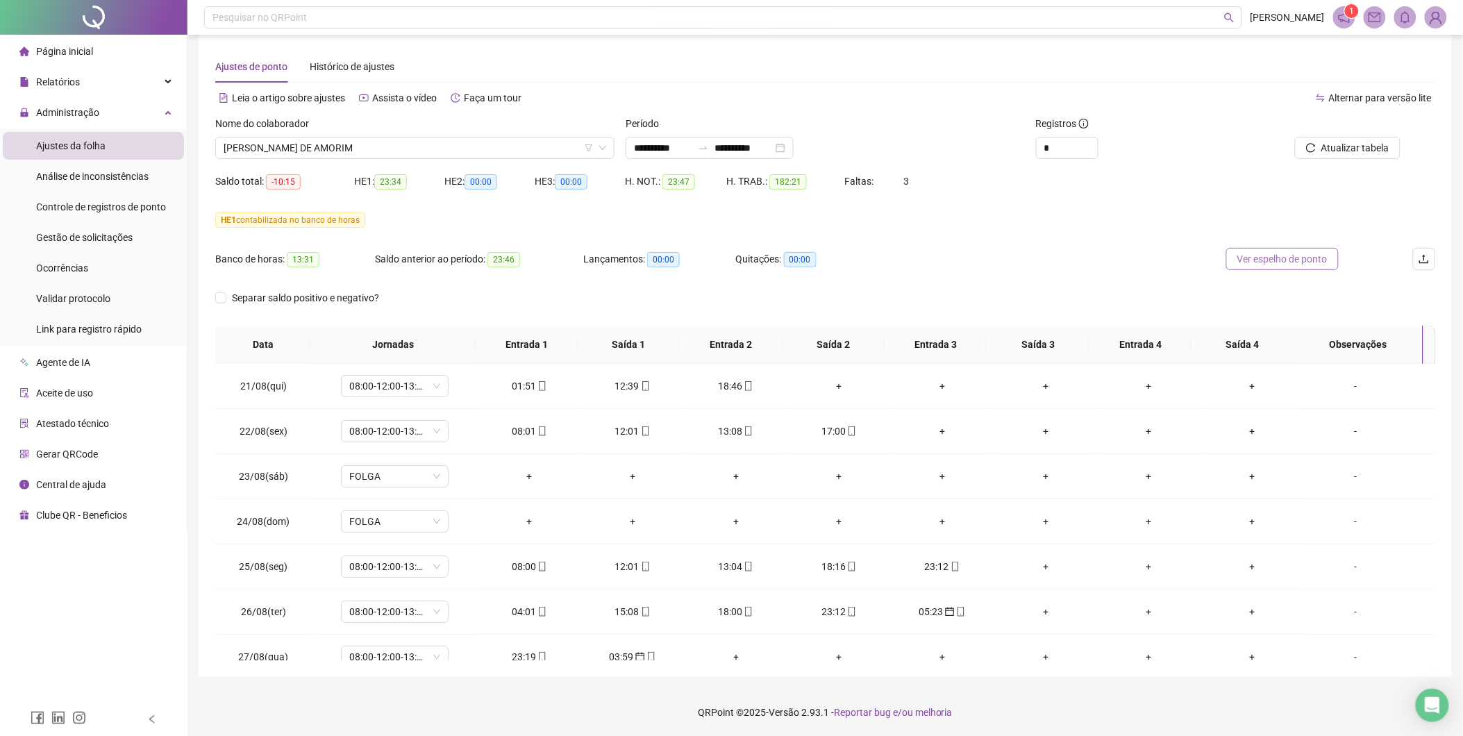
click at [1281, 260] on span "Ver espelho de ponto" at bounding box center [1283, 258] width 90 height 15
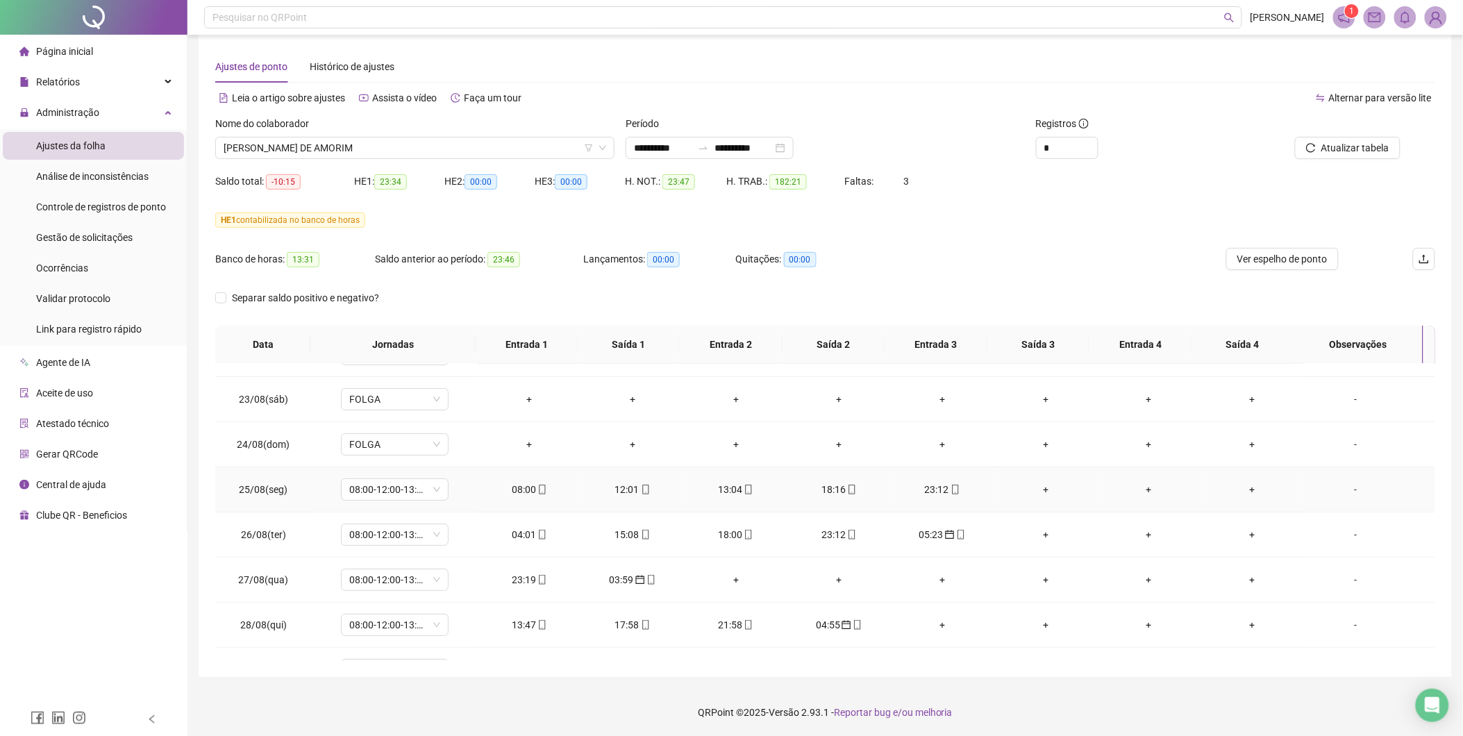
scroll to position [154, 0]
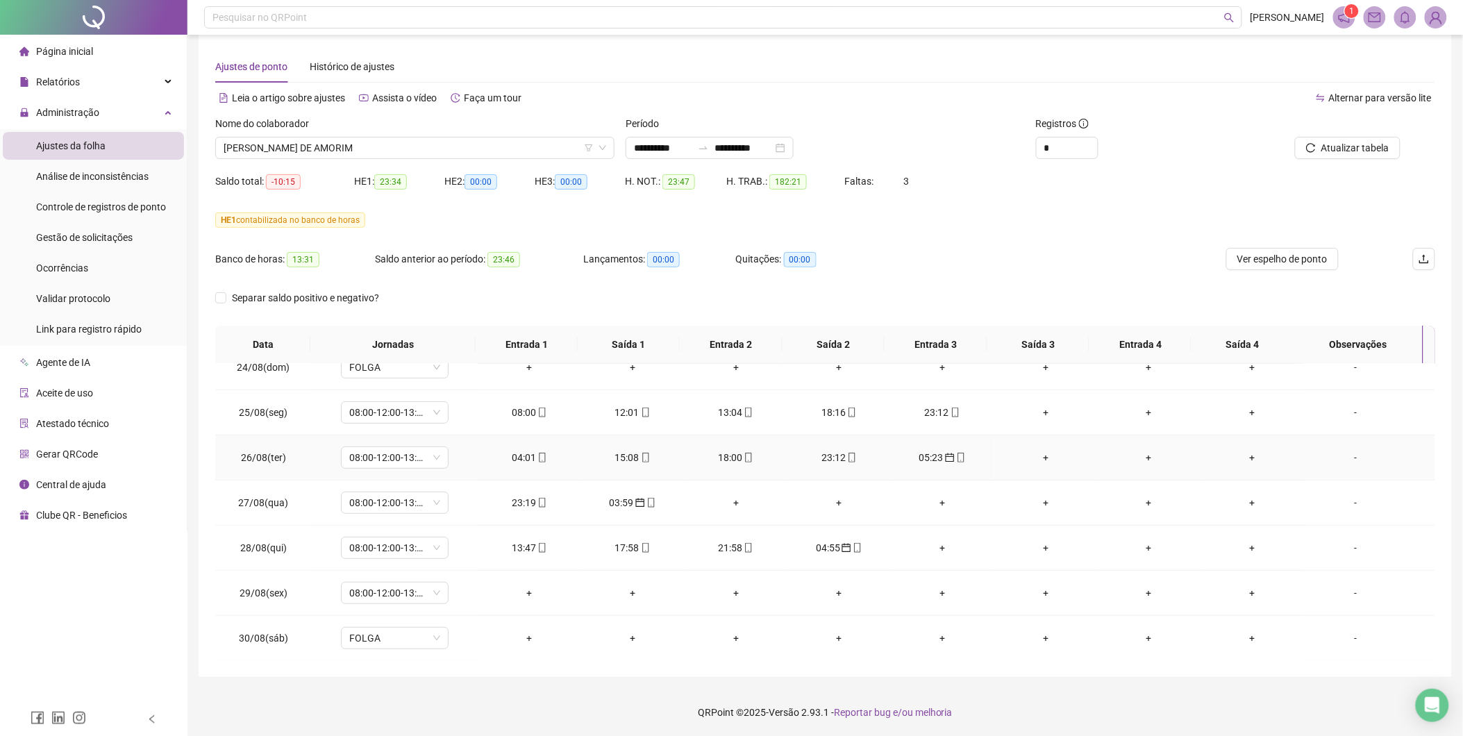
click at [522, 457] on div "04:01" at bounding box center [529, 457] width 81 height 15
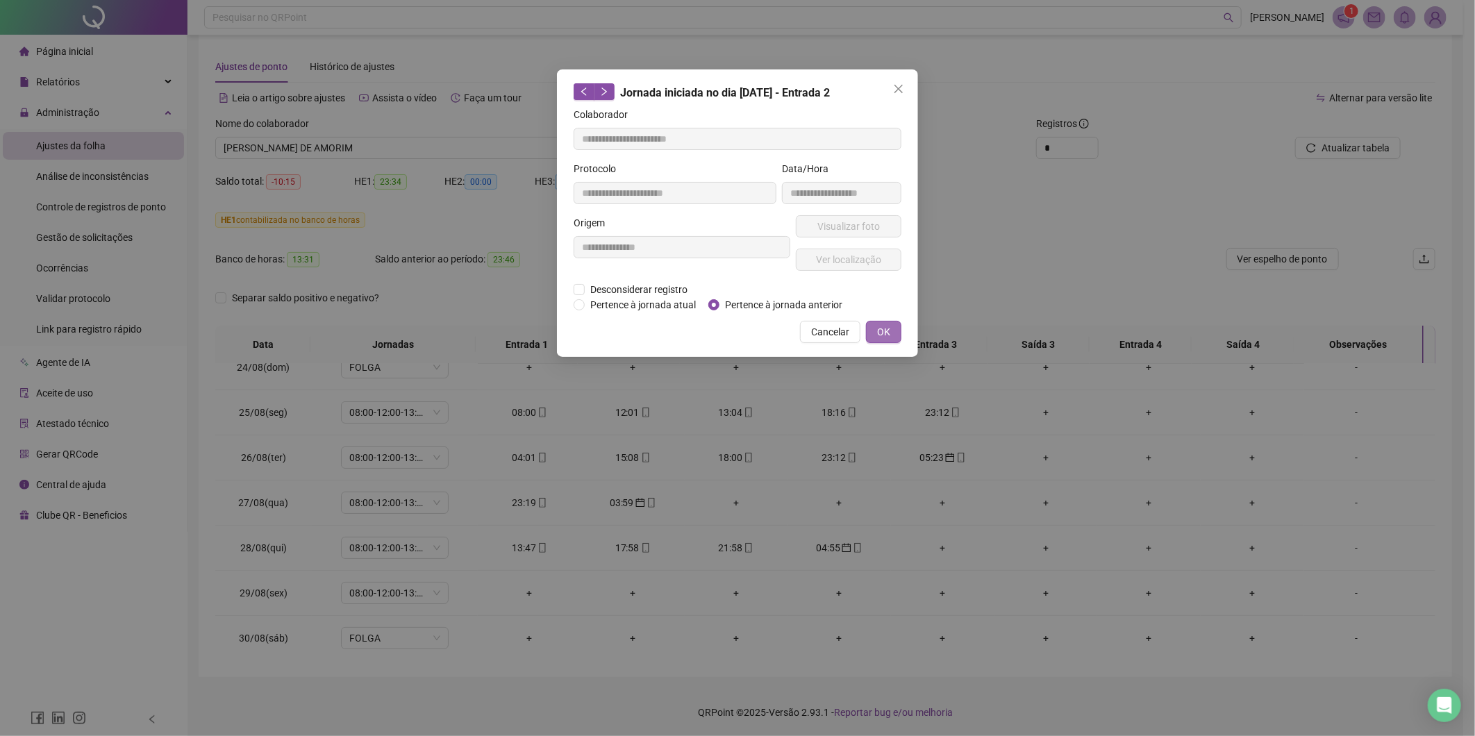
type input "**********"
drag, startPoint x: 892, startPoint y: 333, endPoint x: 852, endPoint y: 370, distance: 54.6
click at [891, 332] on button "OK" at bounding box center [883, 332] width 35 height 22
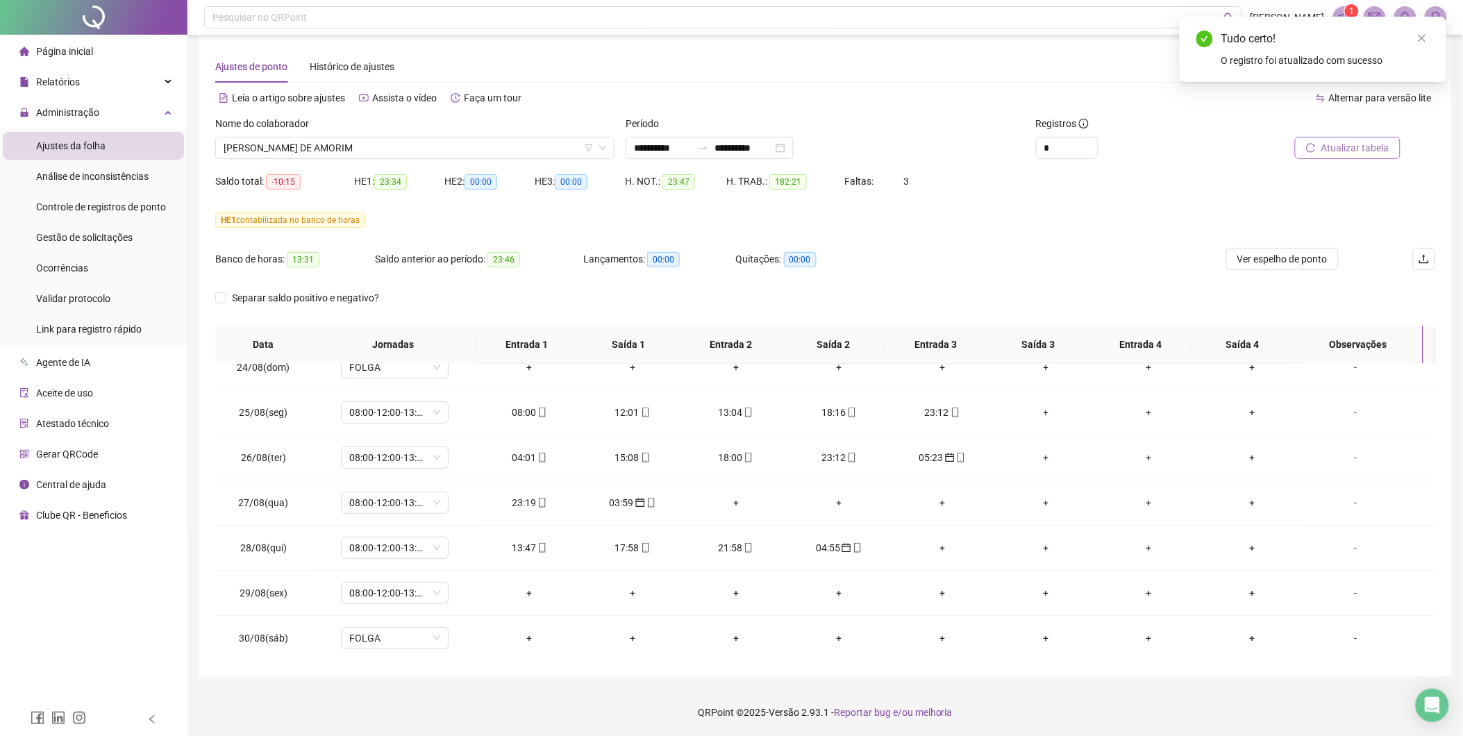
click at [1339, 153] on span "Atualizar tabela" at bounding box center [1356, 147] width 68 height 15
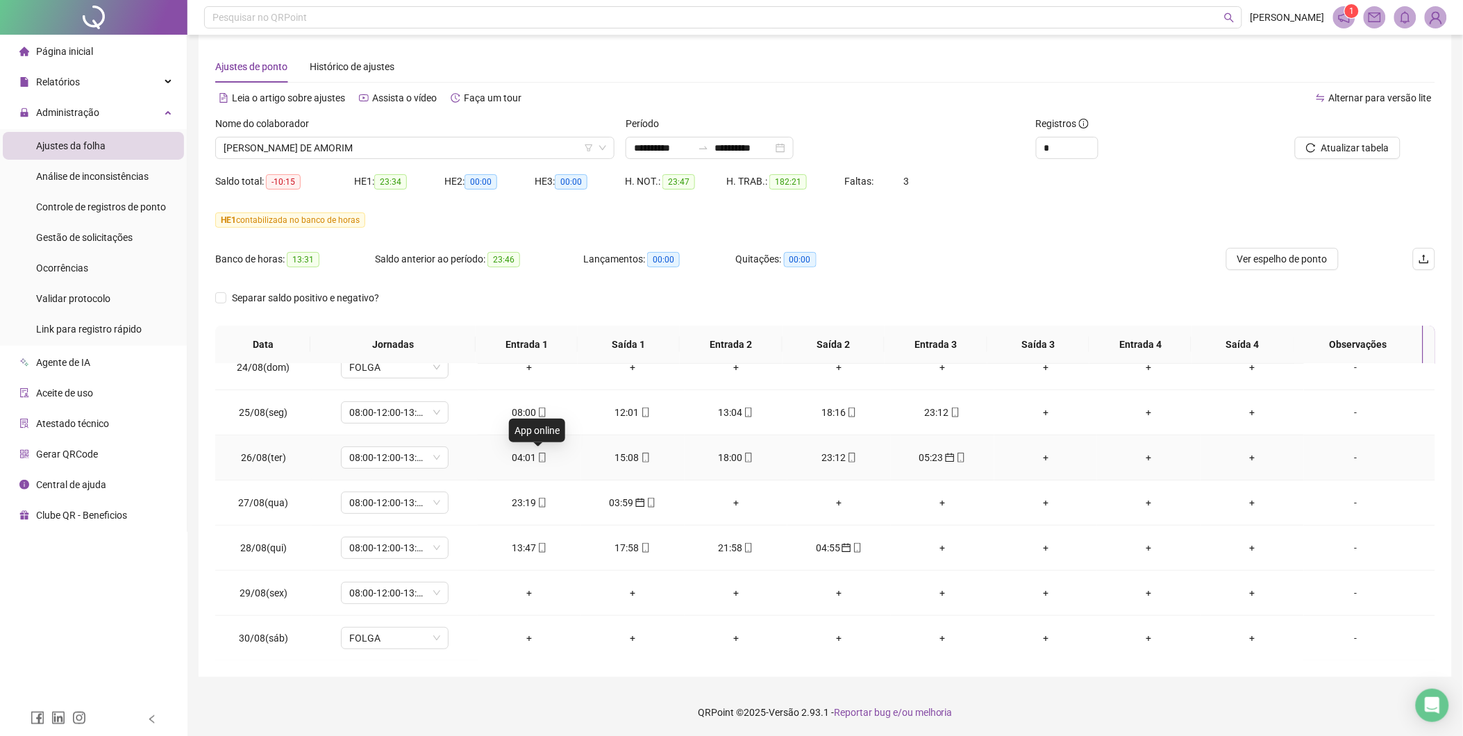
click at [536, 458] on span "mobile" at bounding box center [541, 458] width 11 height 10
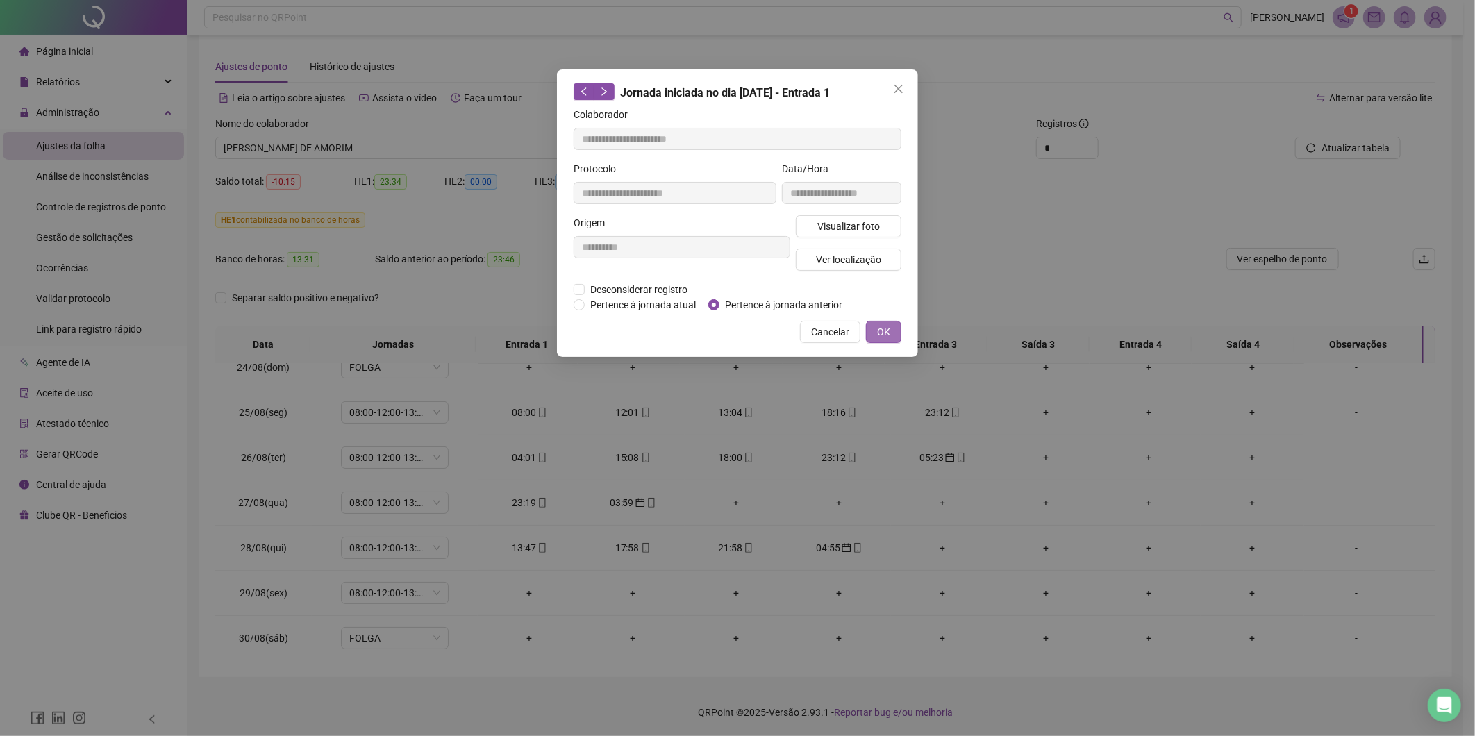
click at [877, 331] on span "OK" at bounding box center [883, 331] width 13 height 15
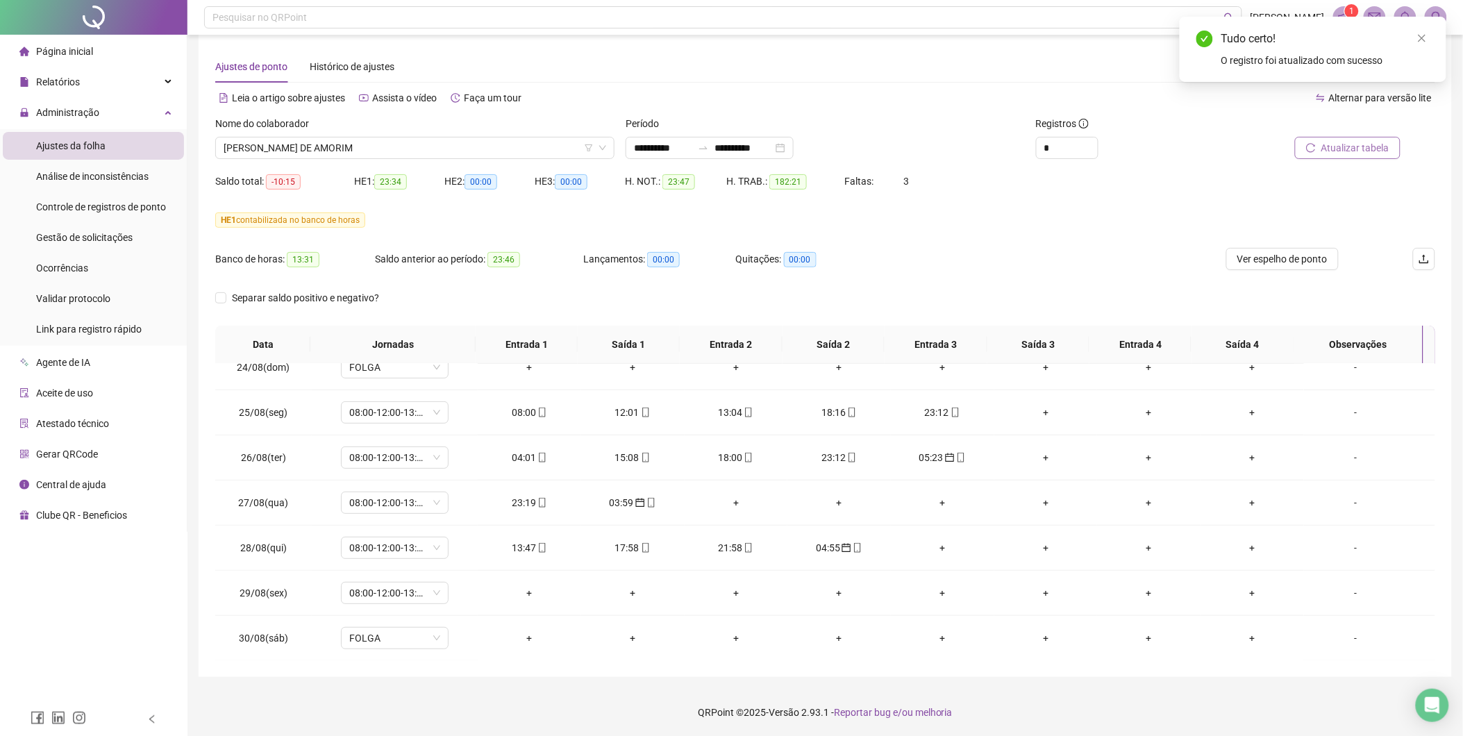
click at [1365, 146] on span "Atualizar tabela" at bounding box center [1356, 147] width 68 height 15
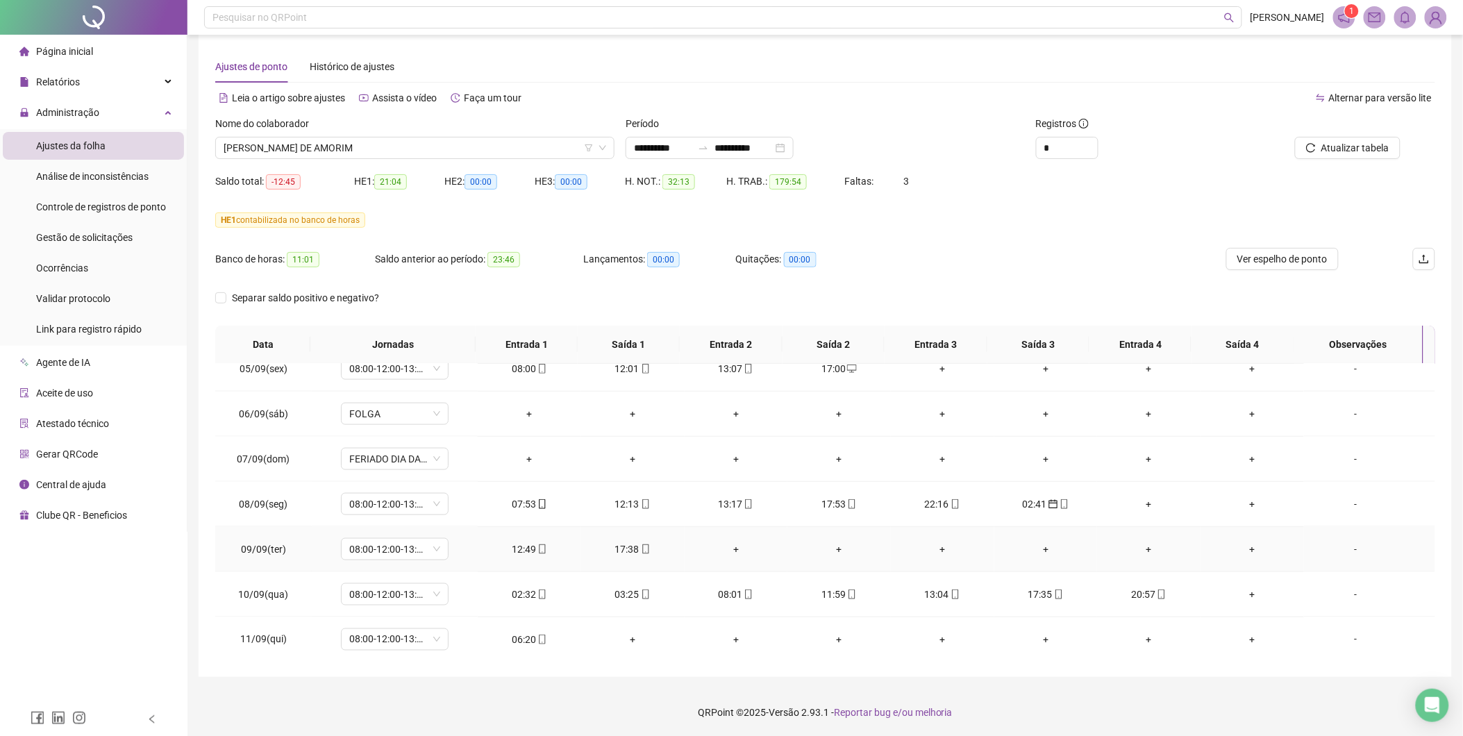
scroll to position [772, 0]
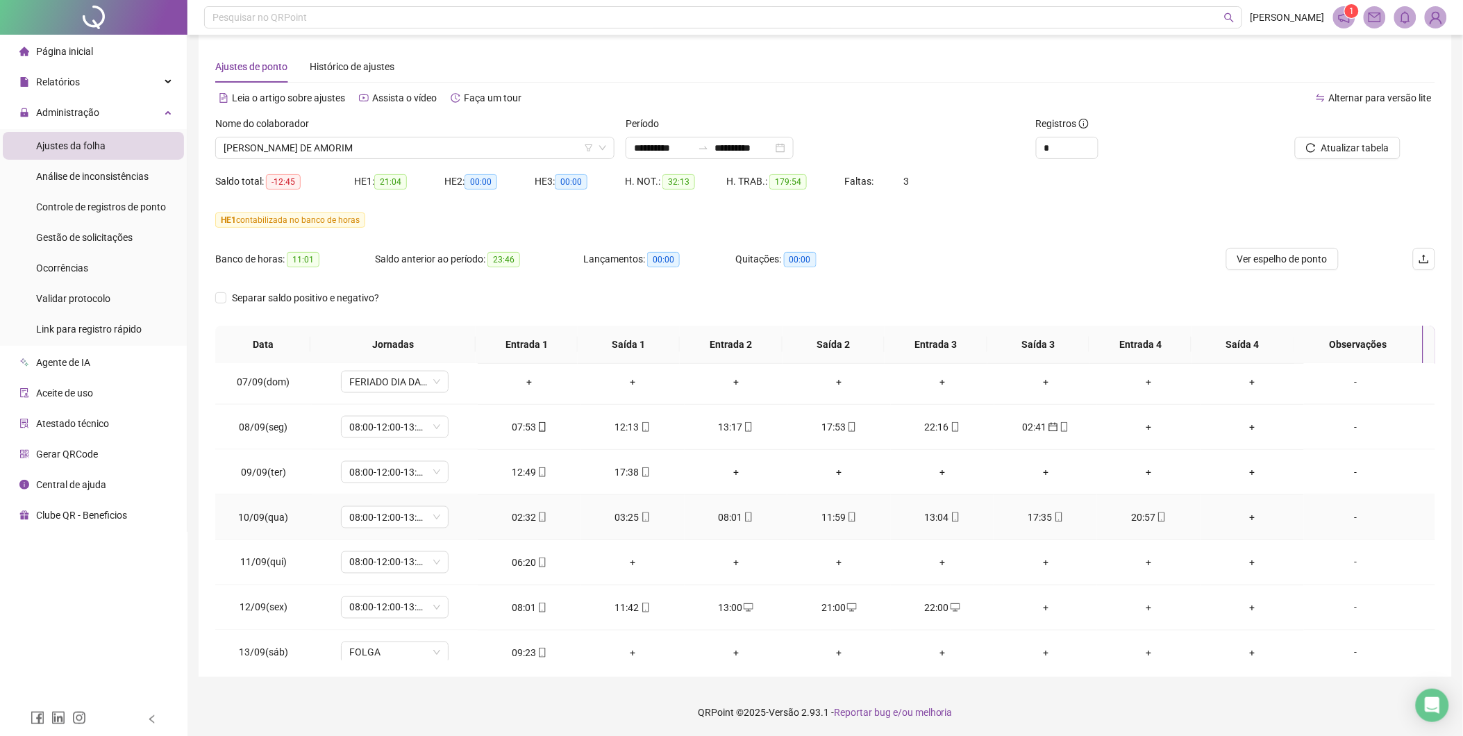
click at [530, 518] on div "02:32" at bounding box center [529, 517] width 81 height 15
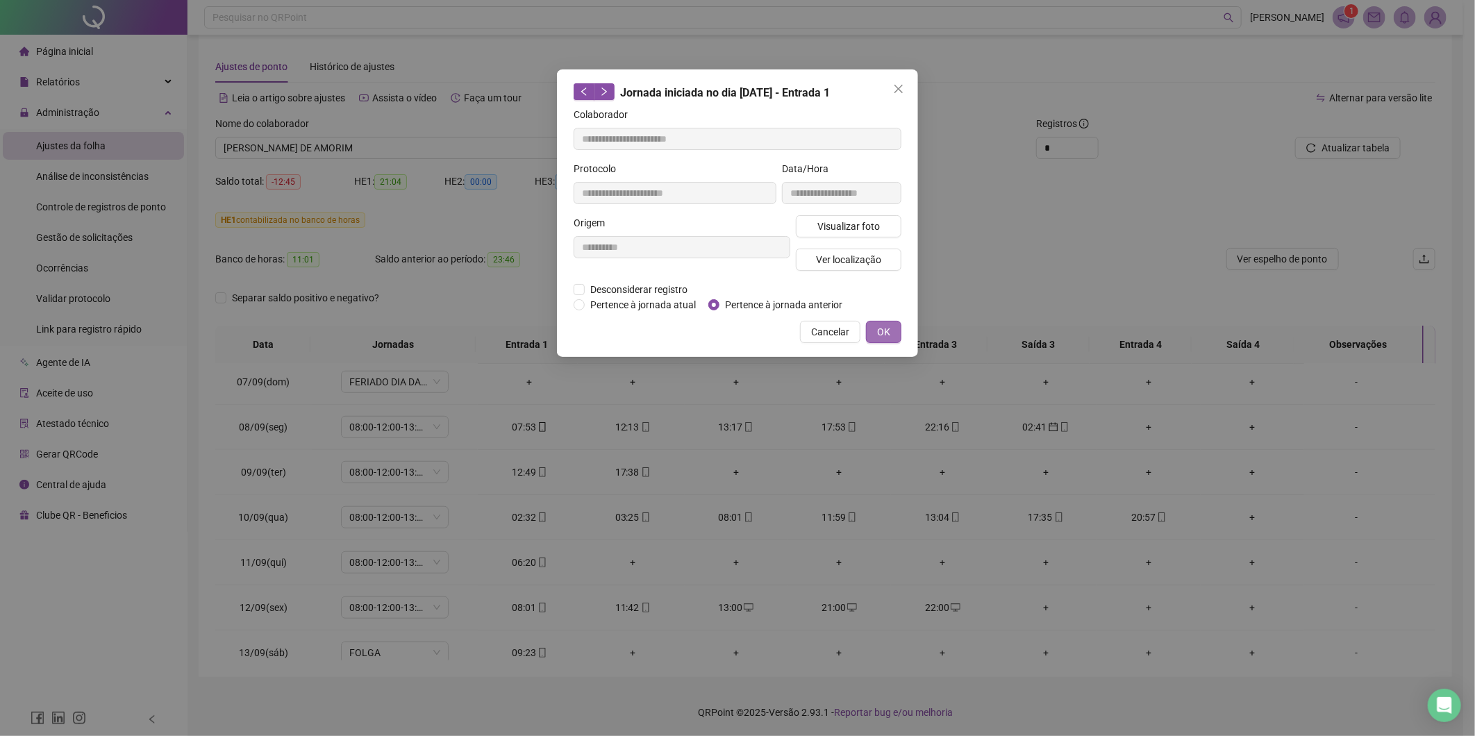
type input "**********"
click at [885, 331] on span "OK" at bounding box center [883, 331] width 13 height 15
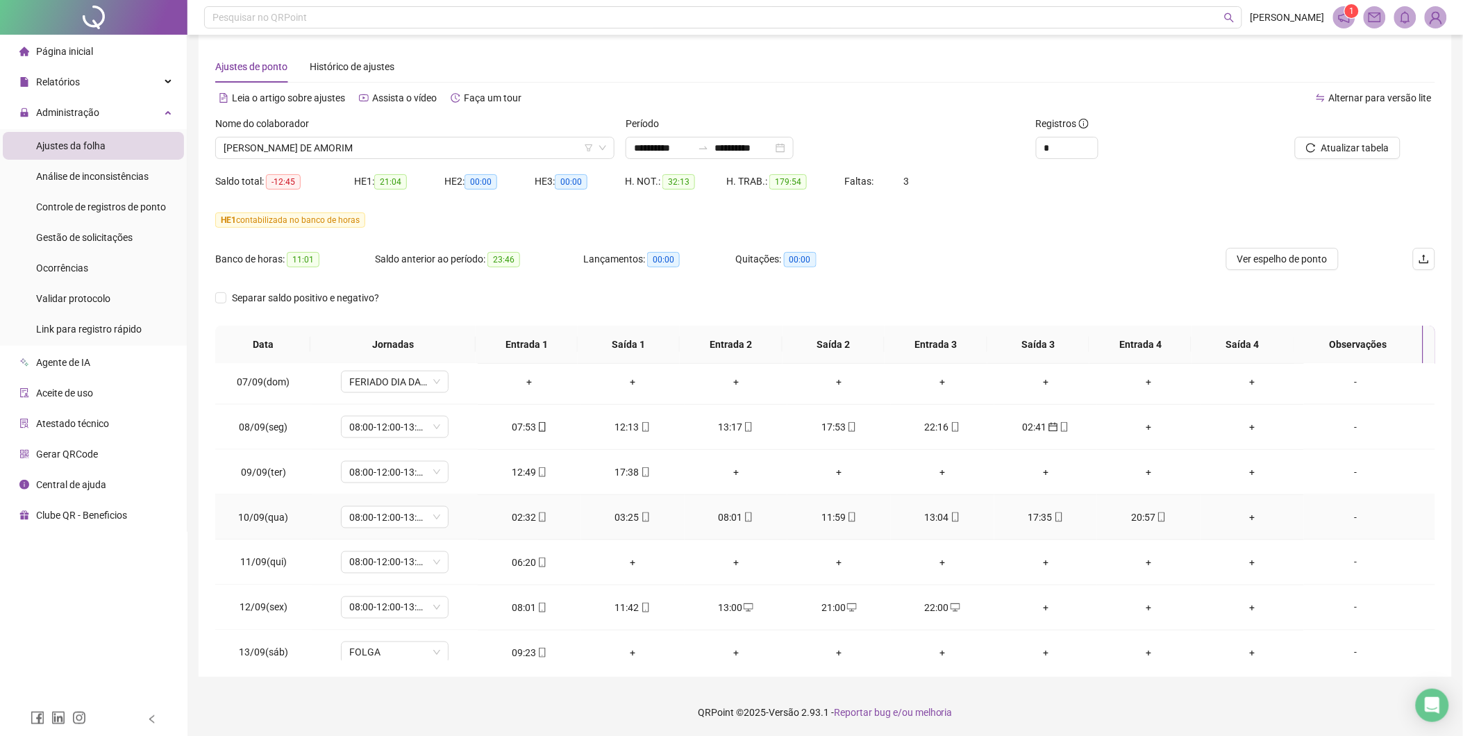
click at [626, 512] on div "03:25" at bounding box center [632, 517] width 81 height 15
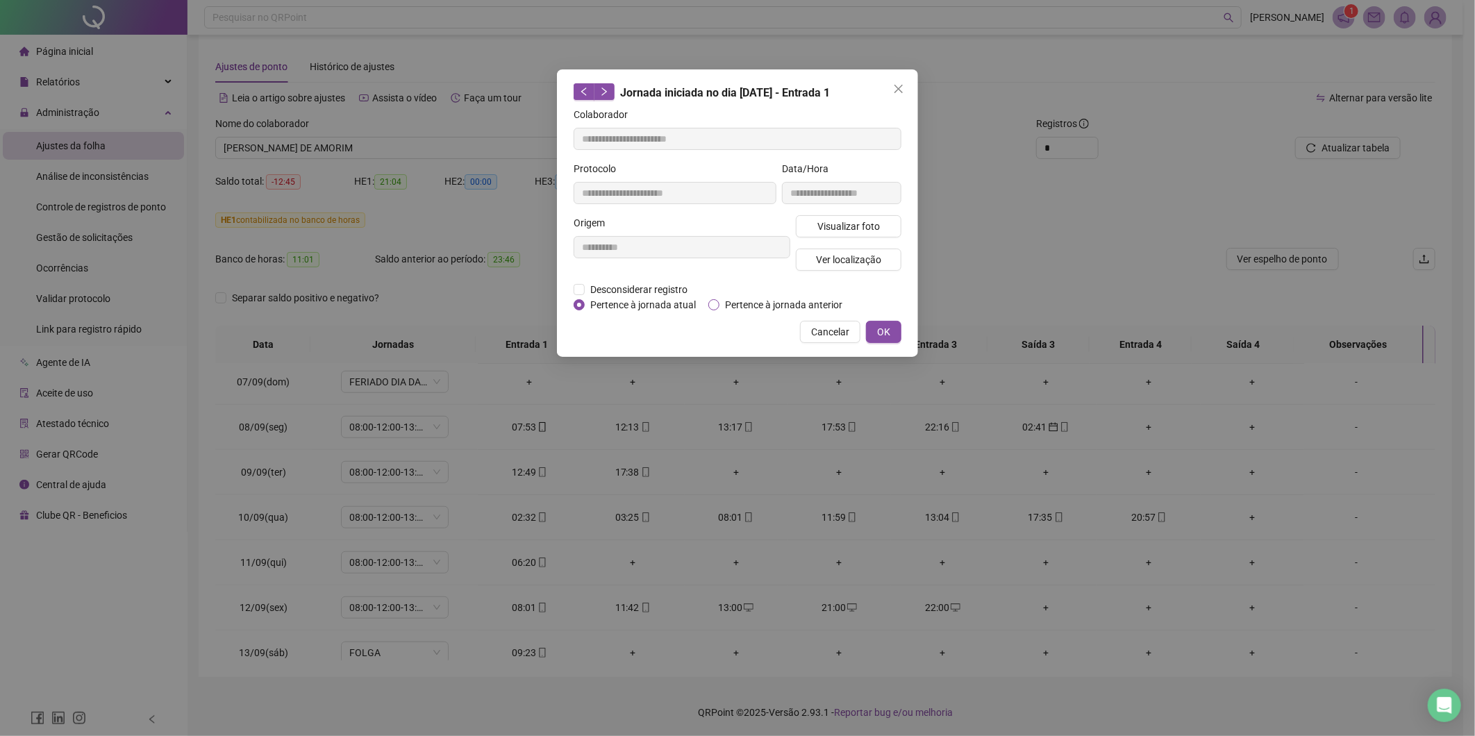
click at [731, 301] on span "Pertence à jornada anterior" at bounding box center [783, 304] width 128 height 15
type input "**********"
click at [883, 324] on span "OK" at bounding box center [883, 331] width 13 height 15
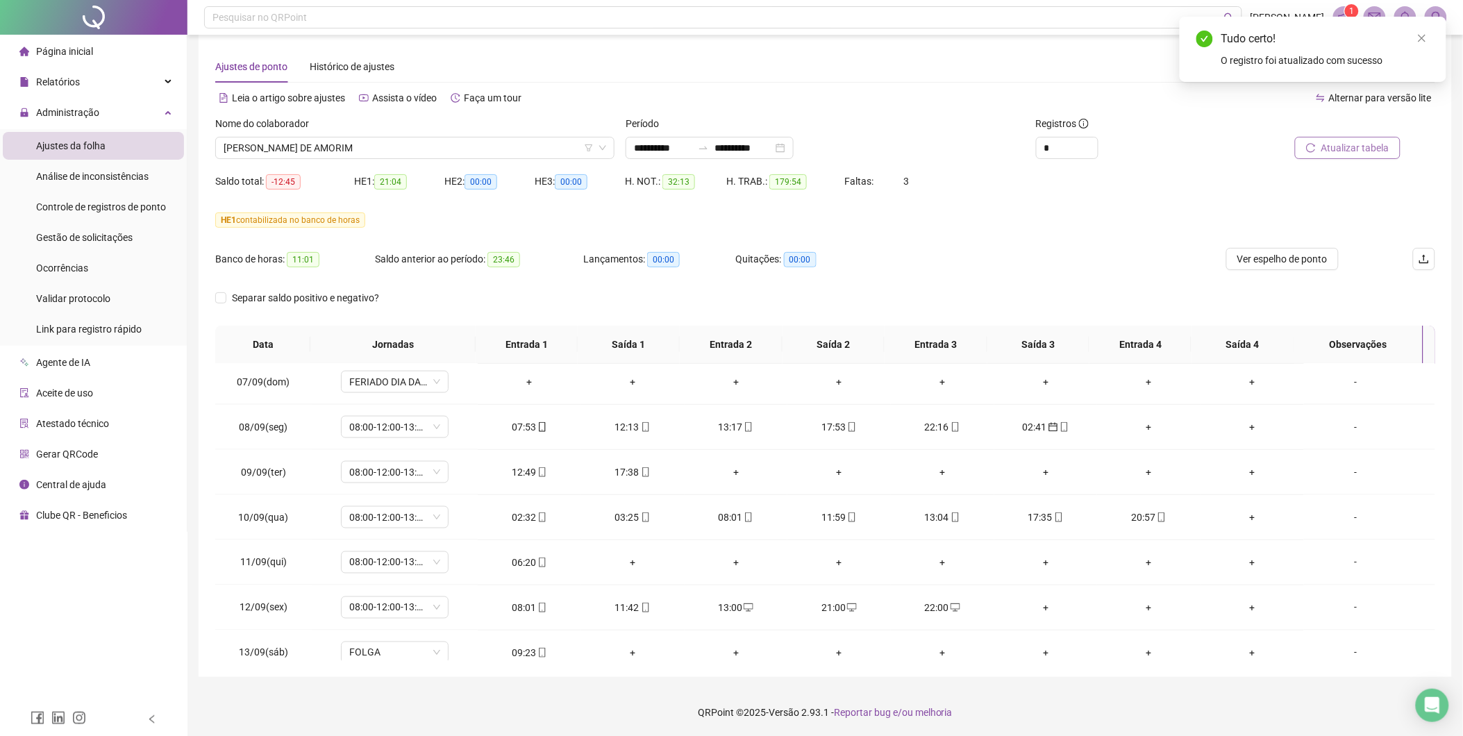
click at [1327, 149] on span "Atualizar tabela" at bounding box center [1356, 147] width 68 height 15
click at [528, 510] on div "02:32" at bounding box center [529, 517] width 81 height 15
type input "**********"
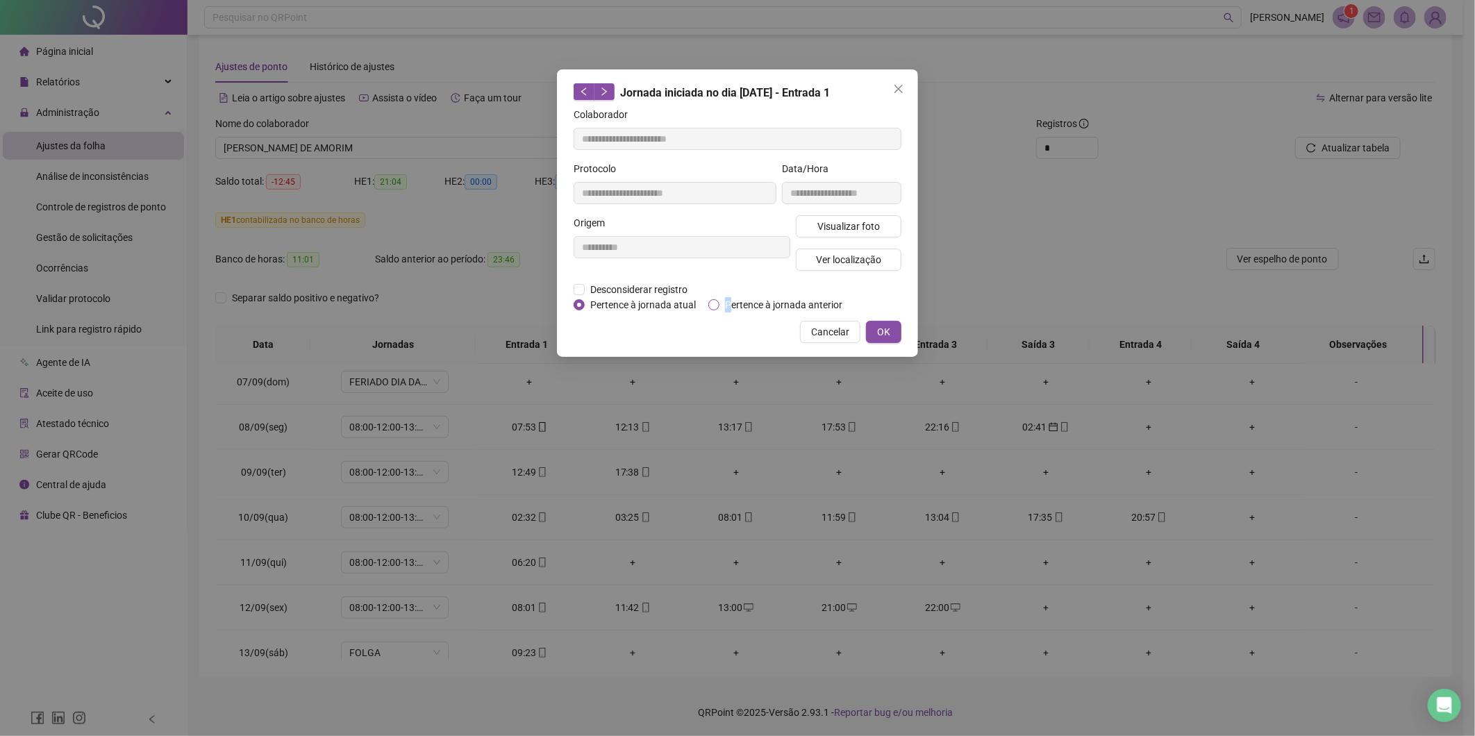
click at [723, 306] on span "Pertence à jornada anterior" at bounding box center [783, 304] width 128 height 15
click at [718, 310] on label "Pertence à jornada anterior" at bounding box center [778, 304] width 140 height 15
click at [896, 335] on button "OK" at bounding box center [883, 332] width 35 height 22
click at [876, 322] on button "OK" at bounding box center [883, 332] width 35 height 22
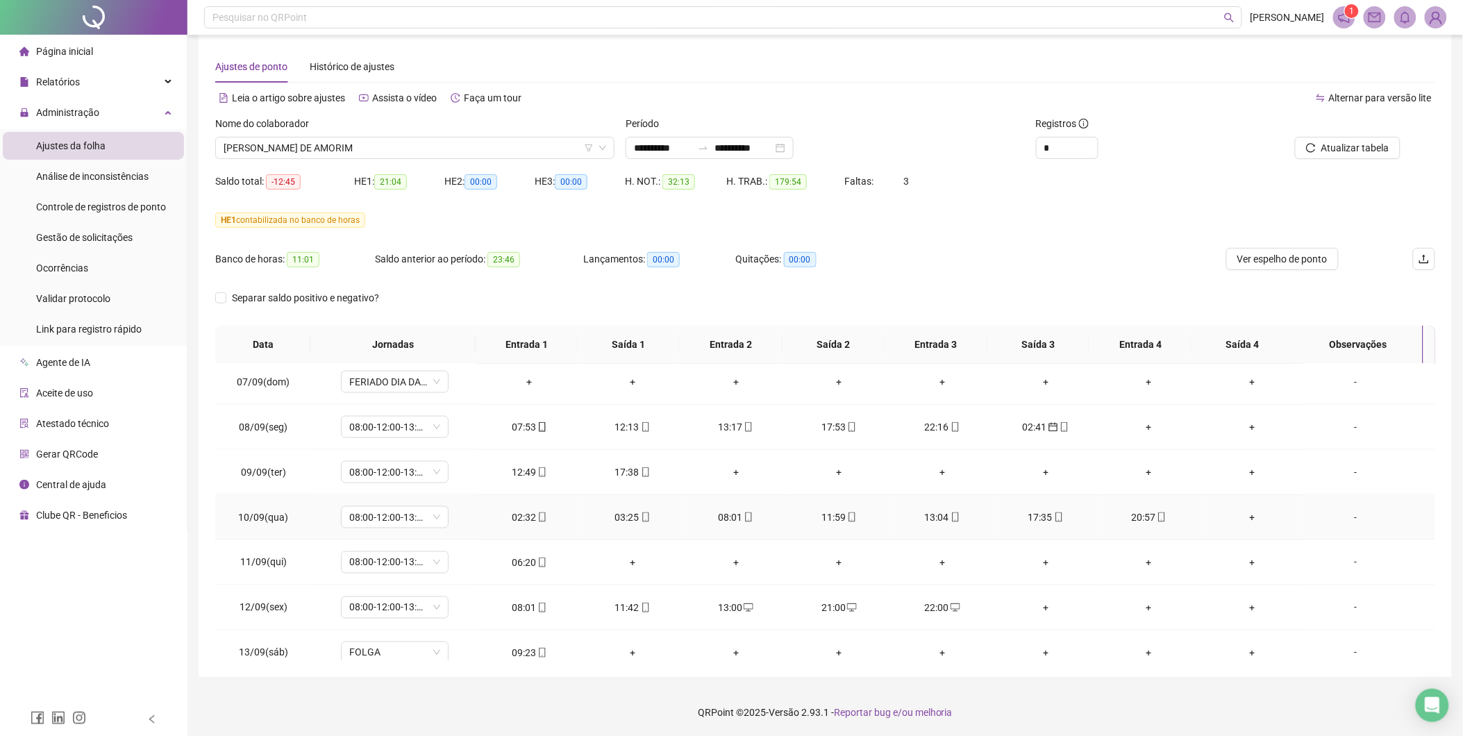
click at [628, 515] on div "03:25" at bounding box center [632, 517] width 81 height 15
click at [1328, 143] on span "Atualizar tabela" at bounding box center [1356, 147] width 68 height 15
click at [519, 517] on div "03:25" at bounding box center [529, 517] width 81 height 15
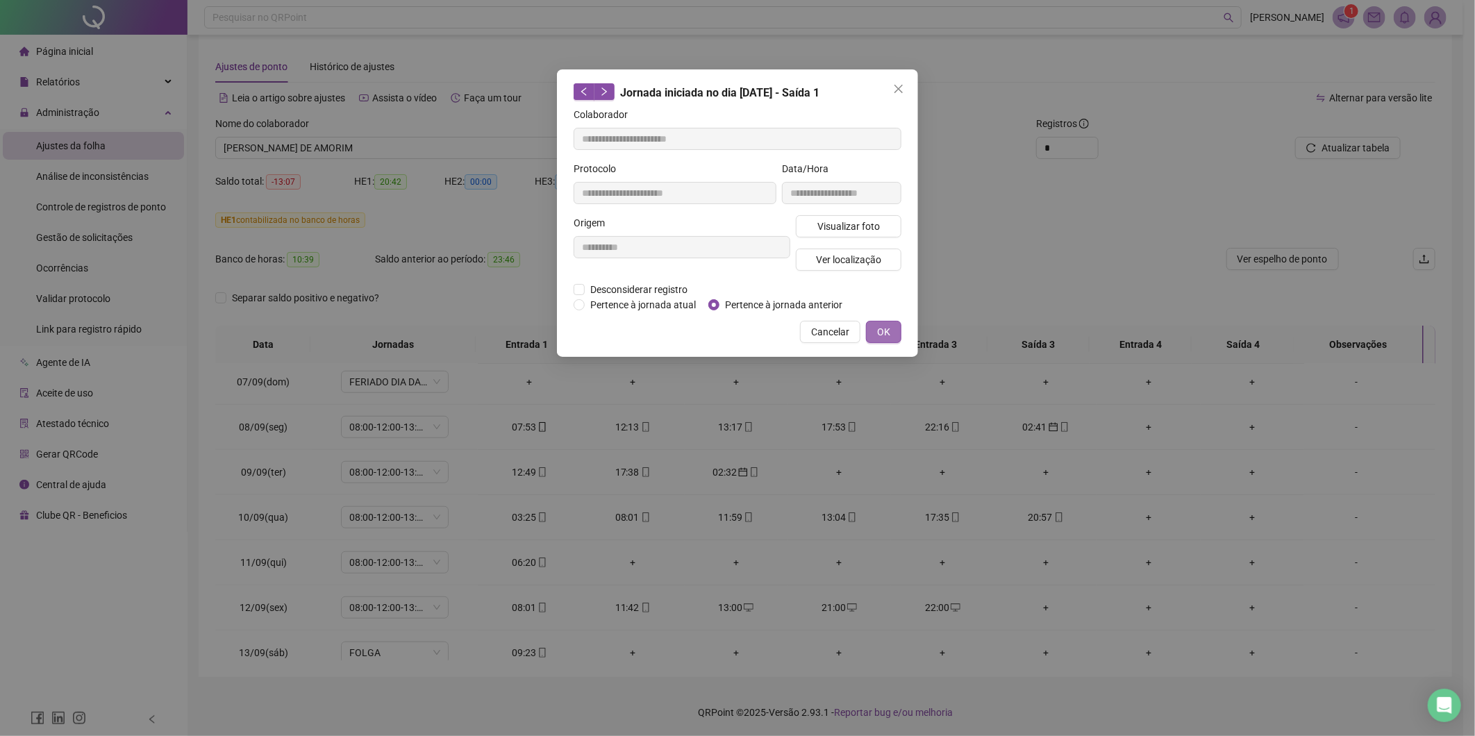
click at [882, 338] on span "OK" at bounding box center [883, 331] width 13 height 15
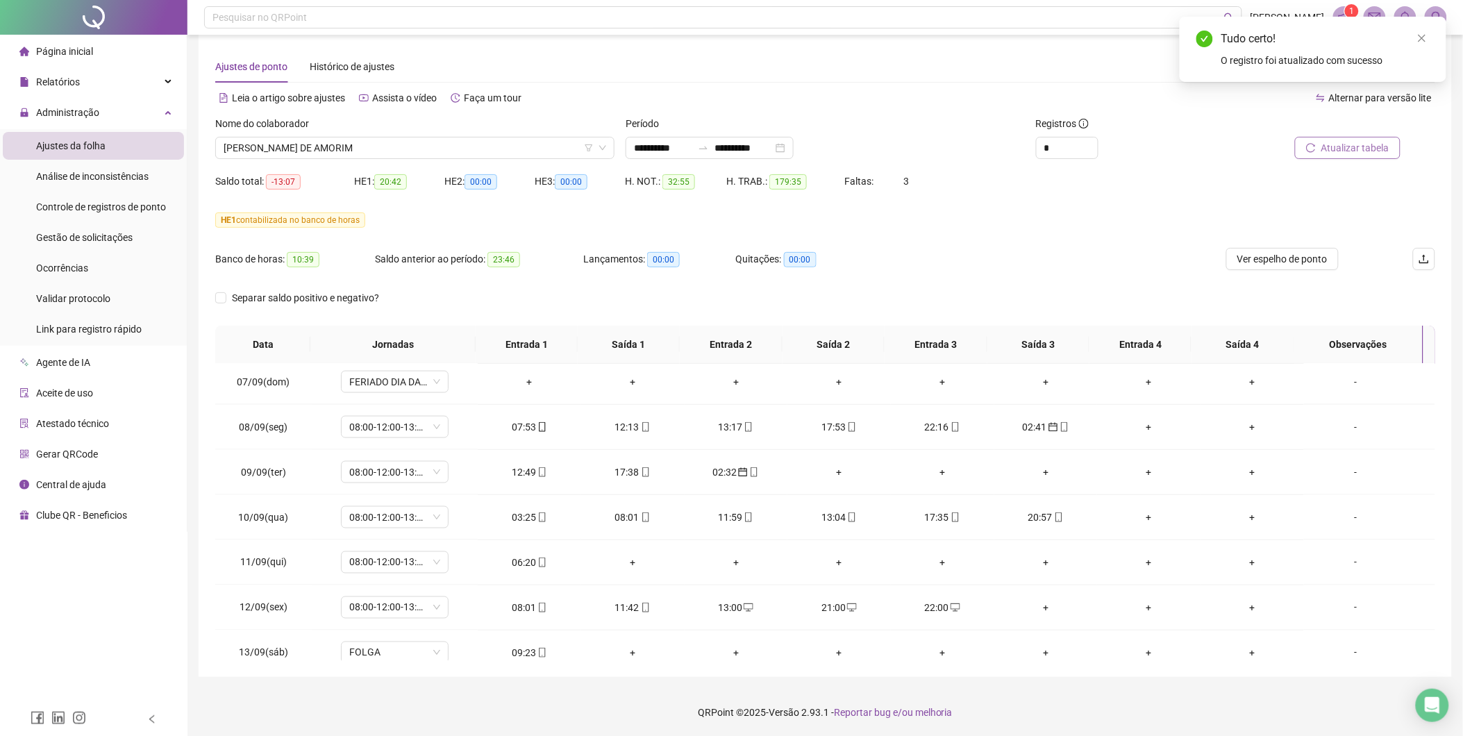
click at [1349, 153] on span "Atualizar tabela" at bounding box center [1356, 147] width 68 height 15
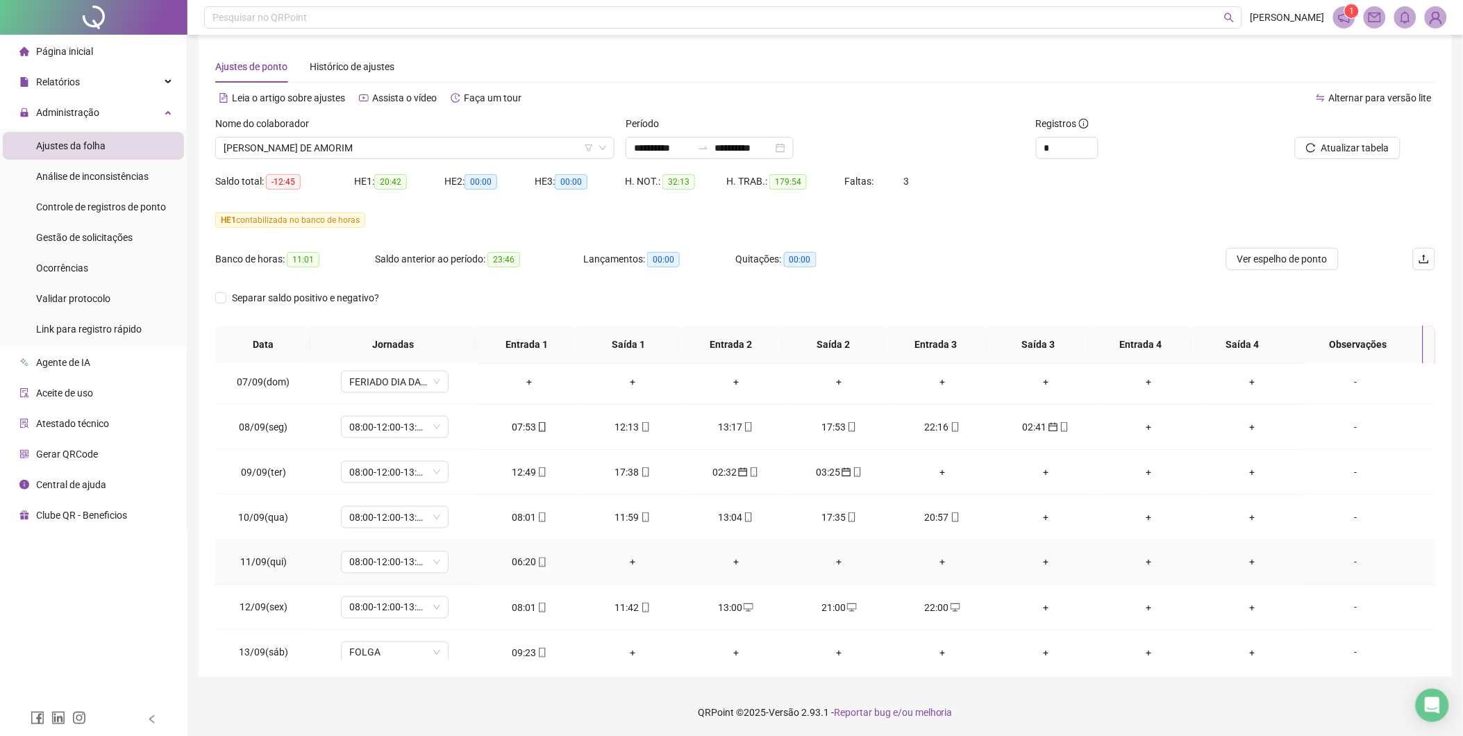
click at [524, 560] on div "06:20" at bounding box center [529, 562] width 81 height 15
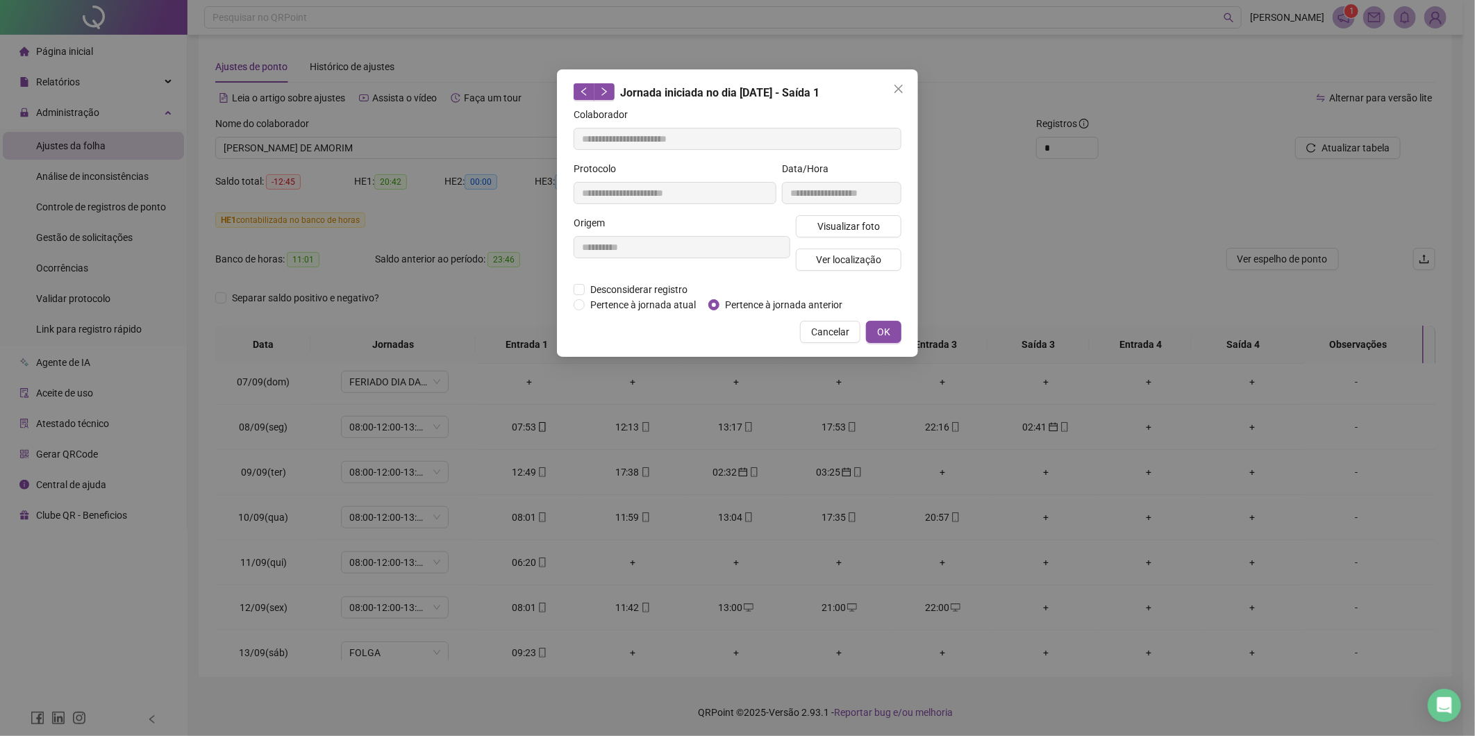
type input "**********"
click at [875, 329] on button "OK" at bounding box center [883, 332] width 35 height 22
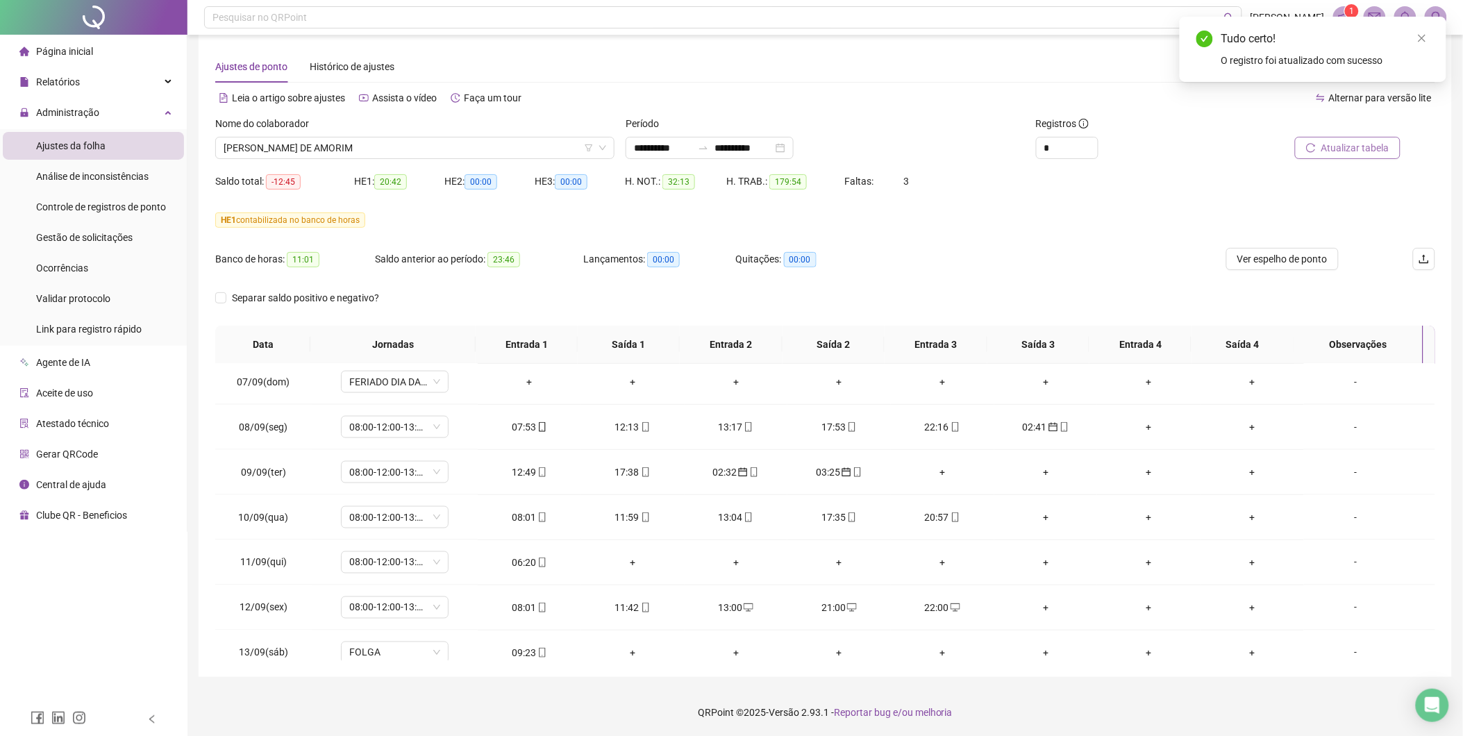
click at [1357, 147] on span "Atualizar tabela" at bounding box center [1356, 147] width 68 height 15
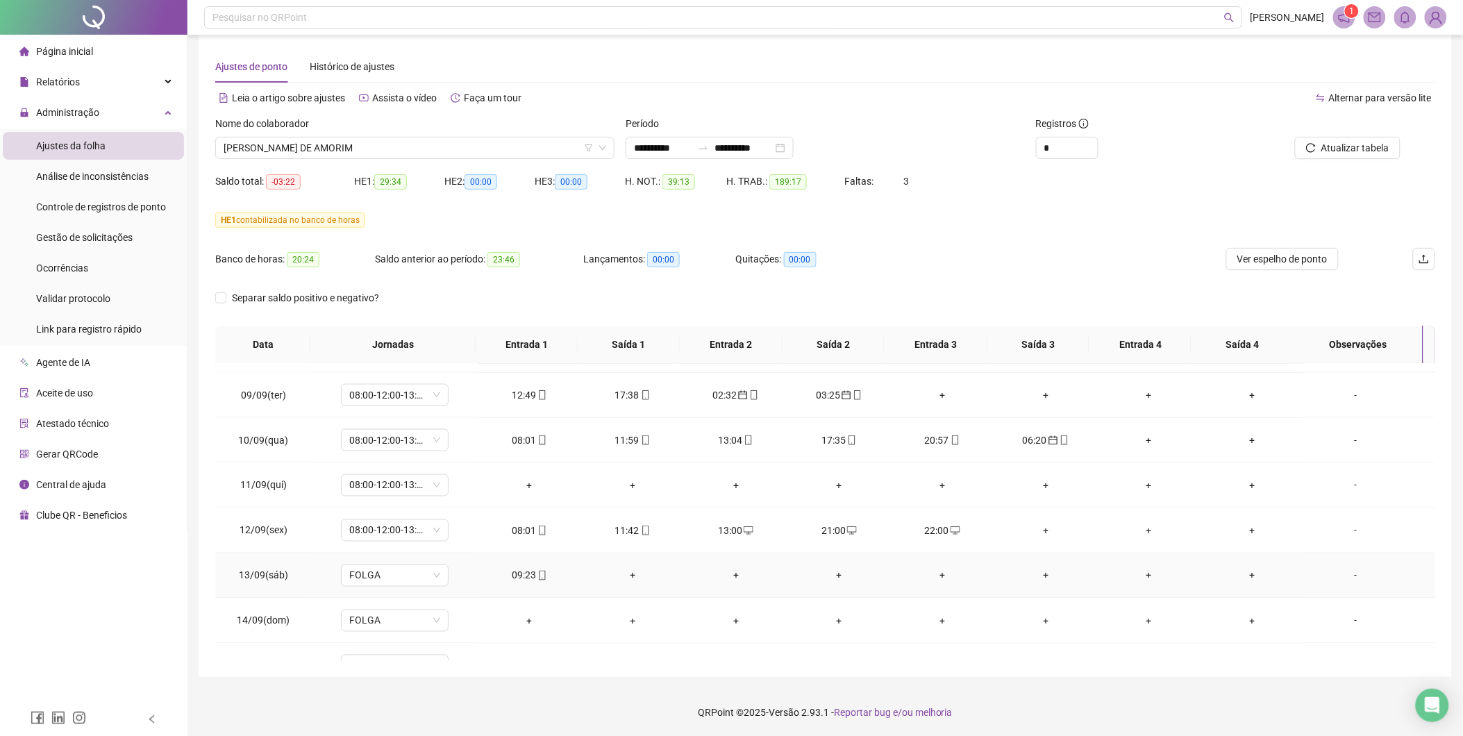
scroll to position [926, 0]
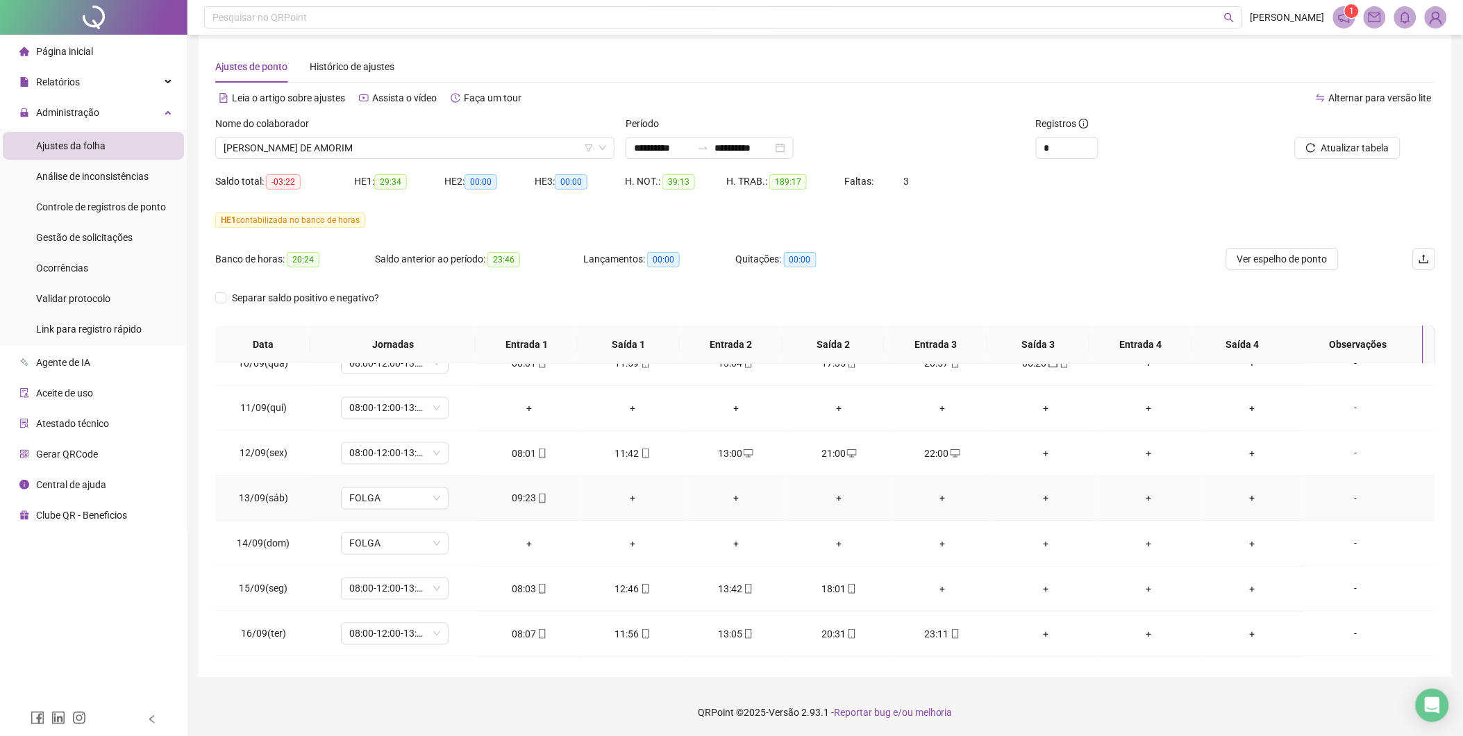
drag, startPoint x: 522, startPoint y: 498, endPoint x: 530, endPoint y: 497, distance: 7.8
click at [522, 498] on div "09:23" at bounding box center [529, 498] width 81 height 15
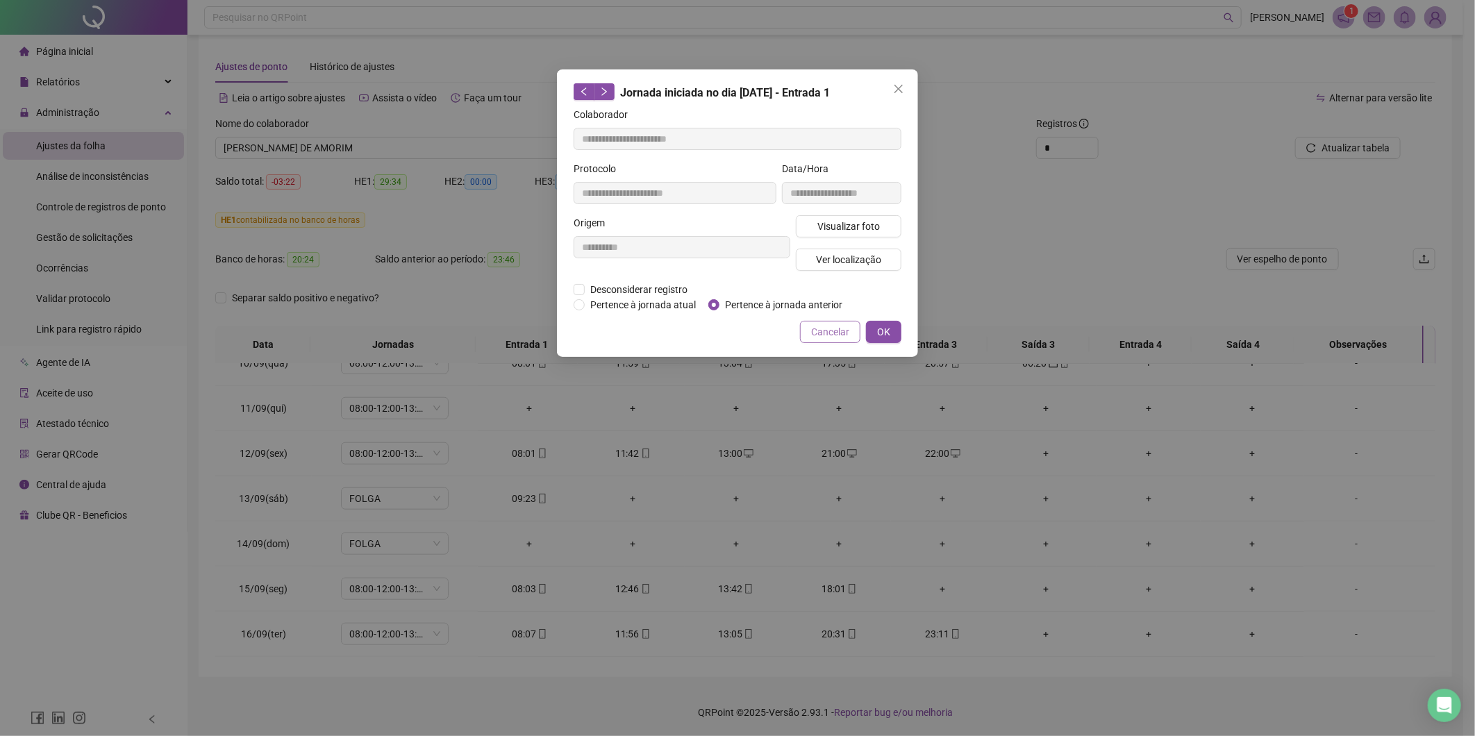
type input "**********"
click at [873, 331] on button "OK" at bounding box center [883, 332] width 35 height 22
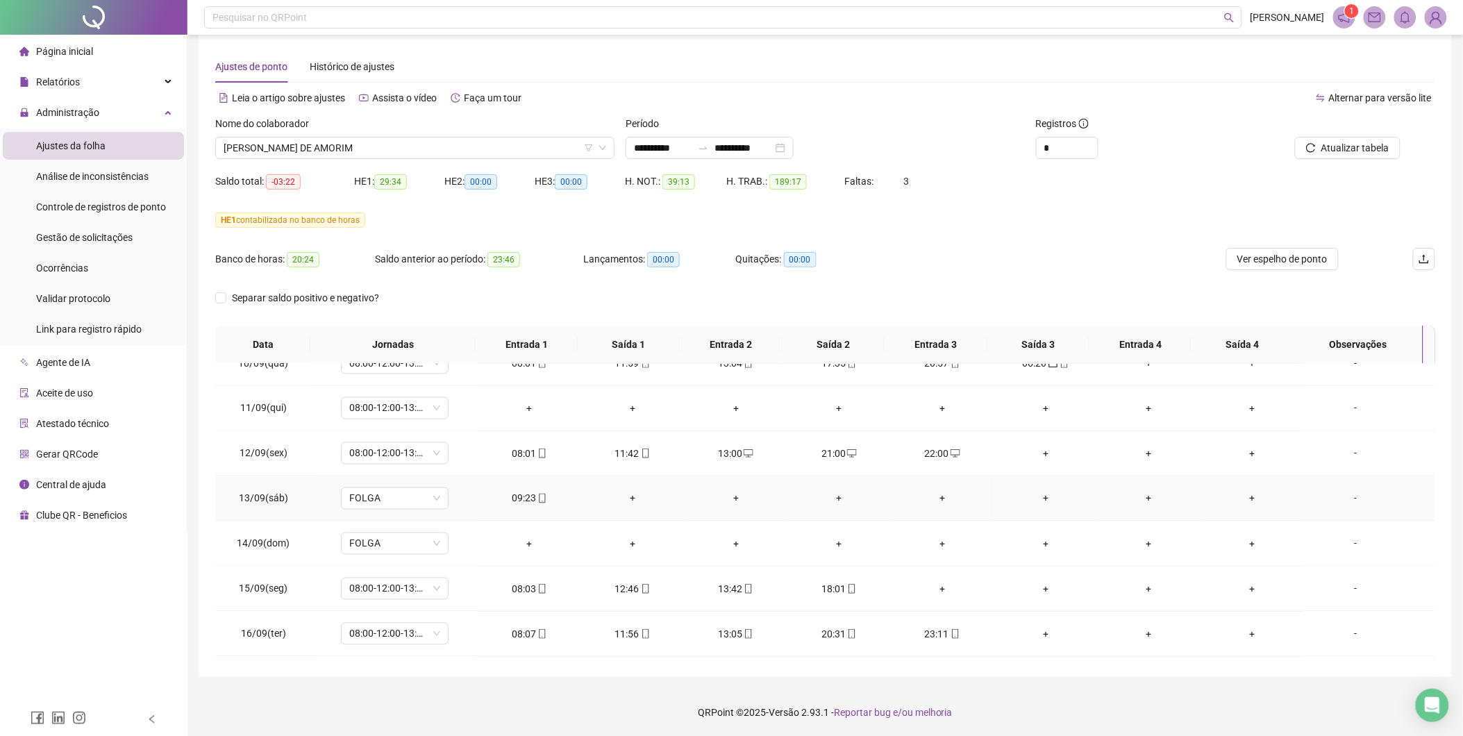
click at [524, 497] on div "09:23" at bounding box center [529, 498] width 81 height 15
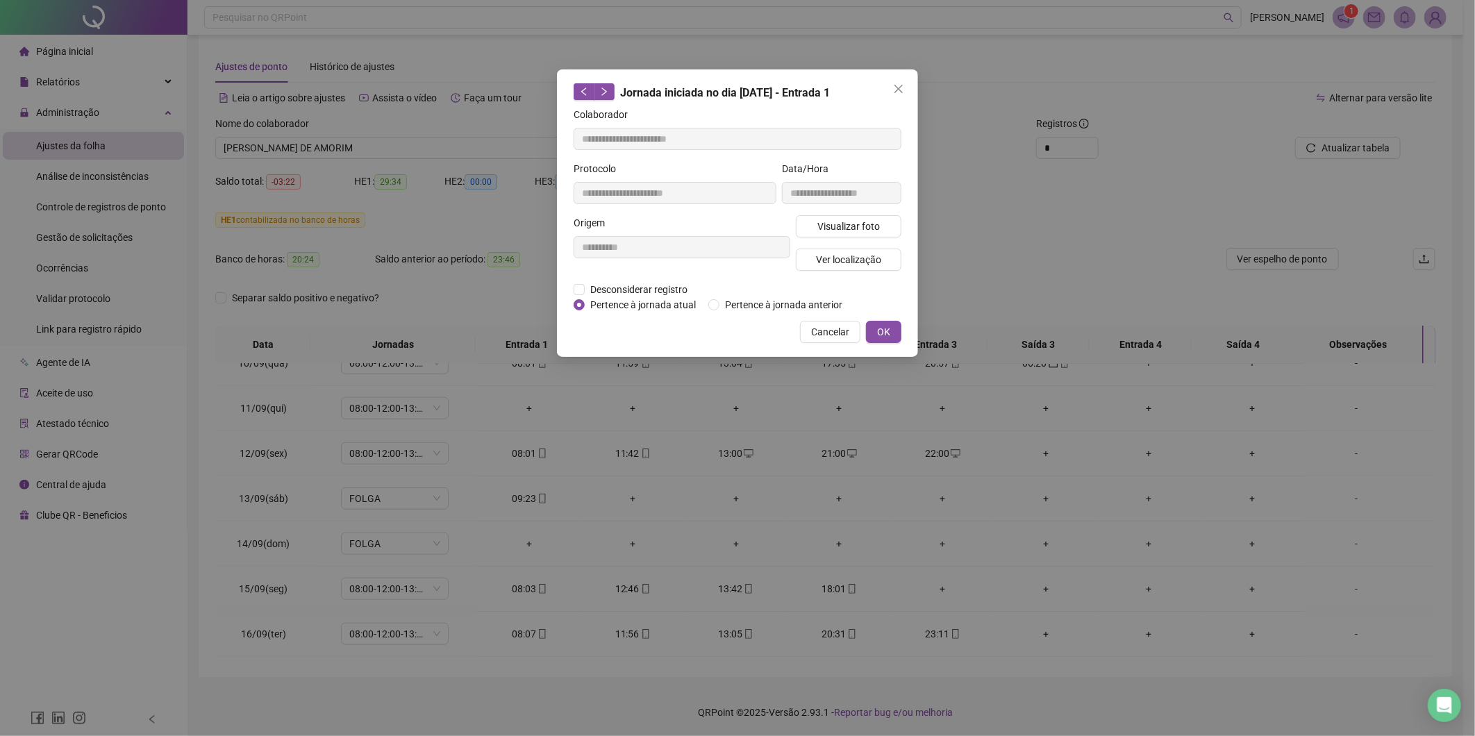
click at [706, 308] on div "Pertence à jornada atual [GEOGRAPHIC_DATA] à jornada anterior" at bounding box center [714, 304] width 280 height 15
click at [721, 304] on span "Pertence à jornada anterior" at bounding box center [783, 304] width 128 height 15
click at [881, 336] on span "OK" at bounding box center [883, 331] width 13 height 15
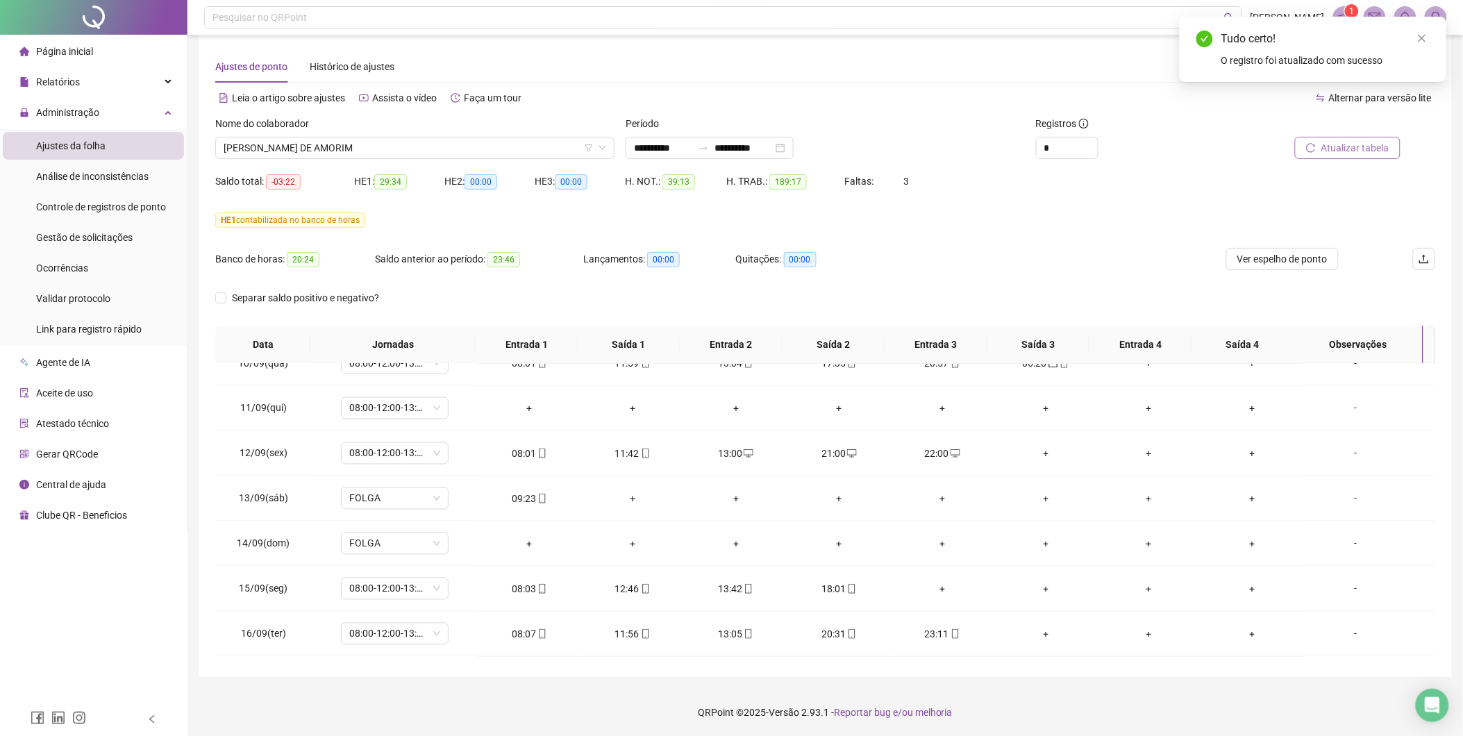
click at [1363, 141] on span "Atualizar tabela" at bounding box center [1356, 147] width 68 height 15
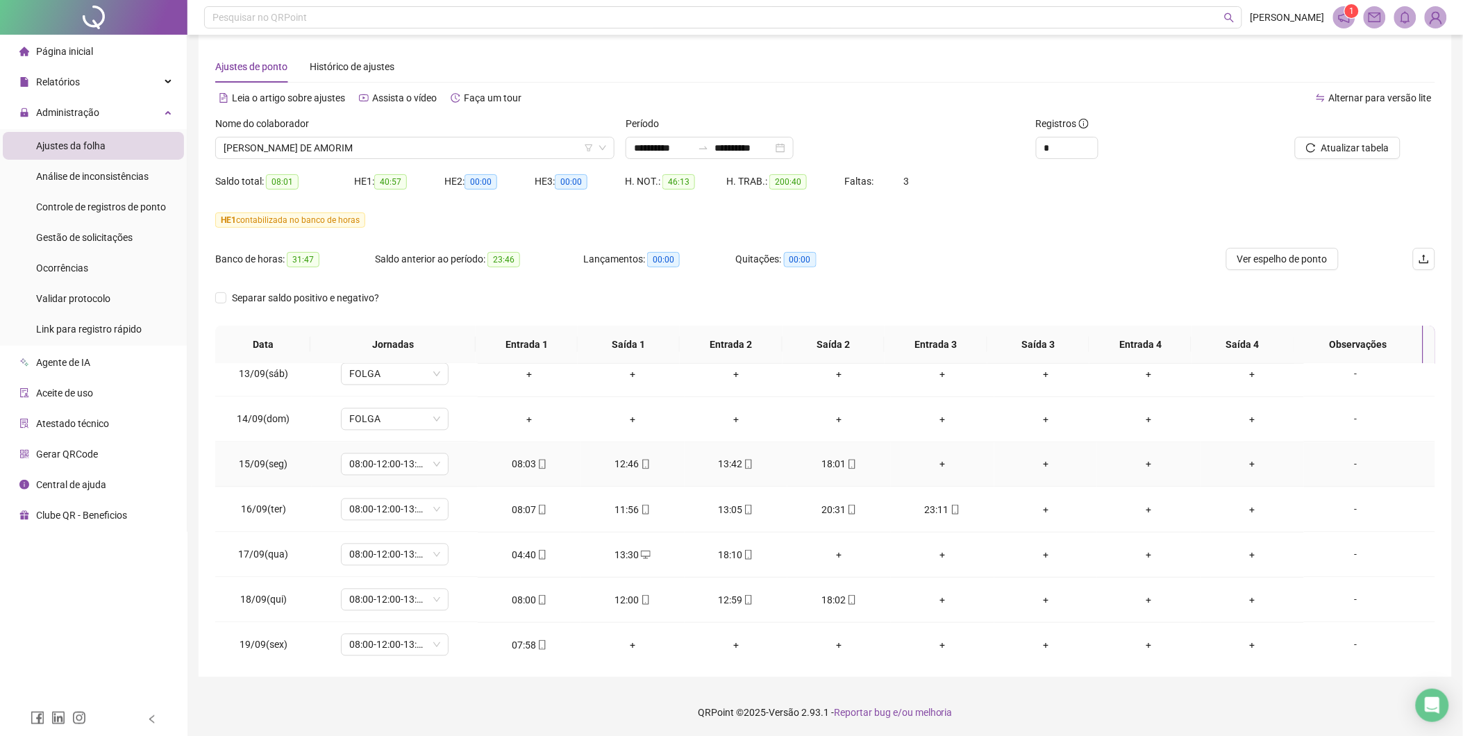
scroll to position [1059, 0]
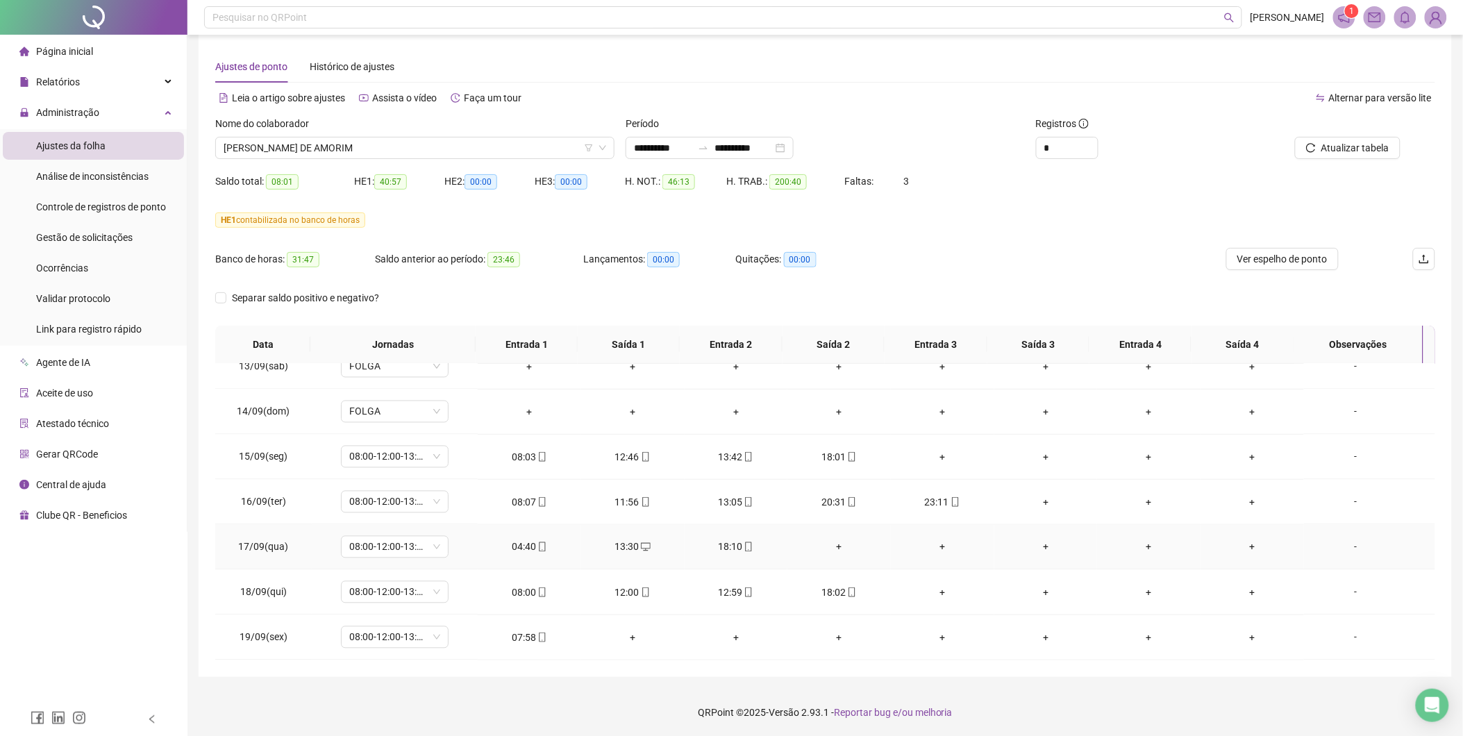
click at [522, 549] on div "04:40" at bounding box center [529, 547] width 81 height 15
type input "**********"
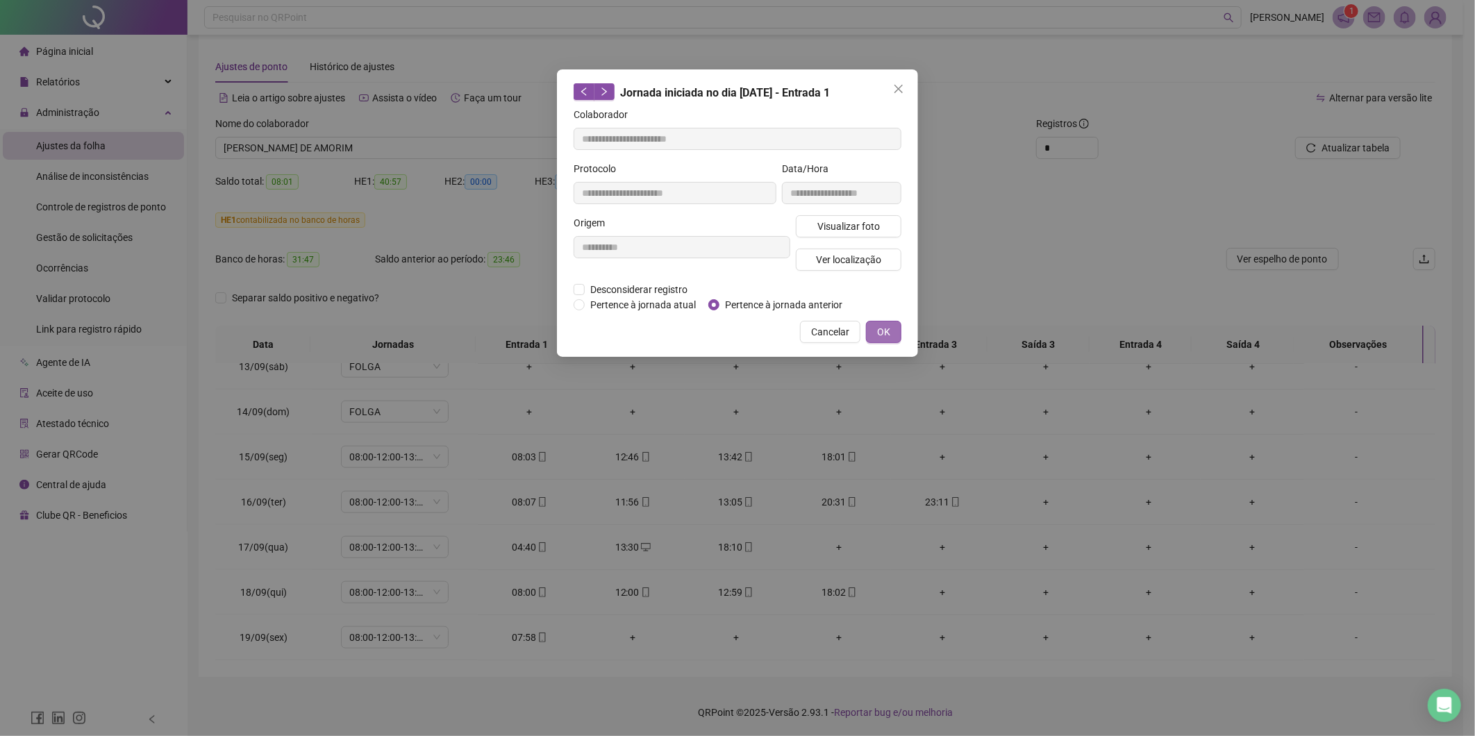
click at [887, 329] on span "OK" at bounding box center [883, 331] width 13 height 15
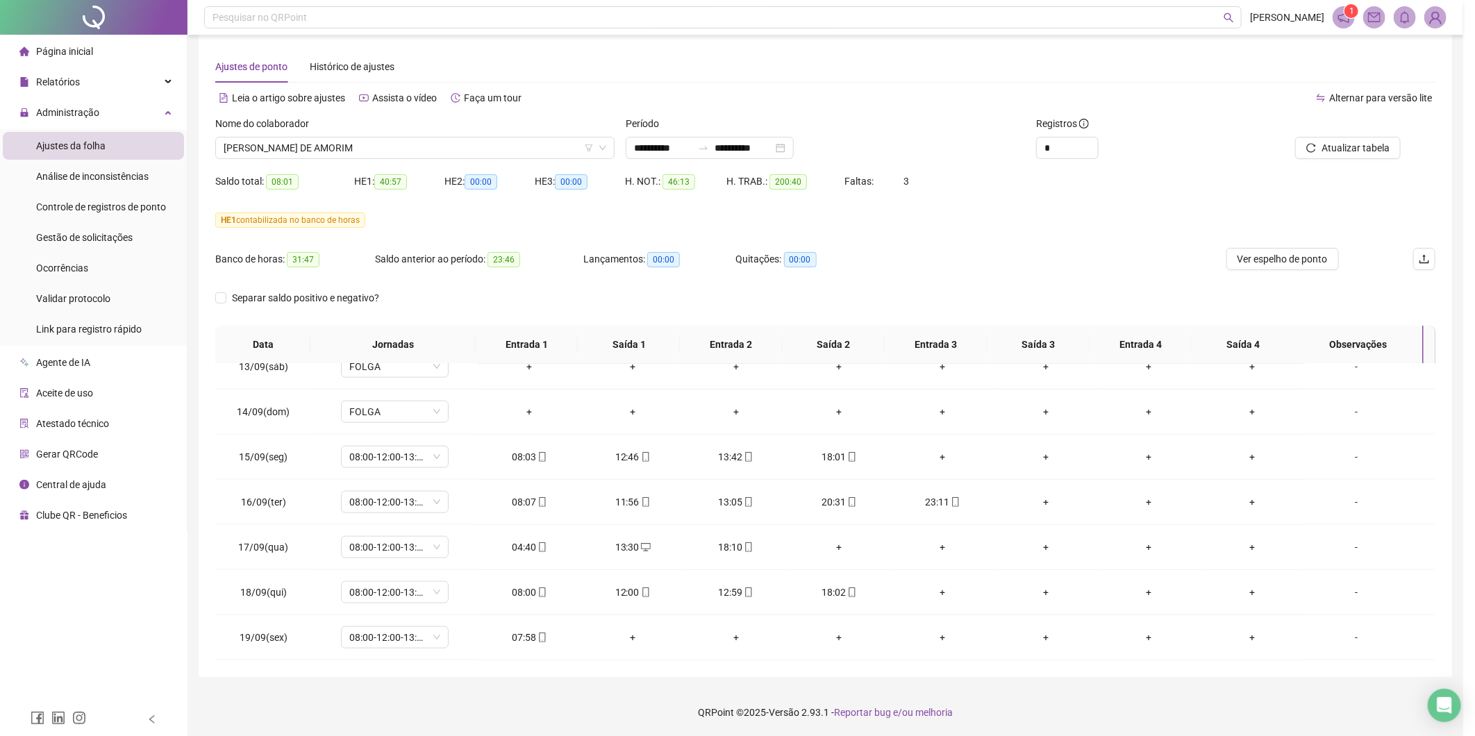
click at [883, 328] on div "**********" at bounding box center [737, 368] width 1475 height 736
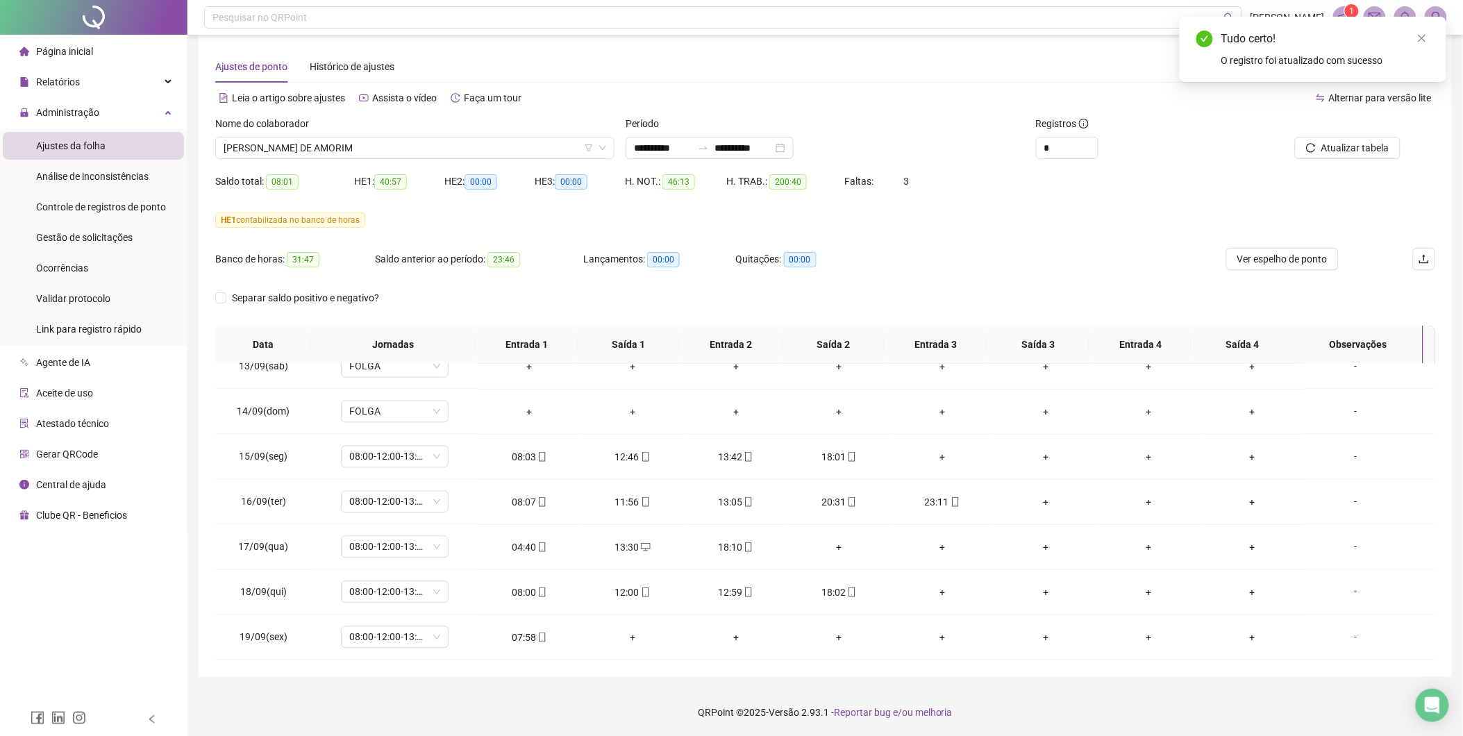
click at [1343, 122] on div at bounding box center [1321, 126] width 160 height 21
click at [1343, 140] on button "Atualizar tabela" at bounding box center [1348, 148] width 106 height 22
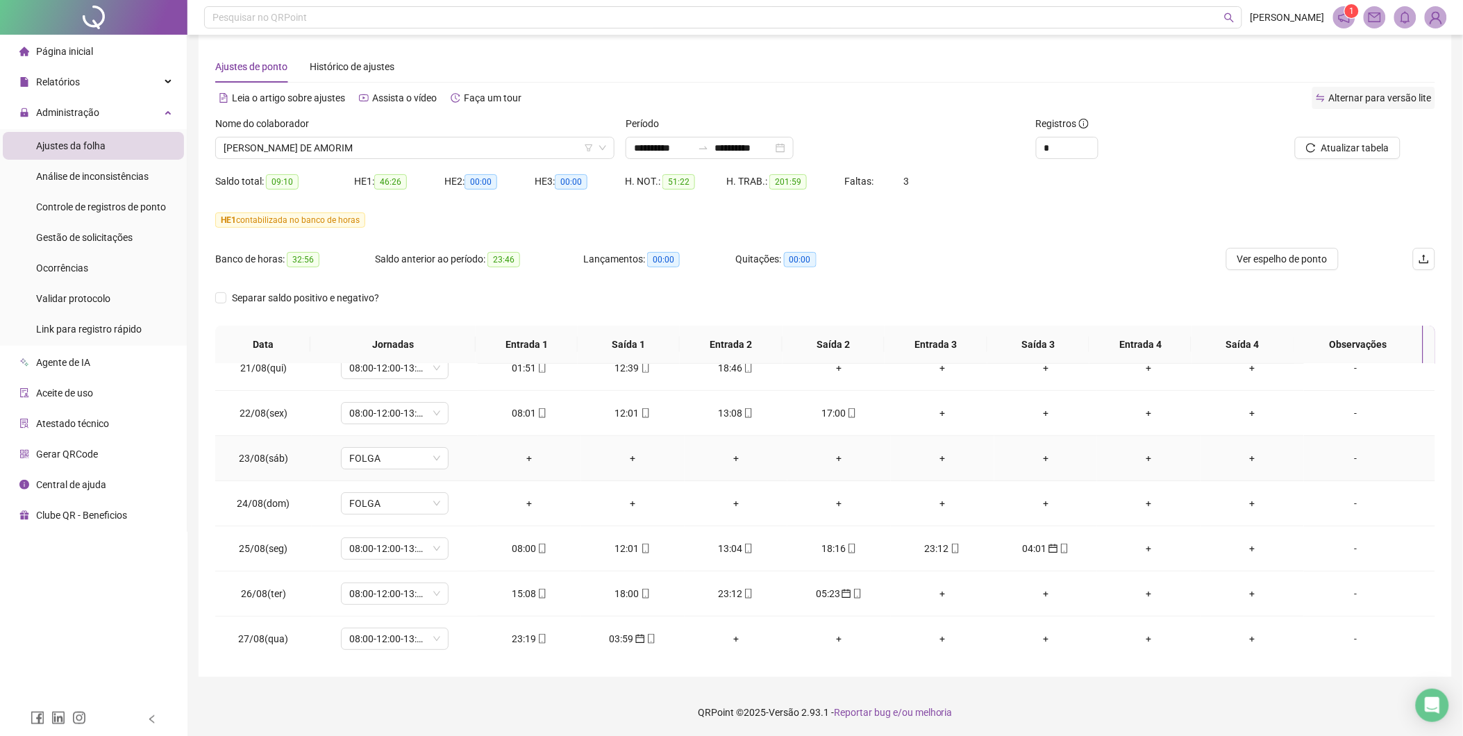
scroll to position [0, 0]
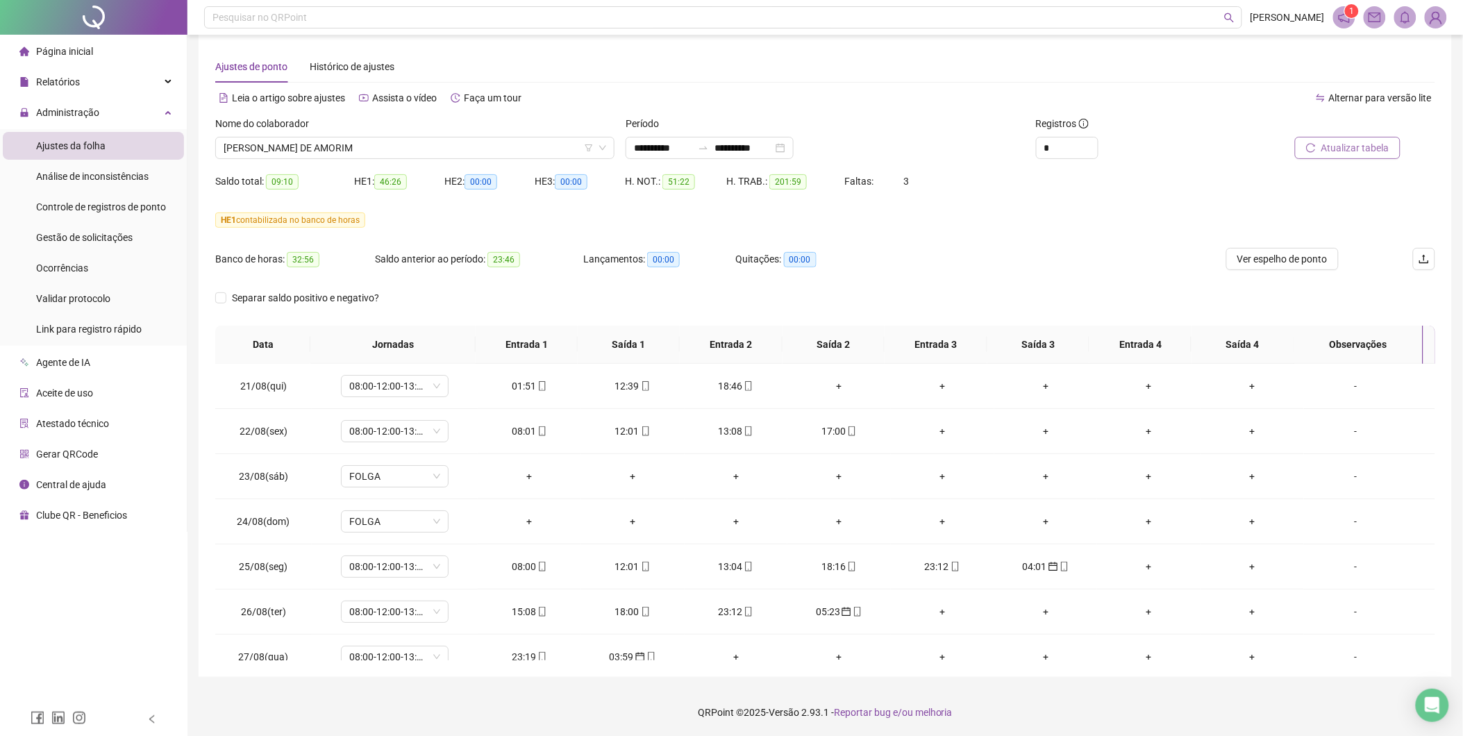
drag, startPoint x: 1363, startPoint y: 142, endPoint x: 1351, endPoint y: 155, distance: 17.7
click at [1356, 150] on span "Atualizar tabela" at bounding box center [1356, 147] width 68 height 15
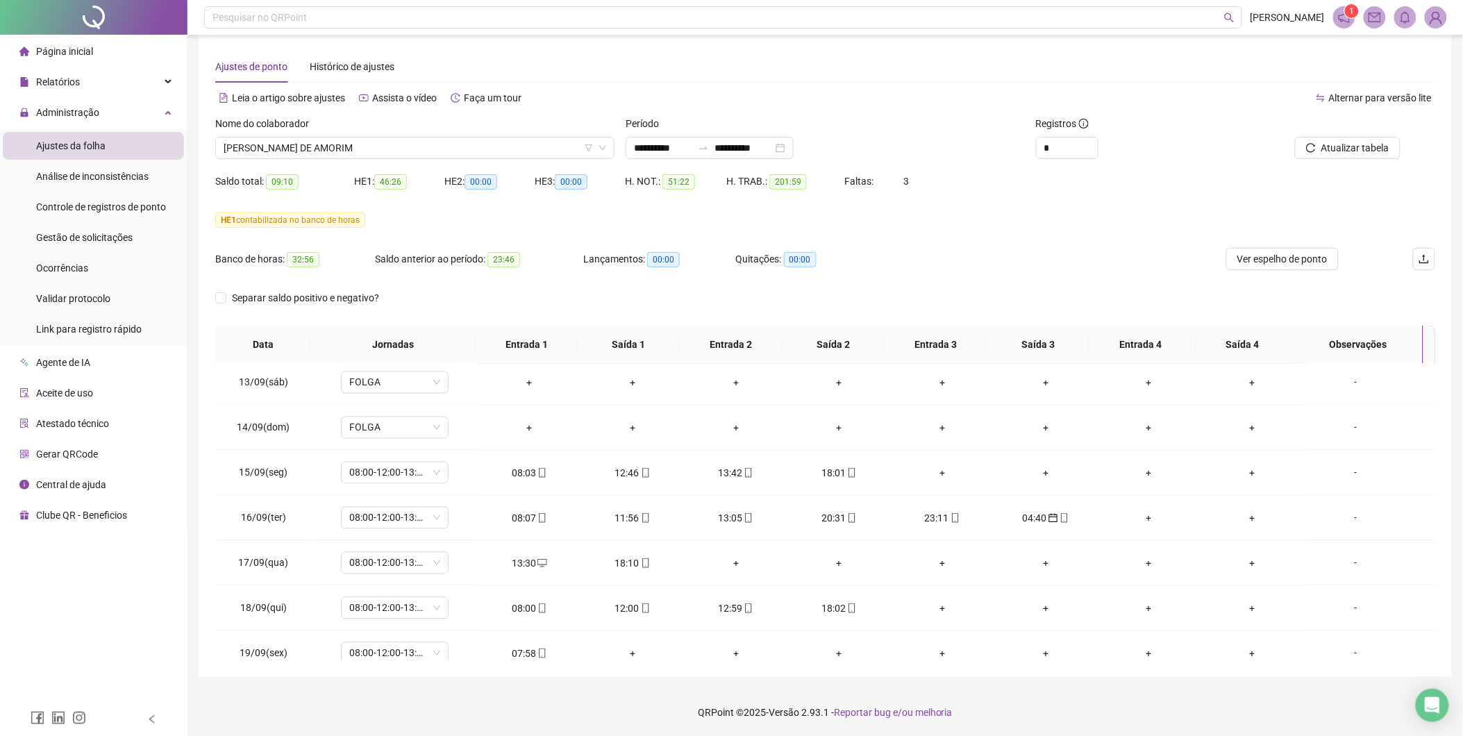
scroll to position [1059, 0]
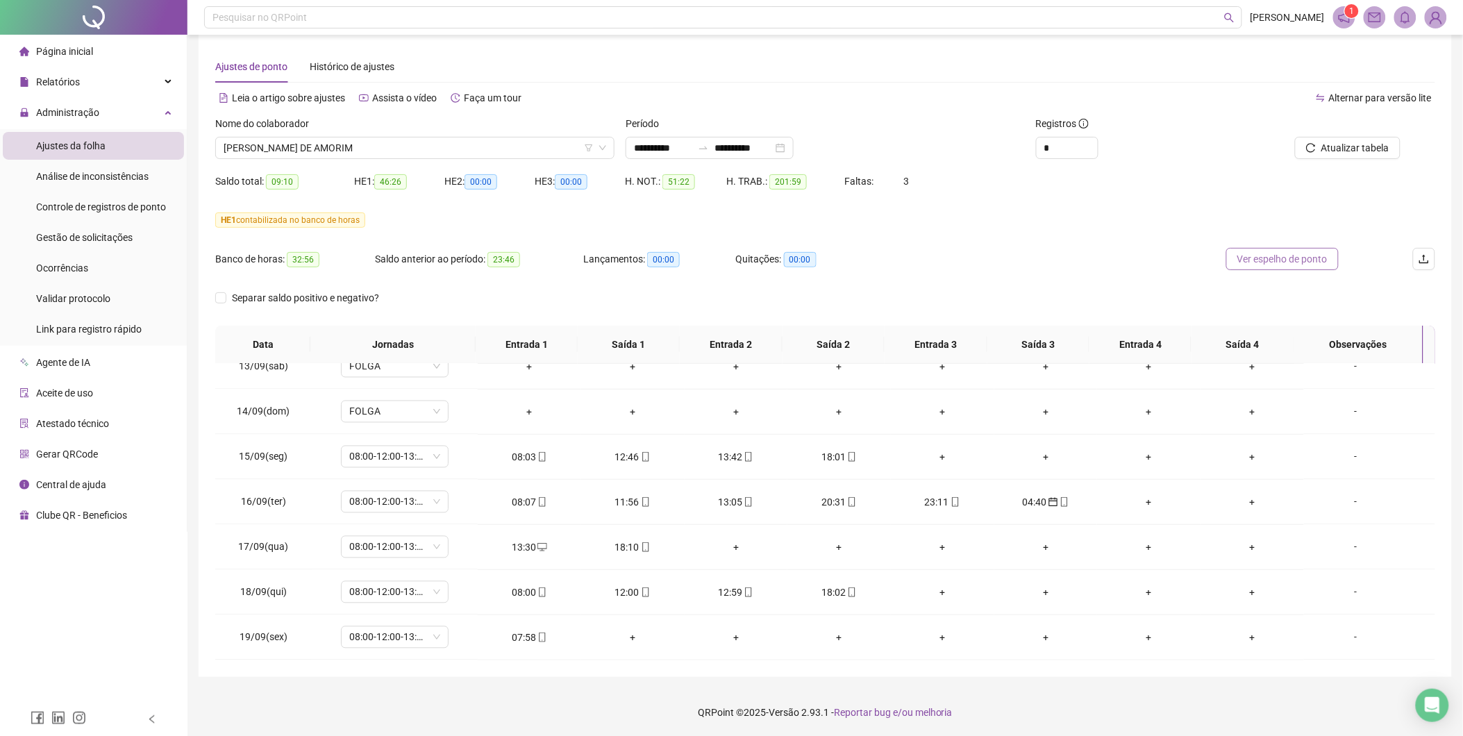
drag, startPoint x: 1309, startPoint y: 263, endPoint x: 1339, endPoint y: 483, distance: 222.8
click at [1308, 264] on span "Ver espelho de ponto" at bounding box center [1283, 258] width 90 height 15
click at [531, 146] on span "[PERSON_NAME] DE AMORIM" at bounding box center [415, 148] width 383 height 21
click at [963, 237] on div "HE 1 contabilizada no banco de horas" at bounding box center [825, 228] width 1220 height 39
click at [929, 252] on div "Banco de horas: 32:56 Saldo anterior ao período: 23:46 Lançamentos: 00:00 Quita…" at bounding box center [672, 267] width 915 height 39
